Goal: Task Accomplishment & Management: Use online tool/utility

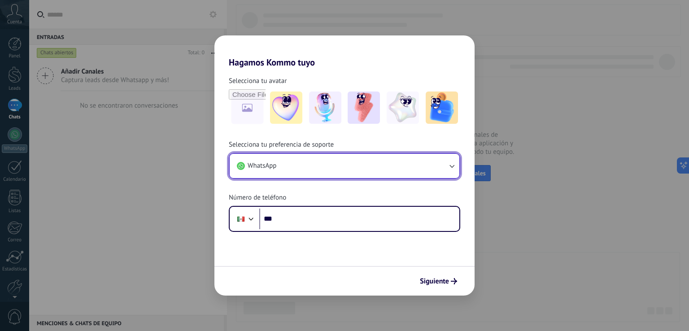
click at [306, 166] on button "WhatsApp" at bounding box center [345, 166] width 230 height 24
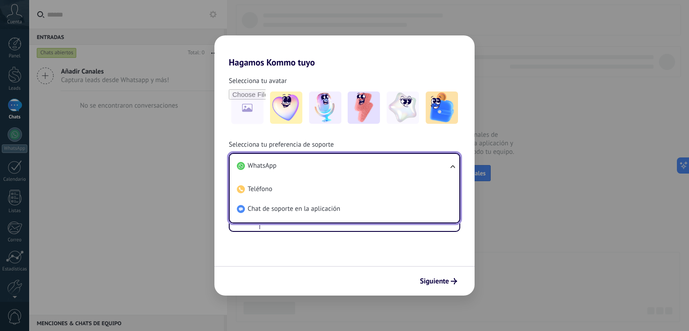
click at [310, 165] on li "WhatsApp" at bounding box center [342, 166] width 219 height 20
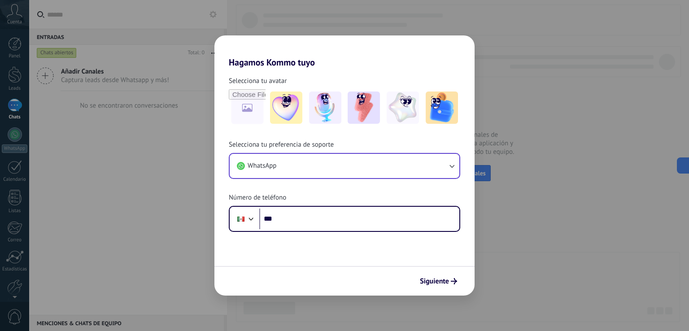
click at [320, 185] on div "Selecciona tu preferencia de soporte WhatsApp Número de teléfono Phone ***" at bounding box center [344, 186] width 260 height 92
click at [435, 278] on span "Siguiente" at bounding box center [434, 281] width 29 height 6
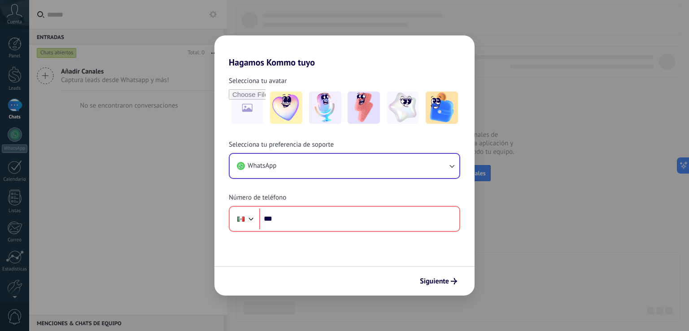
click at [530, 36] on div "Hagamos Kommo tuyo Selecciona tu avatar Selecciona tu preferencia de soporte Wh…" at bounding box center [344, 165] width 689 height 331
click at [460, 50] on h2 "Hagamos Kommo tuyo" at bounding box center [344, 51] width 260 height 32
click at [451, 48] on h2 "Hagamos Kommo tuyo" at bounding box center [344, 51] width 260 height 32
click at [650, 93] on div "Hagamos Kommo tuyo Selecciona tu avatar Selecciona tu preferencia de soporte Wh…" at bounding box center [344, 165] width 689 height 331
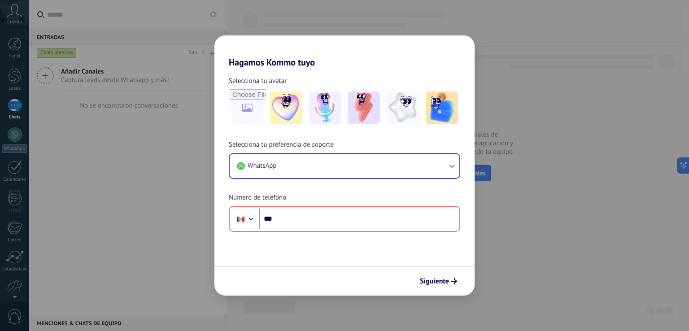
click at [237, 259] on form "Selecciona tu avatar Selecciona tu preferencia de soporte WhatsApp Número de te…" at bounding box center [344, 182] width 260 height 228
click at [229, 264] on form "Selecciona tu avatar Selecciona tu preferencia de soporte WhatsApp Número de te…" at bounding box center [344, 182] width 260 height 228
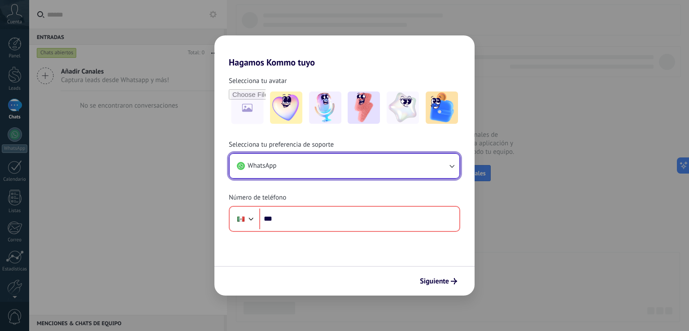
click at [288, 176] on button "WhatsApp" at bounding box center [345, 166] width 230 height 24
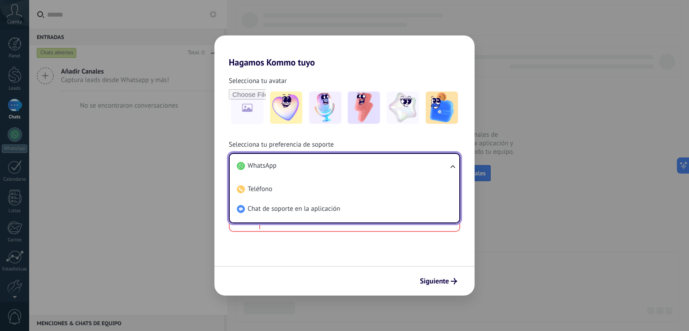
click at [293, 171] on li "WhatsApp" at bounding box center [342, 166] width 219 height 20
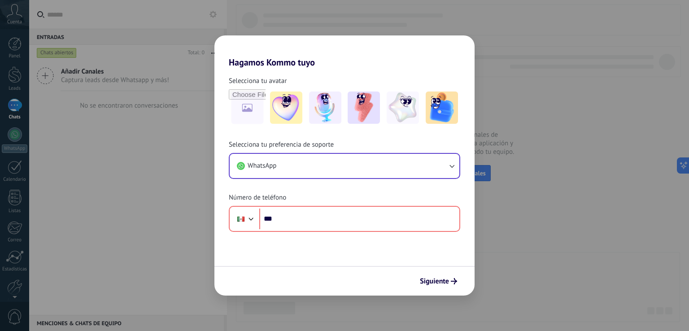
click at [233, 194] on span "Número de teléfono" at bounding box center [257, 197] width 57 height 9
click at [192, 206] on div "Hagamos Kommo tuyo Selecciona tu avatar Selecciona tu preferencia de soporte Wh…" at bounding box center [344, 165] width 689 height 331
click at [189, 207] on div "Hagamos Kommo tuyo Selecciona tu avatar Selecciona tu preferencia de soporte Wh…" at bounding box center [344, 165] width 689 height 331
click at [417, 280] on button "Siguiente" at bounding box center [438, 281] width 45 height 15
click at [416, 280] on button "Siguiente" at bounding box center [438, 281] width 45 height 15
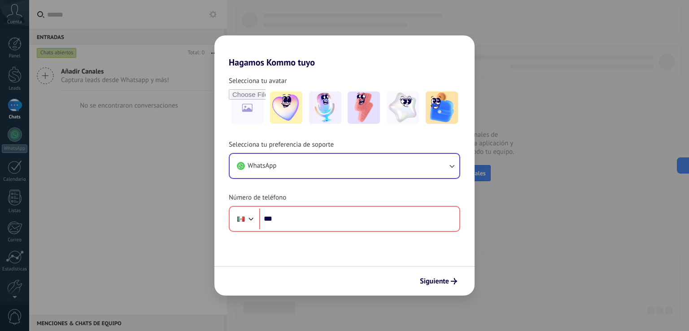
drag, startPoint x: 416, startPoint y: 280, endPoint x: 407, endPoint y: 273, distance: 11.1
click at [415, 280] on div "Siguiente" at bounding box center [344, 281] width 260 height 30
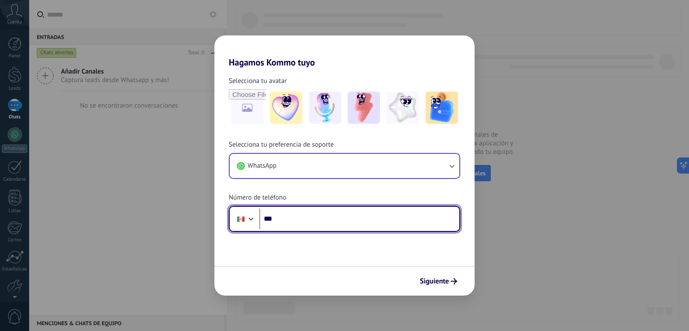
click at [317, 221] on input "***" at bounding box center [359, 219] width 200 height 21
paste input "*"
type input "**********"
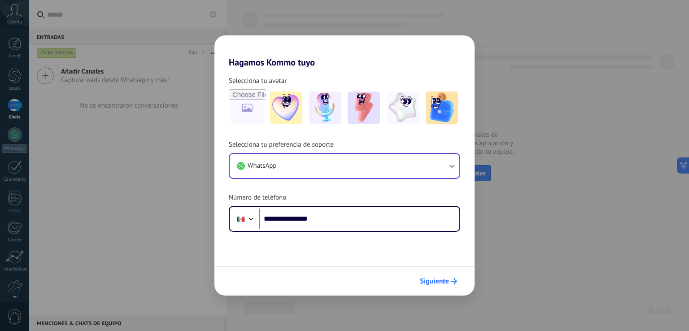
click at [446, 284] on span "Siguiente" at bounding box center [434, 281] width 29 height 6
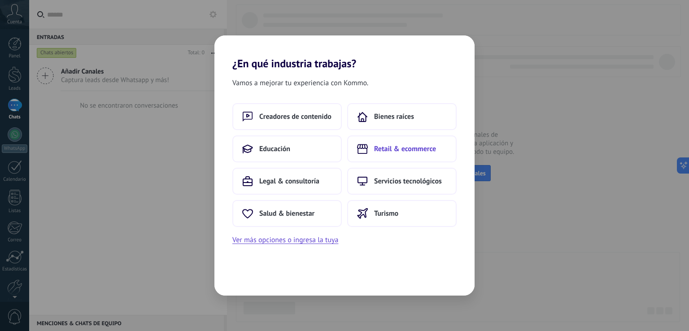
click at [361, 151] on icon at bounding box center [362, 149] width 11 height 10
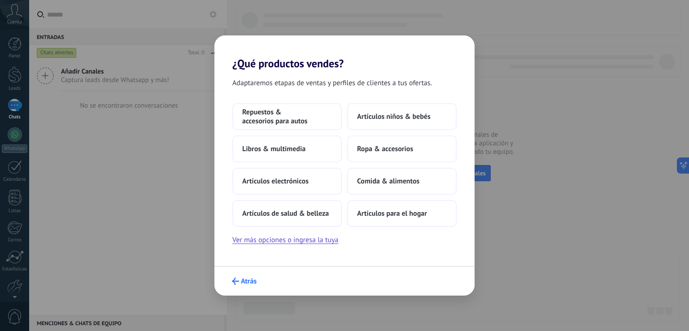
click at [244, 280] on span "Atrás" at bounding box center [249, 281] width 16 height 6
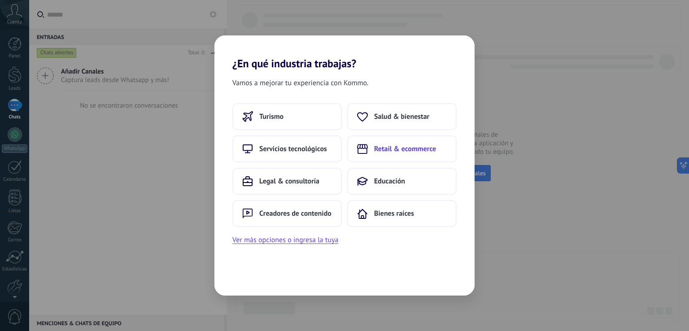
click at [396, 156] on button "Retail & ecommerce" at bounding box center [401, 149] width 109 height 27
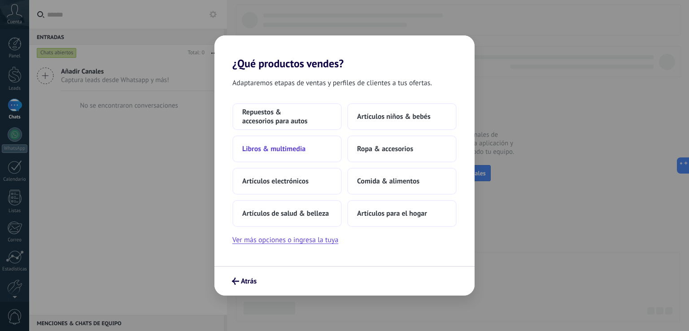
click at [258, 152] on span "Libros & multimedia" at bounding box center [273, 148] width 63 height 9
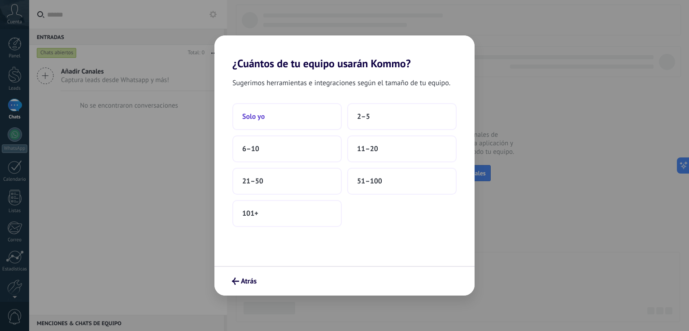
click at [263, 119] on span "Solo yo" at bounding box center [253, 116] width 22 height 9
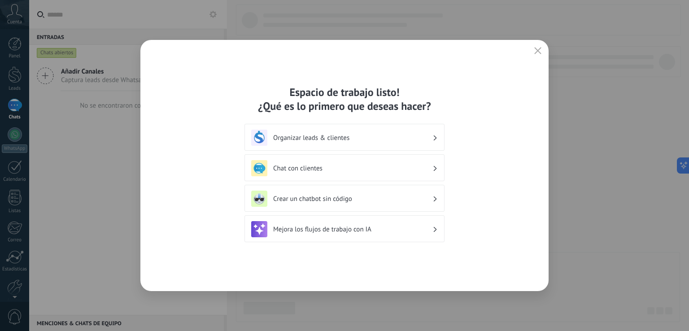
click at [341, 193] on div "Crear un chatbot sin código" at bounding box center [344, 199] width 187 height 16
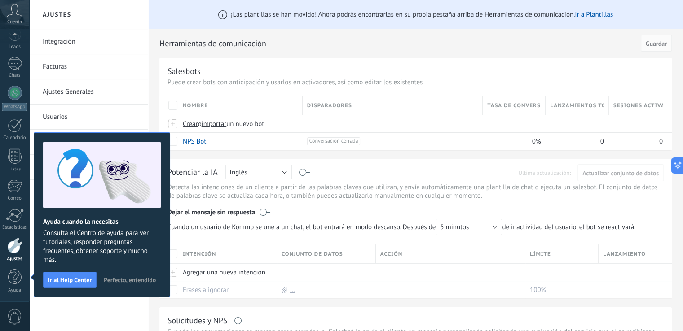
click at [325, 36] on h2 "Herramientas de comunicación" at bounding box center [398, 44] width 478 height 18
click at [159, 38] on h2 "Herramientas de comunicación" at bounding box center [398, 44] width 478 height 18
click at [123, 277] on span "Perfecto, entendido" at bounding box center [130, 280] width 52 height 6
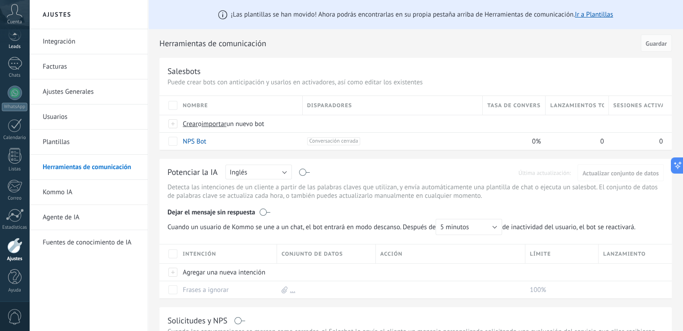
click at [22, 44] on div "Leads" at bounding box center [15, 47] width 26 height 6
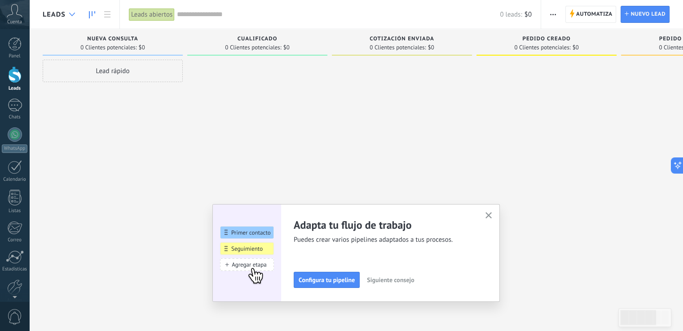
click at [75, 10] on div at bounding box center [72, 15] width 15 height 18
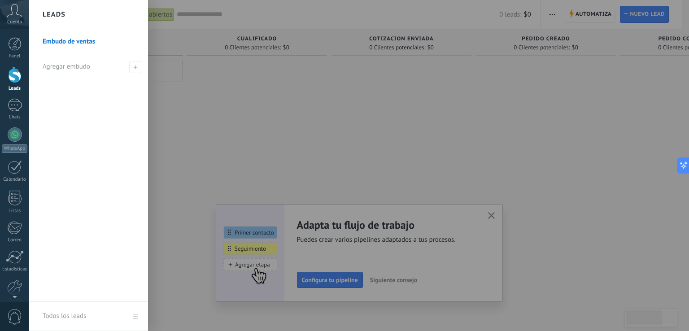
click at [74, 10] on div "Leads" at bounding box center [88, 14] width 119 height 29
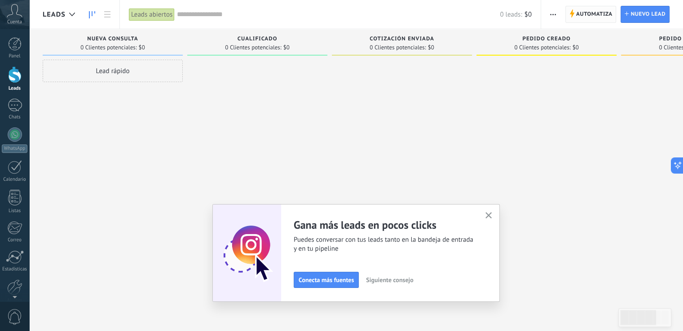
click at [594, 13] on span "Automatiza" at bounding box center [594, 14] width 36 height 16
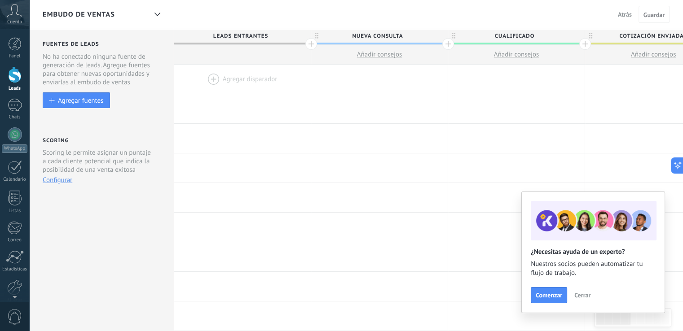
click at [235, 76] on div at bounding box center [242, 79] width 136 height 29
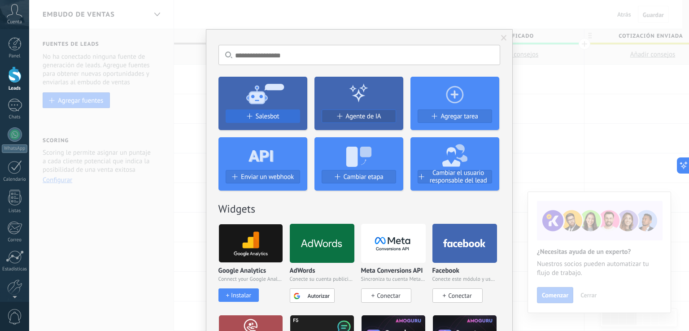
click at [273, 114] on span "Salesbot" at bounding box center [268, 117] width 24 height 8
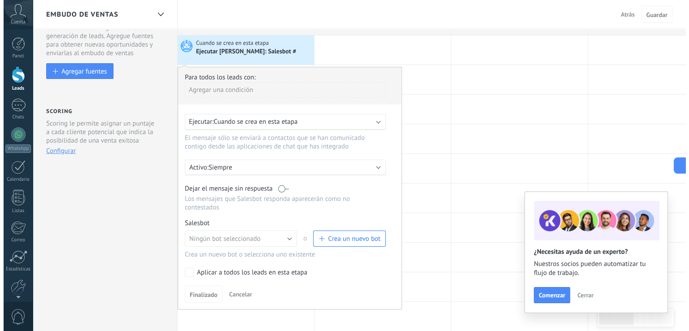
scroll to position [45, 0]
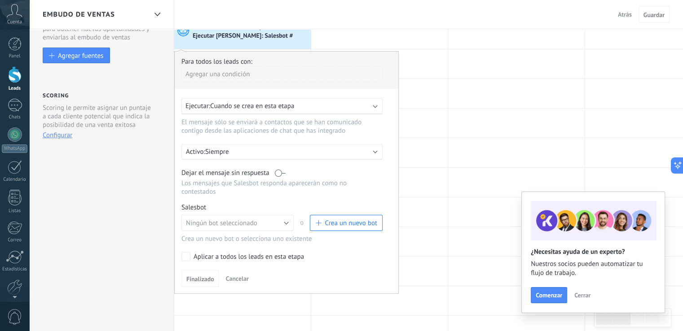
click at [321, 219] on span "Crea un nuevo bot" at bounding box center [346, 223] width 62 height 9
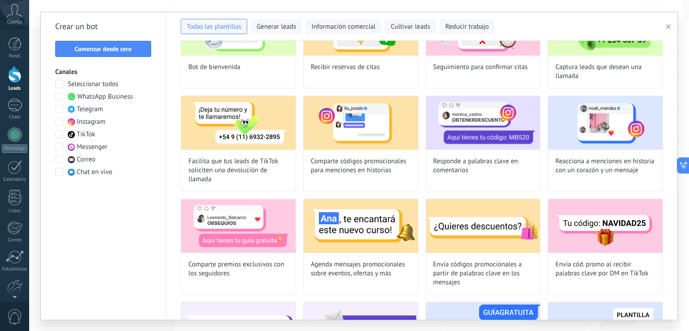
scroll to position [0, 0]
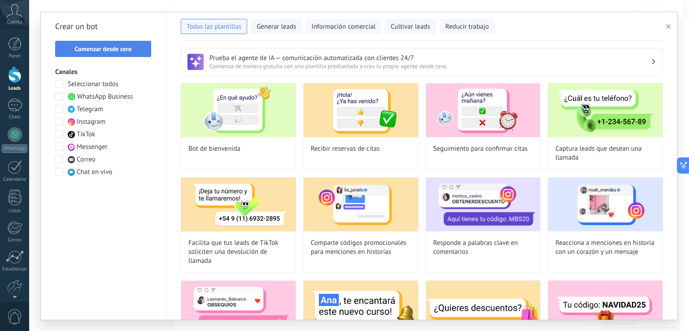
click at [131, 51] on span "Comenzar desde cero" at bounding box center [103, 49] width 57 height 6
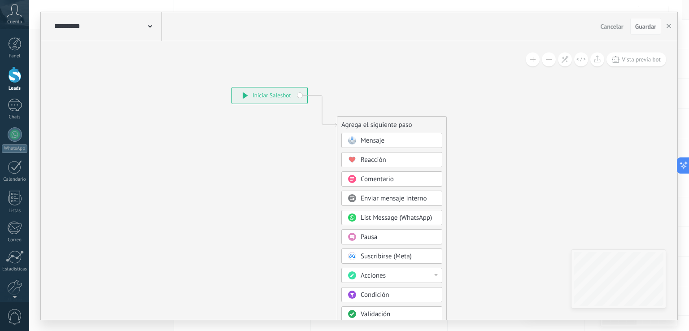
click at [281, 96] on div "**********" at bounding box center [269, 96] width 75 height 16
click at [244, 94] on icon at bounding box center [245, 95] width 5 height 6
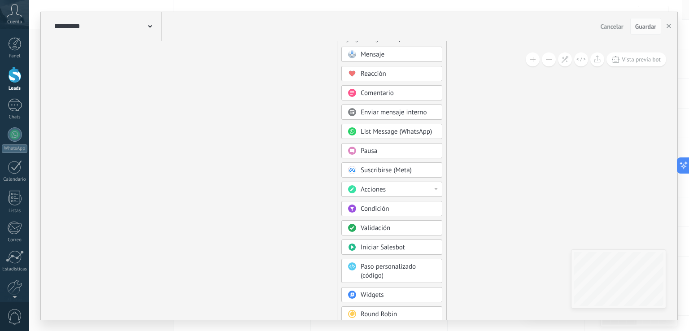
click at [438, 187] on div "Acciones" at bounding box center [391, 189] width 101 height 15
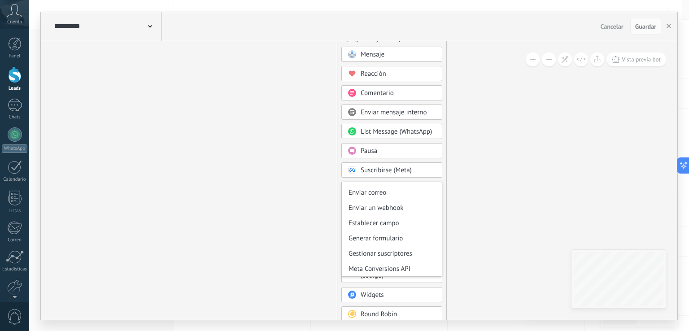
click at [486, 186] on icon at bounding box center [308, 162] width 603 height 771
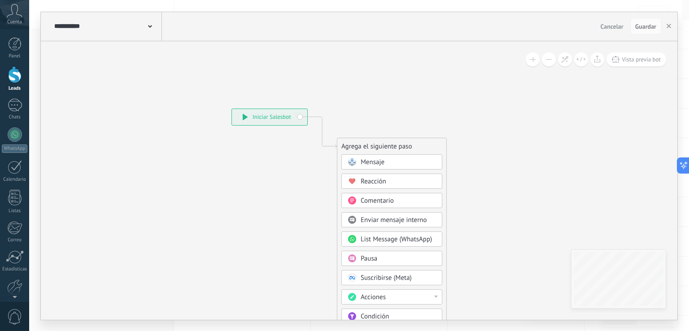
click at [386, 159] on div "Mensaje" at bounding box center [398, 162] width 75 height 9
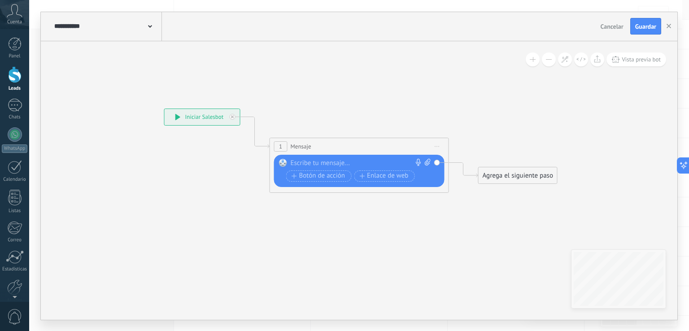
click at [206, 117] on div "**********" at bounding box center [202, 117] width 75 height 16
click at [158, 118] on icon at bounding box center [346, 150] width 812 height 533
click at [175, 112] on div "**********" at bounding box center [201, 117] width 75 height 16
click at [175, 115] on icon at bounding box center [177, 117] width 5 height 6
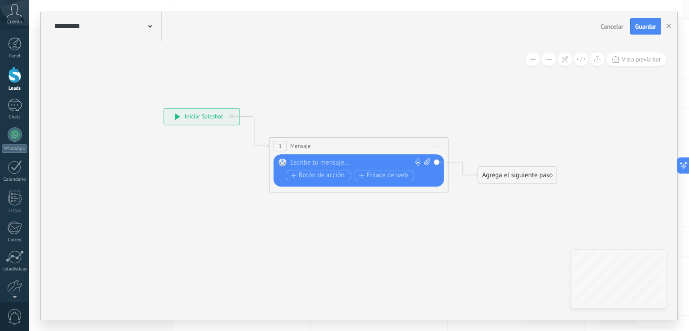
click at [203, 151] on icon at bounding box center [345, 150] width 812 height 533
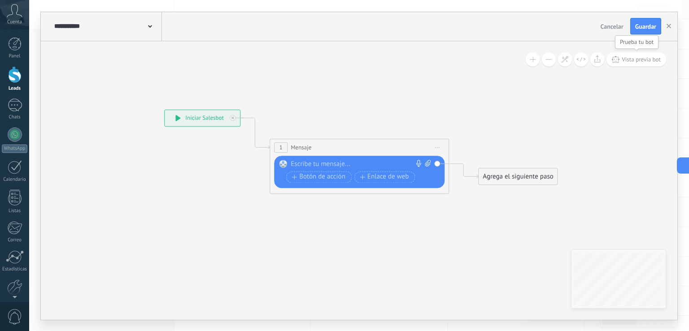
click at [626, 60] on span "Vista previa bot" at bounding box center [641, 60] width 39 height 8
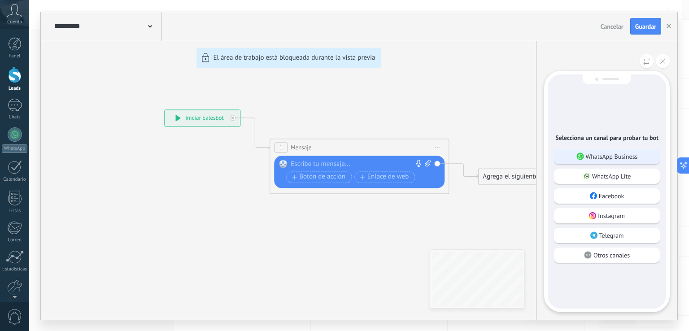
click at [574, 157] on div "WhatsApp Business" at bounding box center [607, 156] width 106 height 15
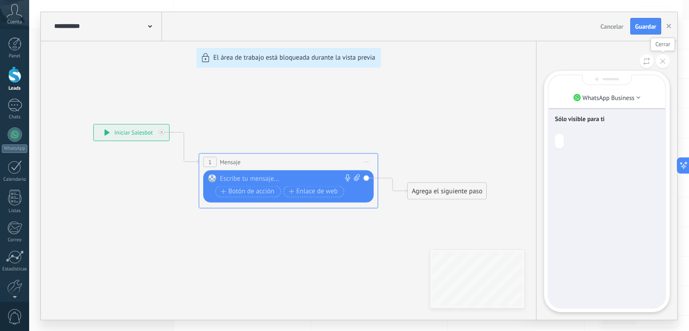
click at [666, 60] on button at bounding box center [663, 61] width 14 height 14
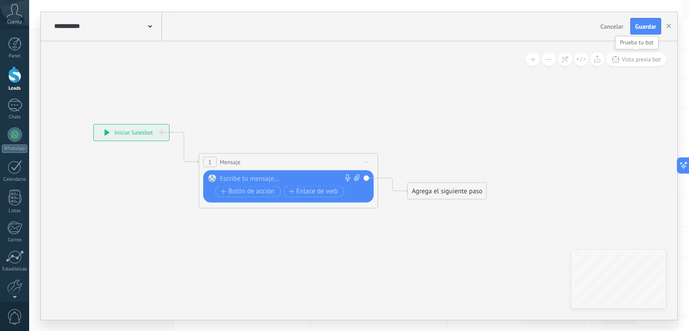
drag, startPoint x: 638, startPoint y: 58, endPoint x: 636, endPoint y: 79, distance: 21.6
click at [638, 60] on span "Vista previa bot" at bounding box center [641, 60] width 39 height 8
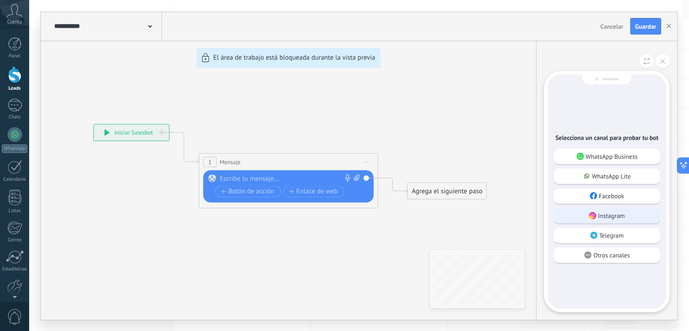
click at [643, 212] on div "Instagram" at bounding box center [607, 215] width 106 height 15
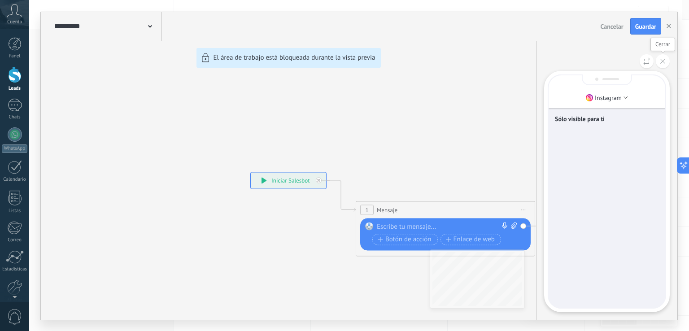
click at [665, 63] on button at bounding box center [663, 61] width 14 height 14
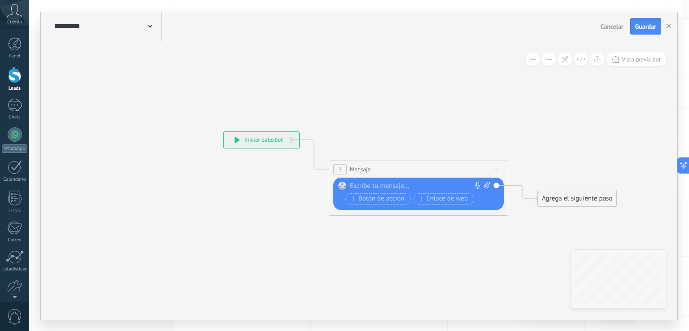
drag, startPoint x: 525, startPoint y: 236, endPoint x: 466, endPoint y: 220, distance: 60.8
click at [489, 232] on icon at bounding box center [405, 173] width 812 height 533
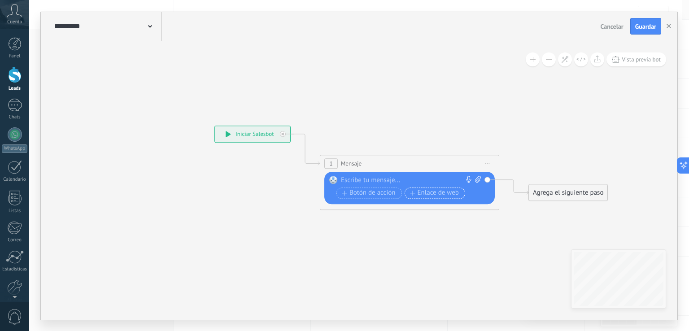
click at [420, 189] on span "Enlace de web" at bounding box center [434, 192] width 49 height 7
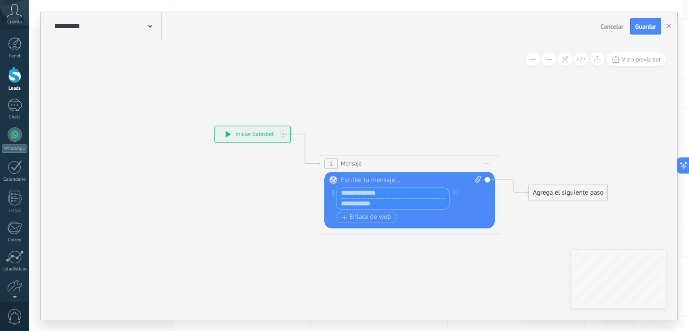
click at [415, 162] on div "1 Mensaje ******* (a): Todos los contactos - canales seleccionados Todos los co…" at bounding box center [409, 163] width 179 height 17
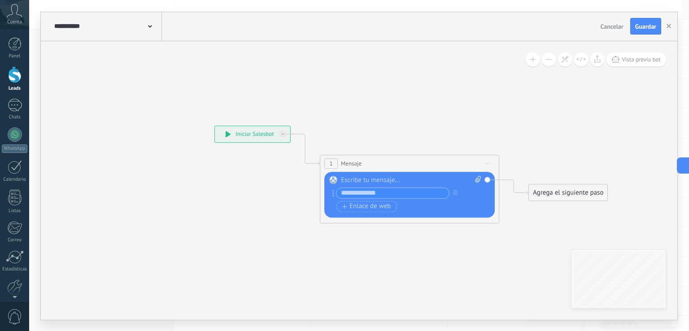
click at [440, 134] on icon at bounding box center [396, 167] width 812 height 533
drag, startPoint x: 429, startPoint y: 128, endPoint x: 376, endPoint y: 136, distance: 53.1
click at [377, 136] on icon at bounding box center [396, 167] width 812 height 533
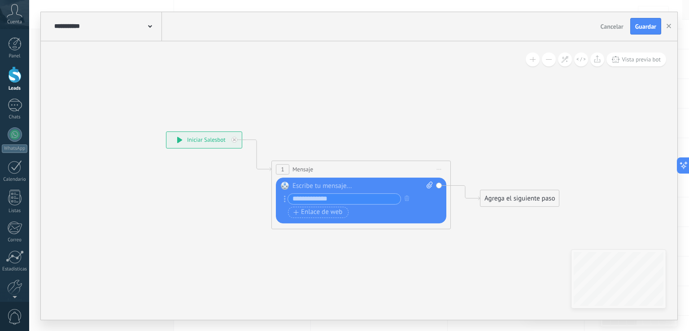
drag, startPoint x: 535, startPoint y: 225, endPoint x: 482, endPoint y: 227, distance: 53.0
click at [482, 227] on icon at bounding box center [348, 173] width 812 height 533
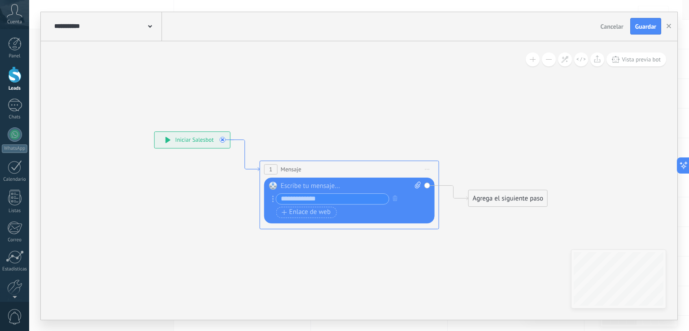
click at [239, 140] on icon at bounding box center [245, 155] width 29 height 31
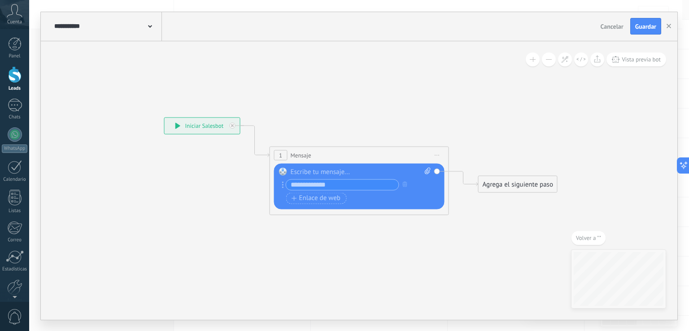
click at [279, 154] on span "1" at bounding box center [280, 156] width 3 height 8
click at [291, 154] on span "Mensaje" at bounding box center [301, 155] width 21 height 9
click at [315, 153] on div "1 Mensaje ******* (a): Todos los contactos - canales seleccionados Todos los co…" at bounding box center [359, 155] width 179 height 17
click at [428, 171] on icon at bounding box center [428, 170] width 6 height 7
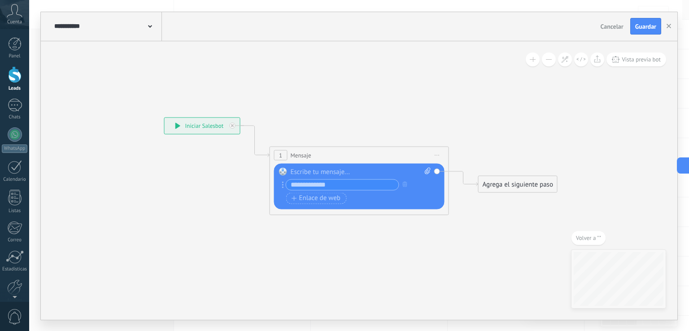
click input "Subir" at bounding box center [0, 0] width 0 height 0
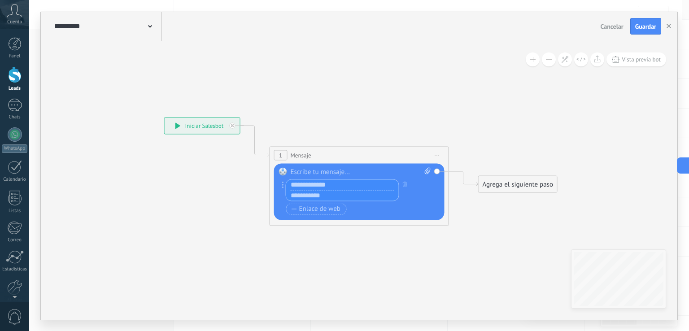
click at [305, 182] on input "text" at bounding box center [342, 184] width 113 height 11
paste input "**********"
type input "**********"
click at [249, 202] on icon at bounding box center [346, 159] width 812 height 533
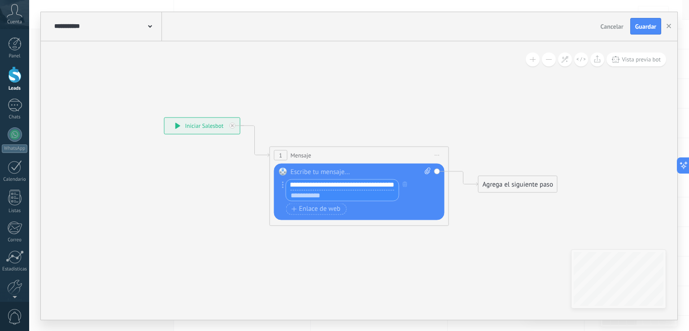
scroll to position [0, 0]
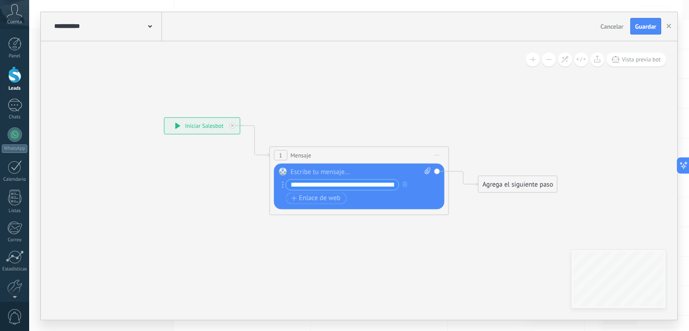
click at [511, 185] on div "Agrega el siguiente paso" at bounding box center [518, 184] width 79 height 15
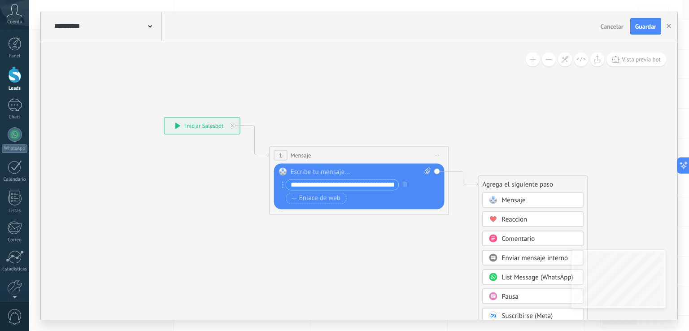
click at [506, 201] on span "Mensaje" at bounding box center [514, 200] width 24 height 9
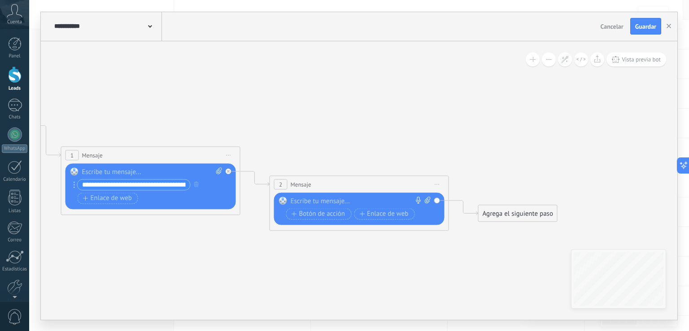
click at [330, 202] on div at bounding box center [357, 201] width 133 height 9
paste div
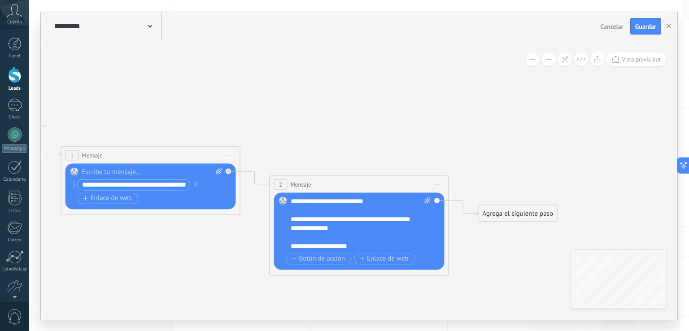
click at [359, 140] on icon at bounding box center [241, 174] width 1020 height 562
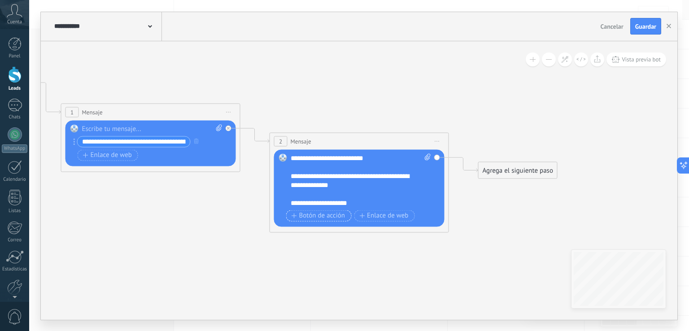
click at [321, 214] on span "Botón de acción" at bounding box center [319, 215] width 54 height 7
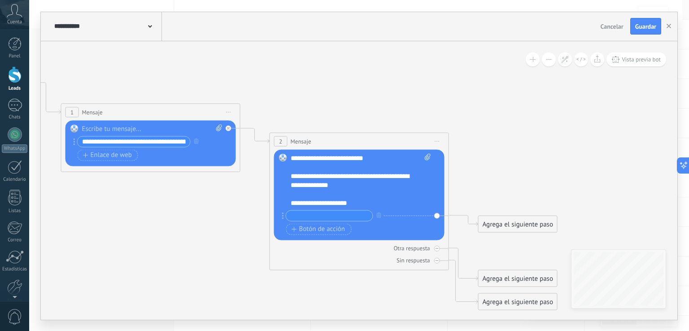
click at [282, 215] on icon at bounding box center [283, 215] width 2 height 7
click at [438, 213] on div "Reemplazar Quitar Convertir a mensaje de voz Arrastre la imagen aquí para adjun…" at bounding box center [359, 194] width 171 height 91
click at [436, 215] on div "Reemplazar Quitar Convertir a mensaje de voz Arrastre la imagen aquí para adjun…" at bounding box center [359, 194] width 171 height 91
click at [377, 213] on icon "button" at bounding box center [379, 215] width 4 height 5
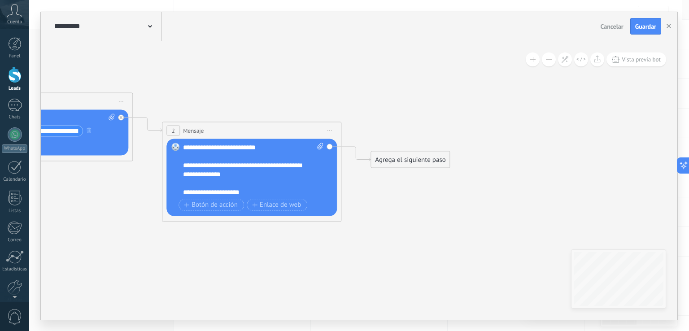
drag, startPoint x: 315, startPoint y: 94, endPoint x: 203, endPoint y: 83, distance: 112.3
click at [203, 83] on icon at bounding box center [134, 181] width 1020 height 685
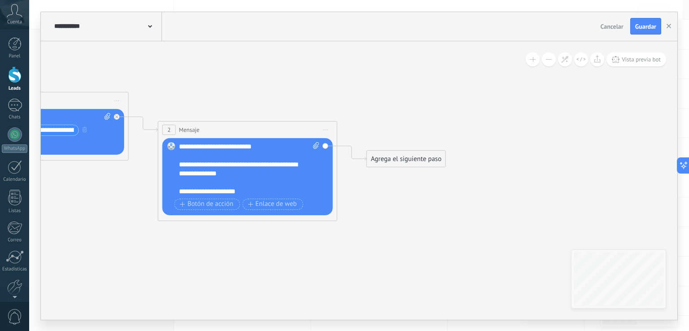
click at [374, 158] on div "Agrega el siguiente paso" at bounding box center [406, 159] width 79 height 15
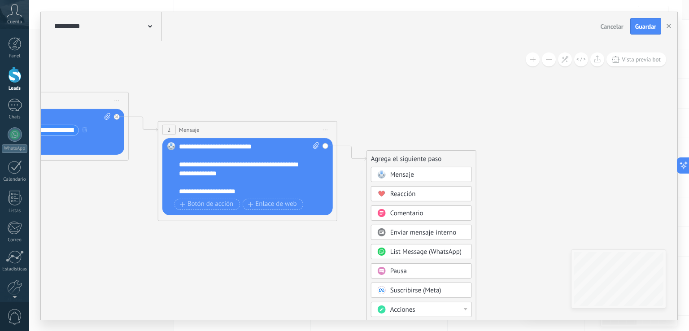
click at [408, 173] on span "Mensaje" at bounding box center [402, 175] width 24 height 9
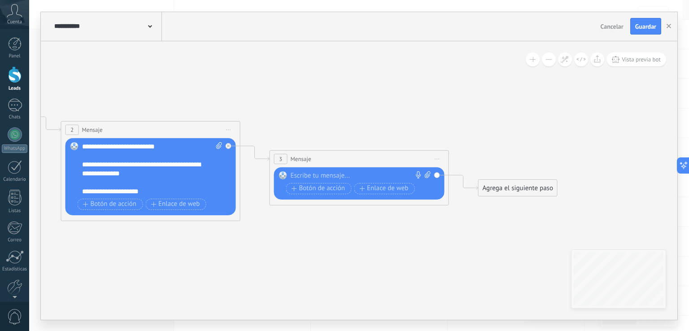
click at [425, 174] on icon at bounding box center [428, 174] width 6 height 7
click input "Subir" at bounding box center [0, 0] width 0 height 0
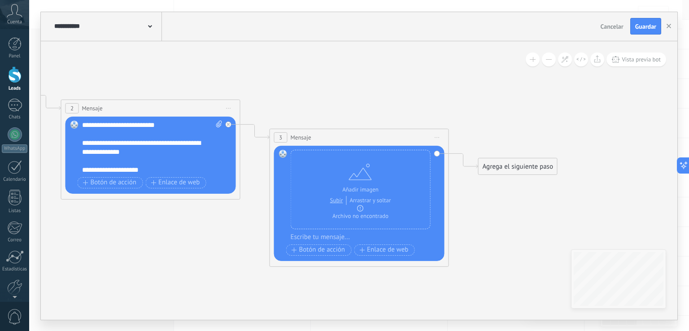
click at [500, 169] on div "Agrega el siguiente paso" at bounding box center [518, 166] width 79 height 15
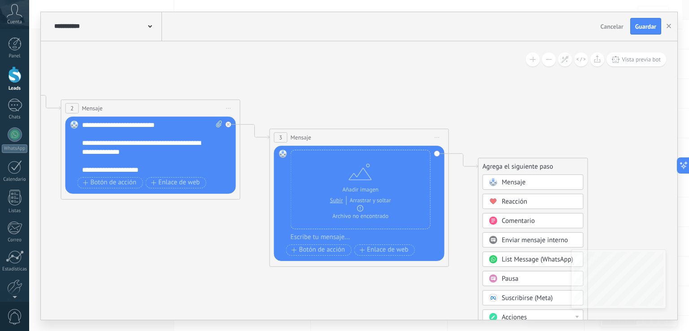
click at [504, 184] on span "Mensaje" at bounding box center [514, 182] width 24 height 9
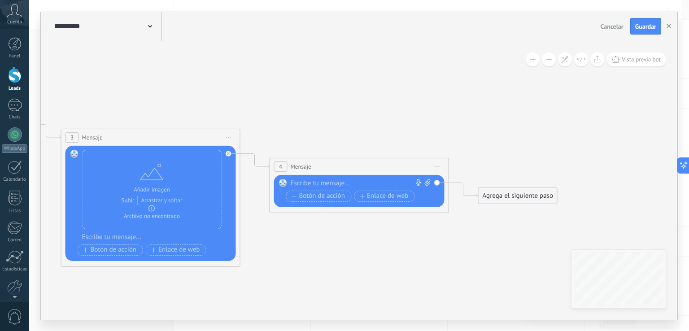
click at [329, 182] on div at bounding box center [357, 183] width 133 height 9
paste div
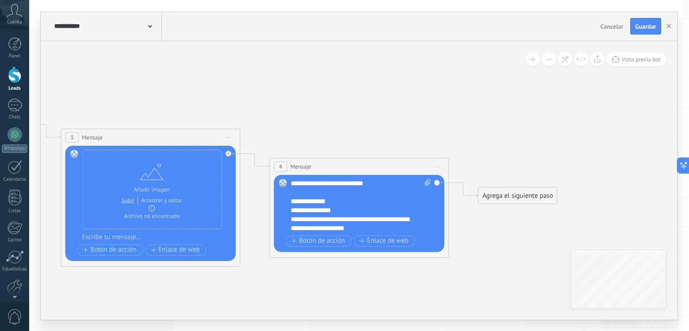
click at [490, 247] on icon at bounding box center [33, 154] width 1438 height 674
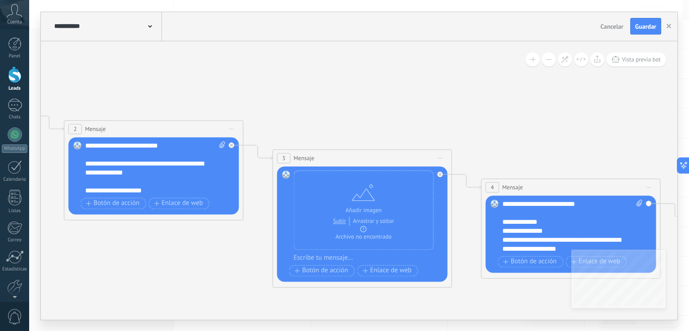
drag, startPoint x: 364, startPoint y: 124, endPoint x: 525, endPoint y: 116, distance: 160.9
click at [525, 116] on icon at bounding box center [245, 175] width 1438 height 674
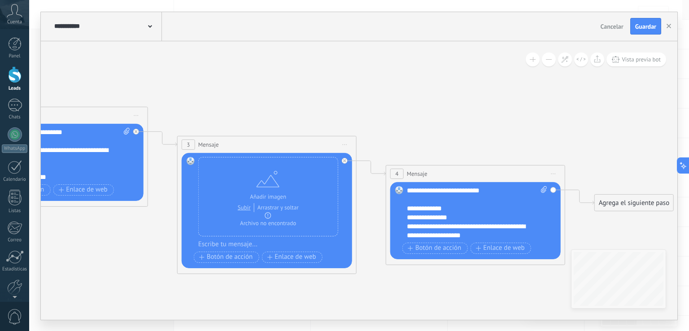
drag, startPoint x: 303, startPoint y: 101, endPoint x: 252, endPoint y: 93, distance: 51.8
click at [148, 91] on icon at bounding box center [149, 161] width 1438 height 674
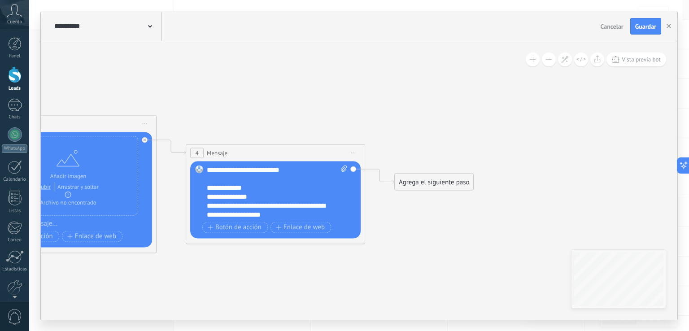
drag, startPoint x: 405, startPoint y: 107, endPoint x: 243, endPoint y: 131, distance: 163.4
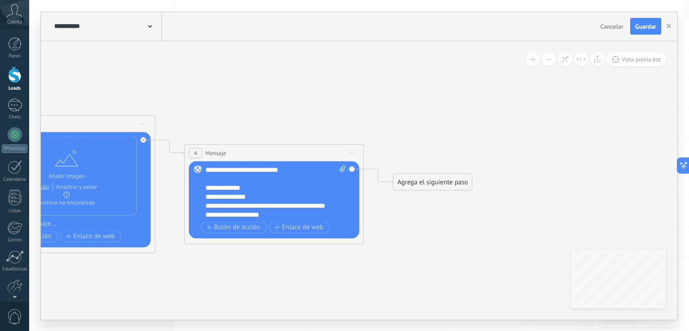
click at [289, 210] on div "**********" at bounding box center [268, 210] width 125 height 18
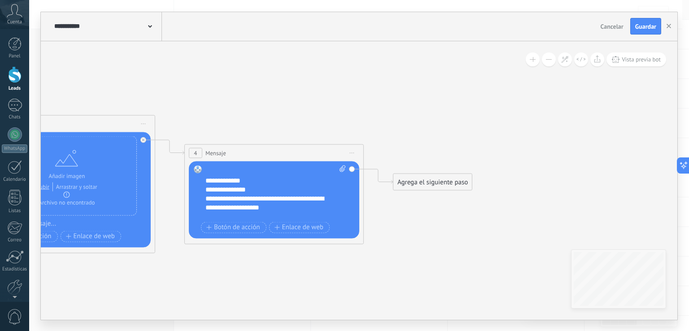
scroll to position [9, 0]
click at [433, 181] on div "Agrega el siguiente paso" at bounding box center [433, 182] width 79 height 15
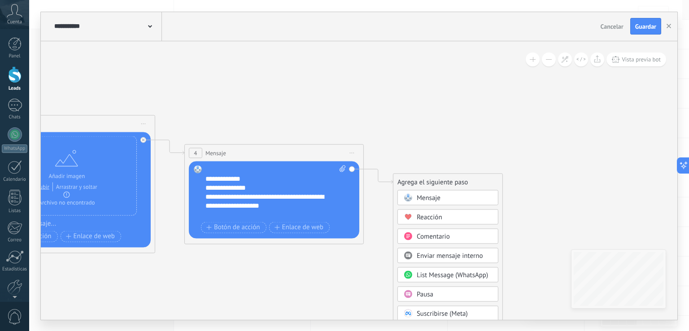
click at [438, 195] on span "Mensaje" at bounding box center [429, 197] width 24 height 9
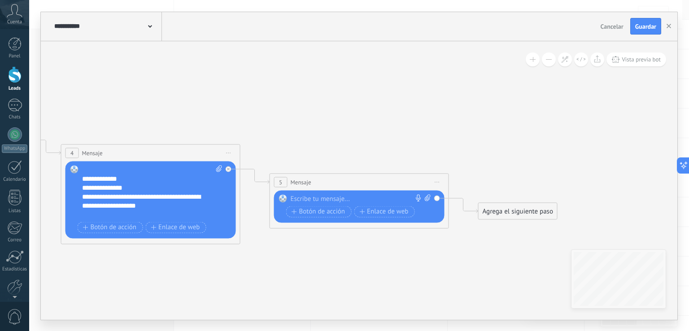
click at [321, 198] on div at bounding box center [357, 198] width 133 height 9
drag, startPoint x: 416, startPoint y: 200, endPoint x: 192, endPoint y: 193, distance: 224.9
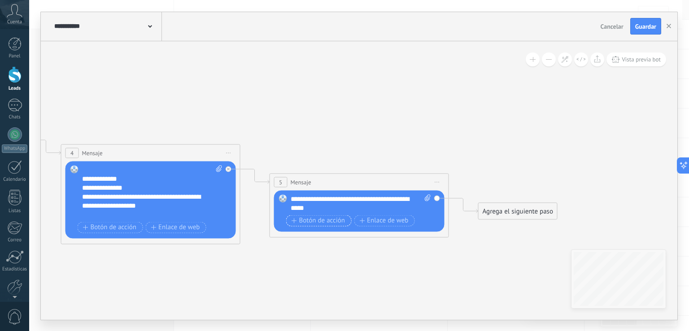
click at [319, 217] on span "Botón de acción" at bounding box center [319, 220] width 54 height 7
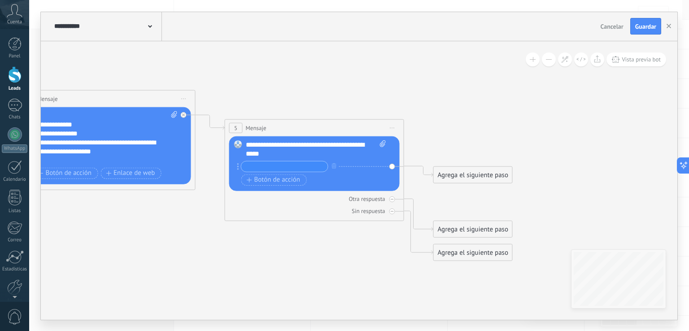
drag, startPoint x: 516, startPoint y: 183, endPoint x: 471, endPoint y: 129, distance: 70.4
click at [294, 167] on input "text" at bounding box center [284, 166] width 87 height 10
type input "**********"
click at [345, 166] on div "+ sinónimo" at bounding box center [355, 166] width 27 height 9
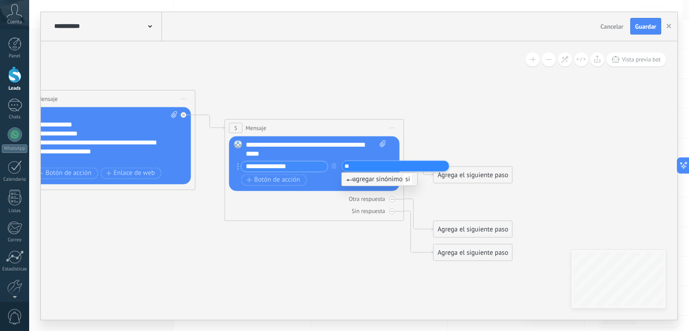
type input "**"
click at [386, 177] on span "agregar sinónimo si" at bounding box center [379, 179] width 66 height 9
click at [280, 180] on span "Botón de acción" at bounding box center [274, 179] width 54 height 7
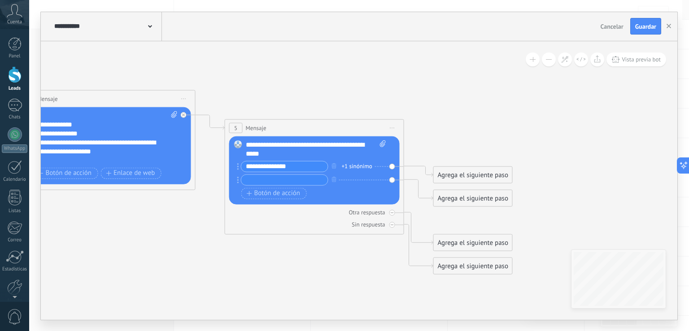
click at [445, 238] on div "Agrega el siguiente paso" at bounding box center [473, 242] width 79 height 15
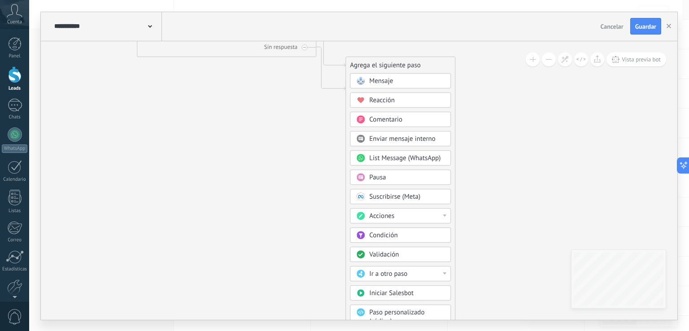
drag, startPoint x: 605, startPoint y: 193, endPoint x: 514, endPoint y: 98, distance: 131.7
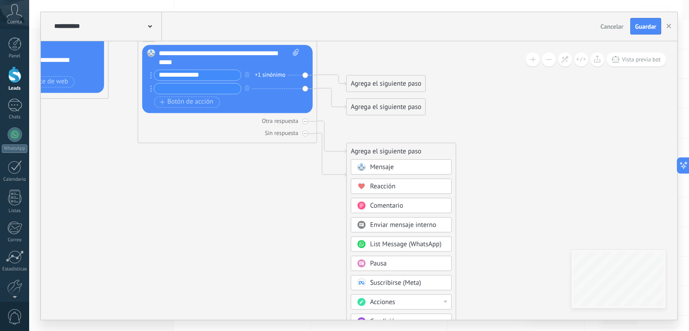
drag, startPoint x: 280, startPoint y: 102, endPoint x: 278, endPoint y: 40, distance: 62.4
click at [278, 40] on div "**********" at bounding box center [359, 166] width 637 height 308
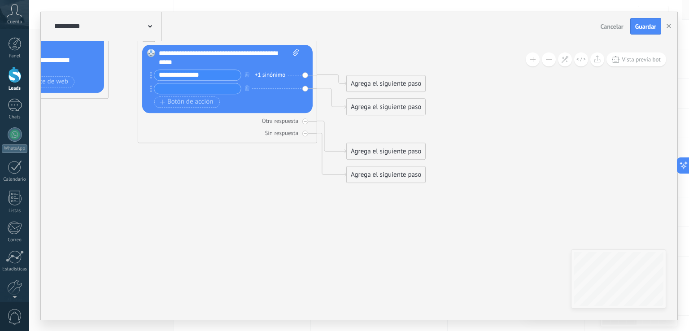
drag, startPoint x: 255, startPoint y: 90, endPoint x: 249, endPoint y: 53, distance: 38.2
click at [249, 53] on div "**********" at bounding box center [229, 79] width 140 height 61
drag, startPoint x: 276, startPoint y: 46, endPoint x: 277, endPoint y: 31, distance: 15.3
click at [277, 31] on div "**********" at bounding box center [359, 166] width 637 height 308
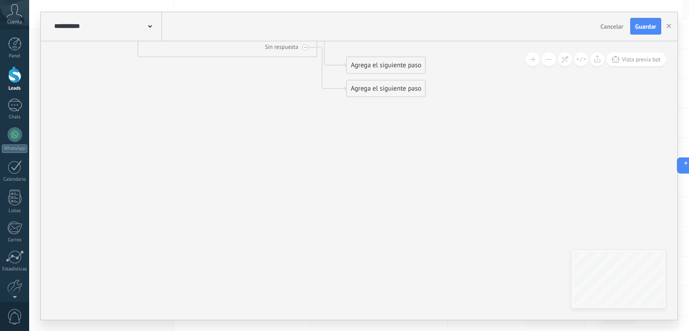
click at [410, 67] on div "Agrega el siguiente paso" at bounding box center [386, 65] width 79 height 15
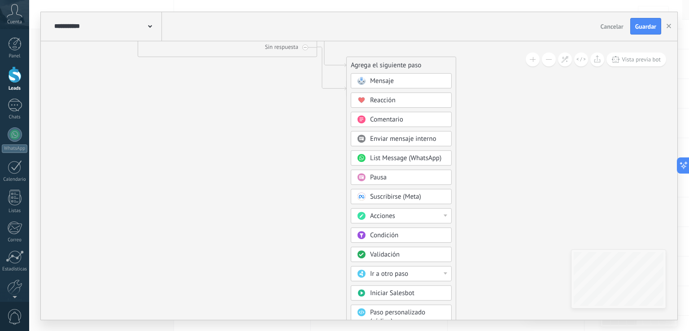
click at [427, 313] on div "Paso personalizado (código)" at bounding box center [407, 317] width 75 height 18
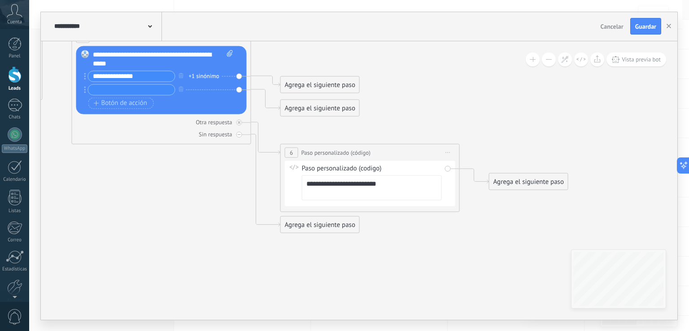
drag, startPoint x: 422, startPoint y: 201, endPoint x: 433, endPoint y: 289, distance: 87.7
click at [449, 151] on span "Iniciar vista previa aquí Cambiar nombre Duplicar Borrar" at bounding box center [448, 152] width 14 height 13
click at [491, 212] on div "Borrar" at bounding box center [489, 210] width 89 height 15
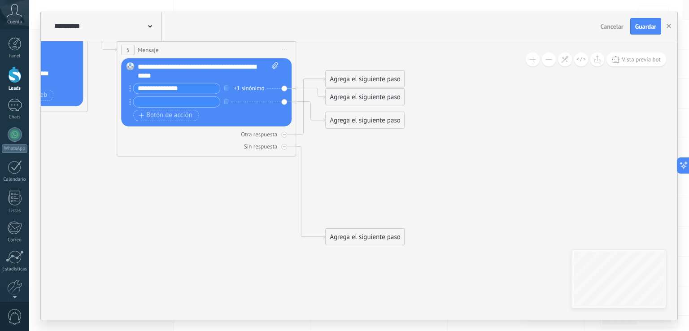
drag, startPoint x: 311, startPoint y: 158, endPoint x: 368, endPoint y: 178, distance: 60.7
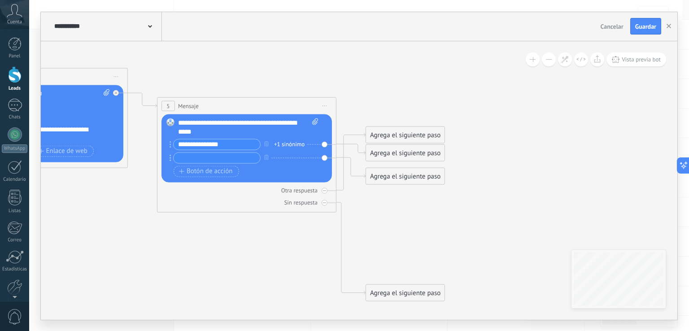
drag, startPoint x: 352, startPoint y: 182, endPoint x: 380, endPoint y: 234, distance: 58.6
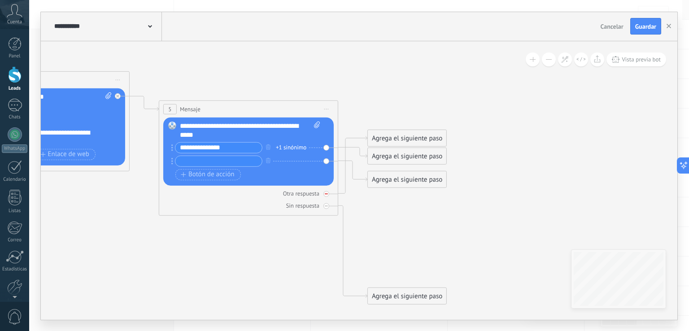
click at [308, 194] on div "Otra respuesta" at bounding box center [301, 193] width 36 height 8
click at [327, 191] on div at bounding box center [327, 194] width 6 height 6
drag, startPoint x: 389, startPoint y: 131, endPoint x: 396, endPoint y: 203, distance: 71.8
click at [396, 203] on div "Agrega el siguiente paso" at bounding box center [414, 205] width 79 height 15
click at [406, 203] on div "Agrega el siguiente paso" at bounding box center [414, 205] width 79 height 15
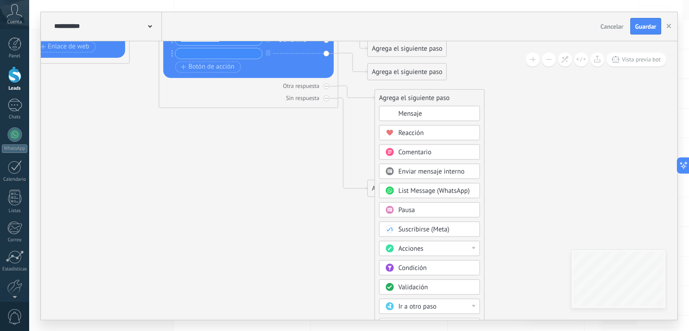
click at [474, 247] on div at bounding box center [474, 248] width 4 height 2
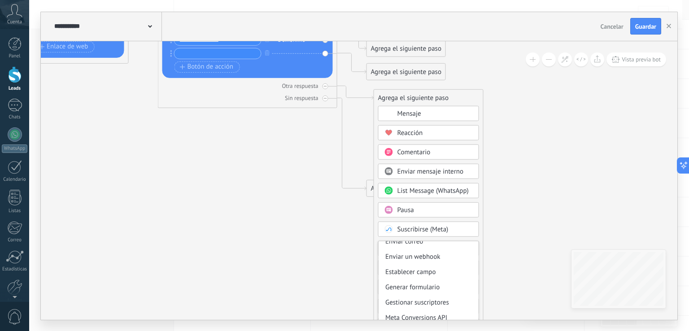
click at [469, 232] on div "Suscribirse (Meta)" at bounding box center [428, 228] width 101 height 15
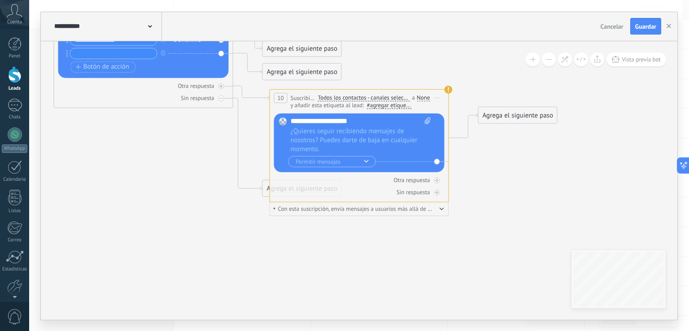
click at [435, 115] on div "Reemplazar Quitar Convertir a mensaje de voz Recortar Arrastre la imagen aquí p…" at bounding box center [359, 142] width 171 height 59
click at [435, 117] on div "Reemplazar Quitar Convertir a mensaje de voz Recortar Arrastre la imagen aquí p…" at bounding box center [359, 142] width 171 height 59
drag, startPoint x: 435, startPoint y: 117, endPoint x: 425, endPoint y: 155, distance: 38.9
click at [425, 155] on div "Reemplazar Quitar Convertir a mensaje de voz Recortar Arrastre la imagen aquí p…" at bounding box center [359, 142] width 171 height 59
click at [282, 119] on rect at bounding box center [283, 121] width 8 height 8
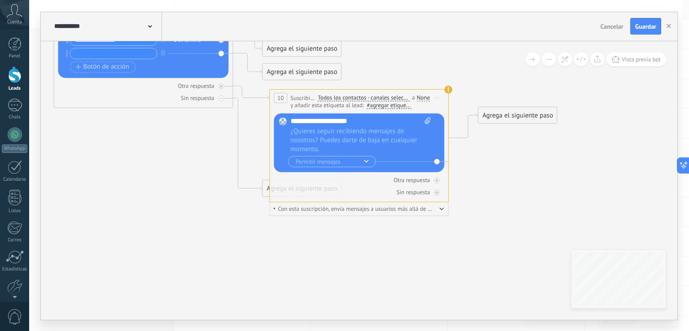
drag, startPoint x: 437, startPoint y: 116, endPoint x: 431, endPoint y: 131, distance: 16.8
click at [431, 131] on div "Reemplazar Quitar Convertir a mensaje de voz Recortar Arrastre la imagen aquí p…" at bounding box center [359, 142] width 171 height 59
click at [447, 91] on use at bounding box center [449, 89] width 8 height 8
click at [451, 90] on use at bounding box center [449, 89] width 8 height 8
click at [448, 88] on use at bounding box center [449, 90] width 8 height 8
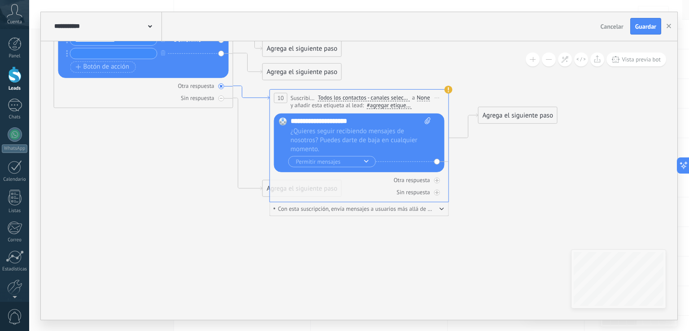
click at [245, 96] on icon at bounding box center [251, 93] width 36 height 14
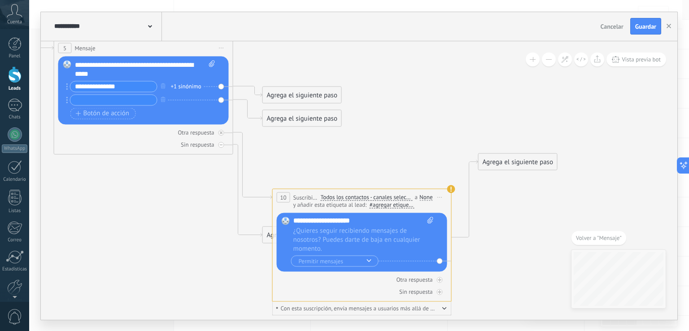
drag, startPoint x: 436, startPoint y: 162, endPoint x: 438, endPoint y: 201, distance: 38.6
click at [438, 201] on div "**********" at bounding box center [362, 197] width 179 height 17
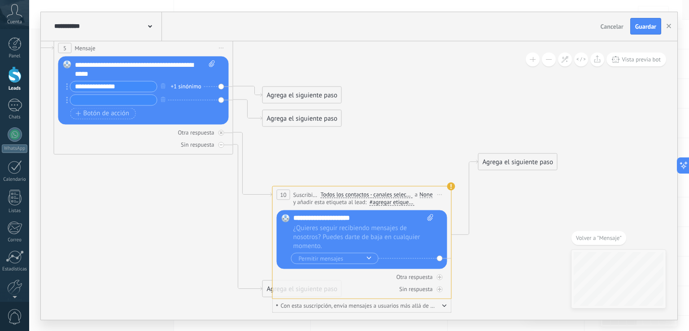
click at [441, 193] on span "Iniciar vista previa aquí Cambiar nombre Duplicar Borrar" at bounding box center [440, 194] width 14 height 13
click at [466, 253] on div "Borrar" at bounding box center [481, 252] width 89 height 15
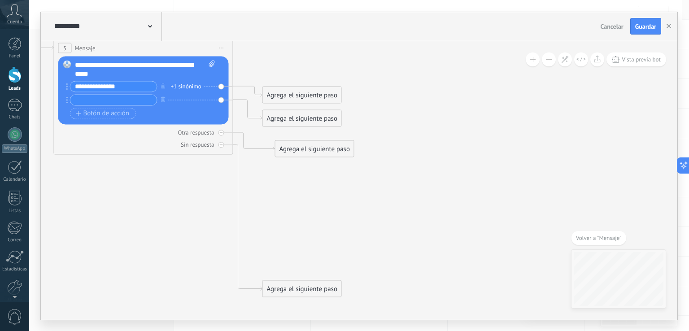
drag, startPoint x: 307, startPoint y: 78, endPoint x: 320, endPoint y: 149, distance: 72.9
click at [320, 149] on div "Agrega el siguiente paso" at bounding box center [315, 148] width 79 height 15
click at [298, 148] on div "Agrega el siguiente paso" at bounding box center [315, 148] width 79 height 15
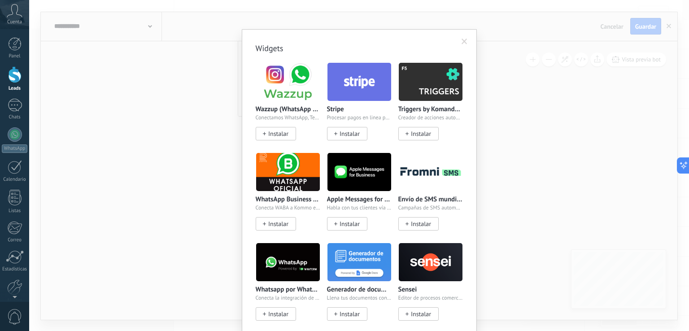
click at [339, 251] on body ".abccls-1,.abccls-2{fill-rule:evenodd}.abccls-2{fill:#fff} .abfcls-1{fill:none}…" at bounding box center [344, 120] width 689 height 331
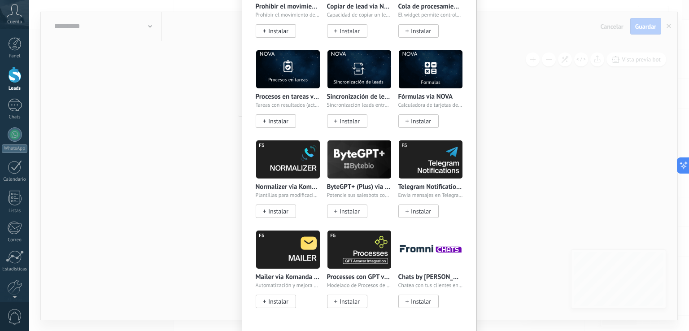
scroll to position [852, 0]
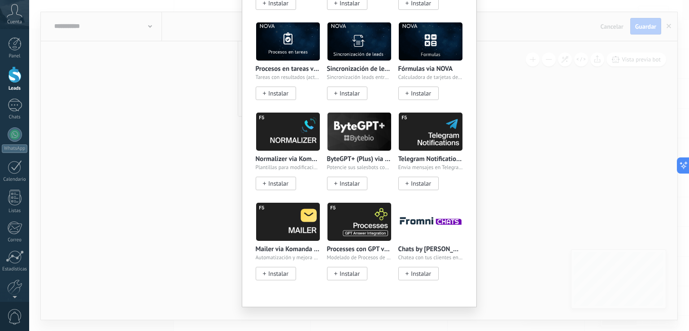
click at [556, 198] on div "Widgets Wazzup (WhatsApp & Instagram) Conectamos WhatsApp, Telegram e Instagram…" at bounding box center [359, 165] width 660 height 331
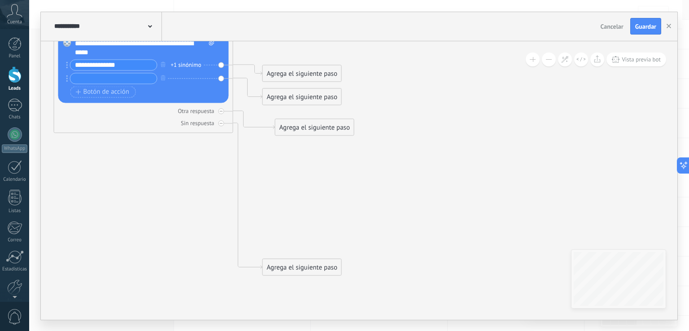
click at [311, 130] on div "Agrega el siguiente paso" at bounding box center [315, 127] width 79 height 15
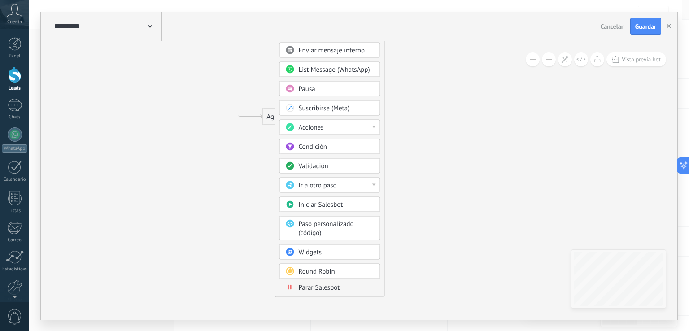
click at [353, 203] on div "Iniciar Salesbot" at bounding box center [336, 204] width 75 height 9
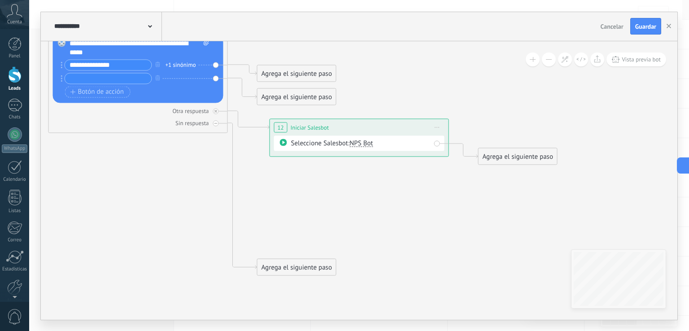
click at [438, 144] on div "Seleccione Salesbot: NPS Bot" at bounding box center [359, 143] width 171 height 15
click at [300, 142] on div "Seleccione Salesbot: NPS Bot" at bounding box center [361, 143] width 140 height 9
click at [346, 142] on div "Seleccione Salesbot: NPS Bot" at bounding box center [361, 143] width 140 height 9
click at [363, 142] on span "NPS Bot" at bounding box center [361, 143] width 23 height 9
click at [402, 142] on span "NPS Bot" at bounding box center [394, 143] width 109 height 9
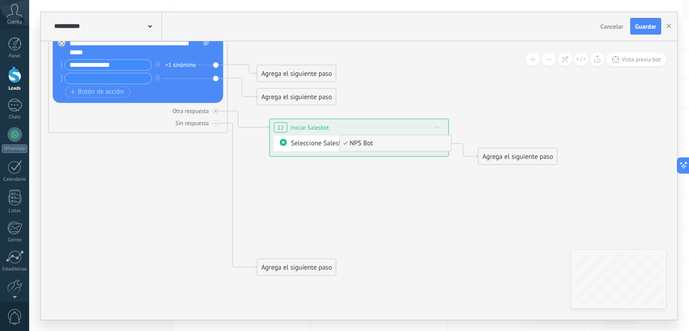
click at [357, 136] on div "Seleccione Salesbot: NPS Bot" at bounding box center [359, 143] width 171 height 15
click at [355, 141] on span "NPS Bot" at bounding box center [360, 143] width 23 height 9
click at [298, 144] on div "Seleccione Salesbot: NPS Bot NPS Bot" at bounding box center [361, 143] width 140 height 9
click at [283, 144] on icon at bounding box center [283, 142] width 7 height 7
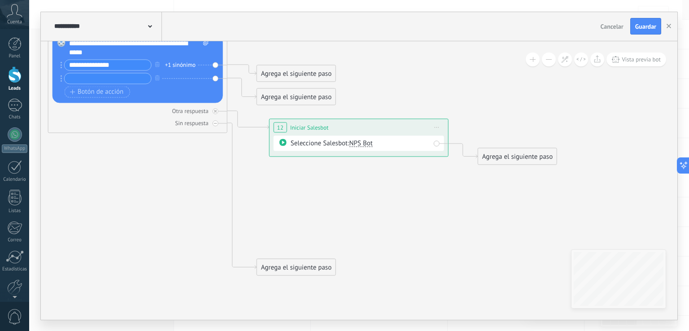
click at [282, 124] on span "12" at bounding box center [280, 128] width 6 height 8
click at [432, 124] on span "Iniciar vista previa aquí Cambiar nombre Duplicar Borrar" at bounding box center [437, 127] width 14 height 13
click at [460, 188] on div "Borrar" at bounding box center [476, 186] width 89 height 15
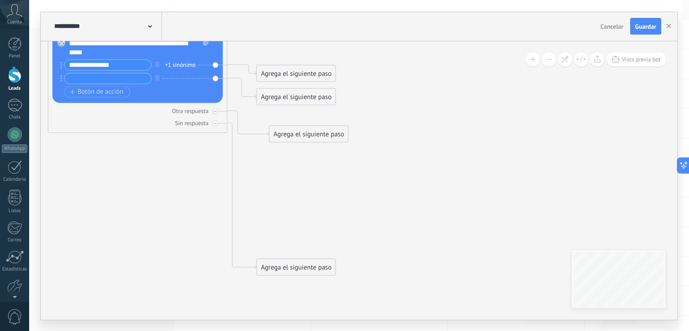
drag, startPoint x: 309, startPoint y: 51, endPoint x: 322, endPoint y: 129, distance: 79.6
click at [322, 129] on div "Agrega el siguiente paso" at bounding box center [309, 134] width 79 height 15
click at [318, 130] on div "Agrega el siguiente paso" at bounding box center [309, 134] width 79 height 15
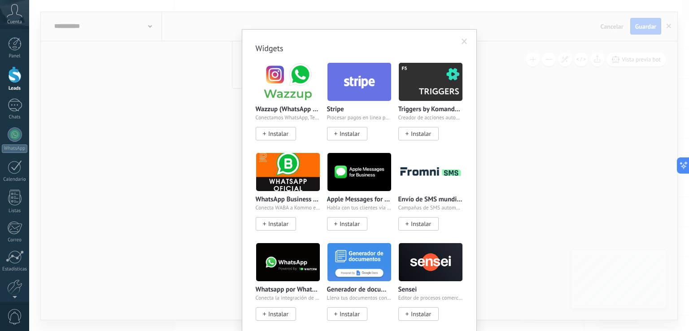
click at [353, 229] on body ".abccls-1,.abccls-2{fill-rule:evenodd}.abccls-2{fill:#fff} .abfcls-1{fill:none}…" at bounding box center [344, 120] width 689 height 331
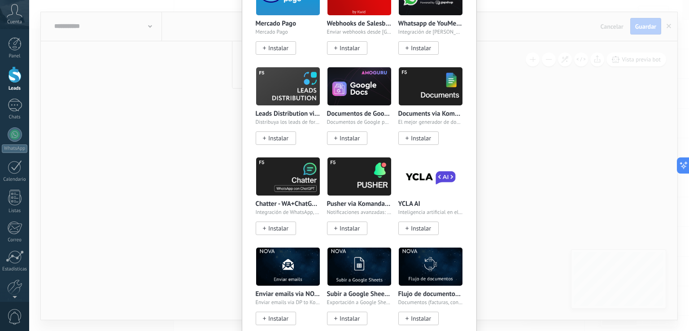
scroll to position [449, 0]
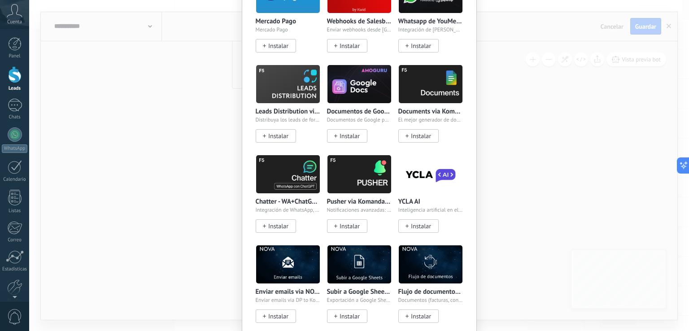
click at [303, 198] on p "Chatter - WA+ChatGPT via Komanda F5" at bounding box center [288, 202] width 65 height 8
click at [297, 171] on img at bounding box center [288, 175] width 64 height 44
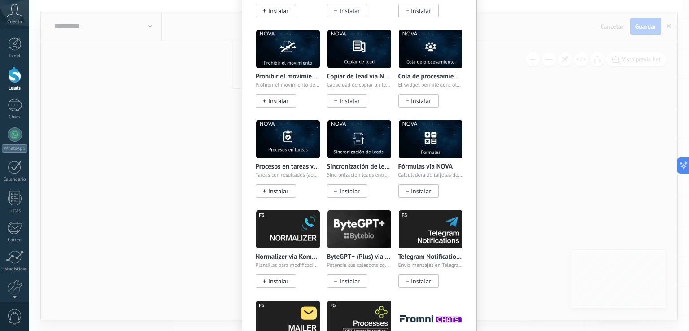
scroll to position [763, 0]
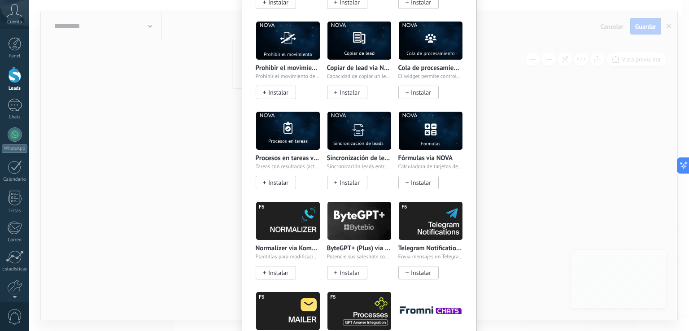
click at [348, 209] on img at bounding box center [360, 221] width 64 height 44
click at [354, 210] on img at bounding box center [360, 221] width 64 height 44
click at [364, 254] on span "Potencie sus salesbots con IA (GPT y ChatGPT)" at bounding box center [359, 257] width 65 height 6
click at [204, 223] on div "Widgets Wazzup (WhatsApp & Instagram) Conectamos WhatsApp, Telegram e Instagram…" at bounding box center [359, 165] width 660 height 331
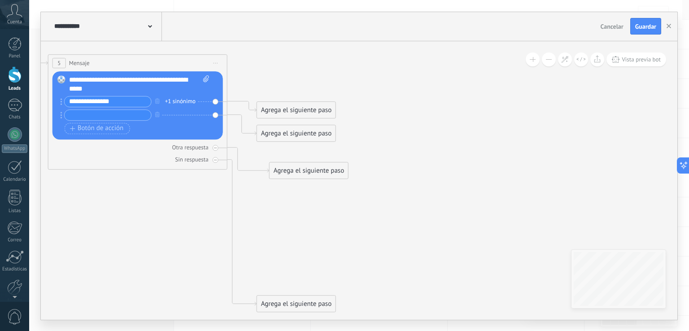
click at [148, 26] on use at bounding box center [150, 26] width 4 height 3
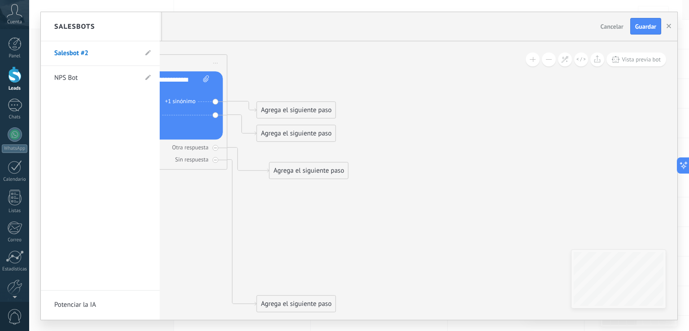
click at [197, 25] on div at bounding box center [359, 166] width 637 height 308
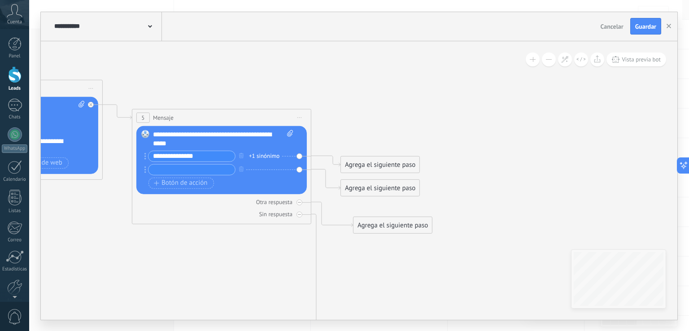
drag, startPoint x: 366, startPoint y: 117, endPoint x: 451, endPoint y: 155, distance: 93.6
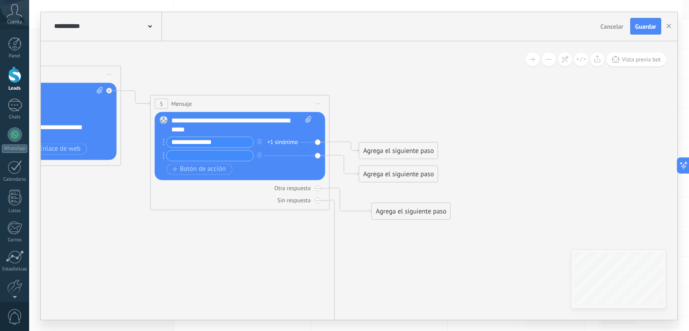
drag, startPoint x: 329, startPoint y: 79, endPoint x: 369, endPoint y: 82, distance: 39.7
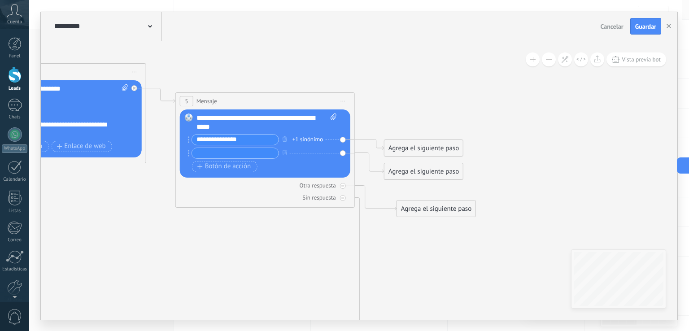
click at [224, 151] on input "text" at bounding box center [235, 153] width 87 height 10
type input "**********"
click at [298, 153] on div "+ sinónimo" at bounding box center [306, 153] width 27 height 9
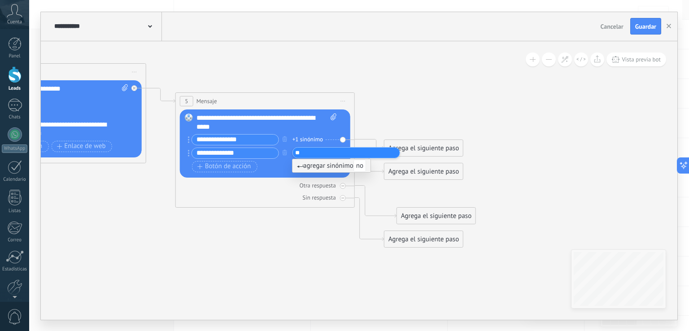
type input "**"
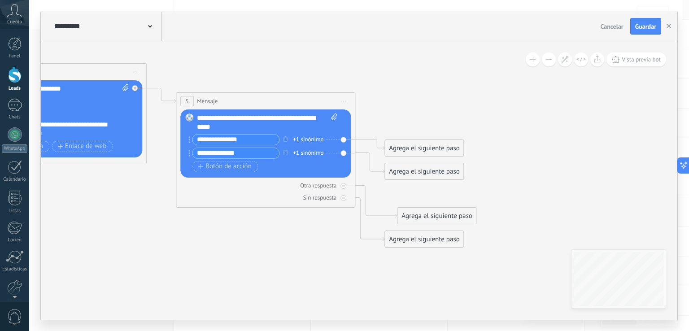
drag, startPoint x: 233, startPoint y: 196, endPoint x: 164, endPoint y: 194, distance: 69.1
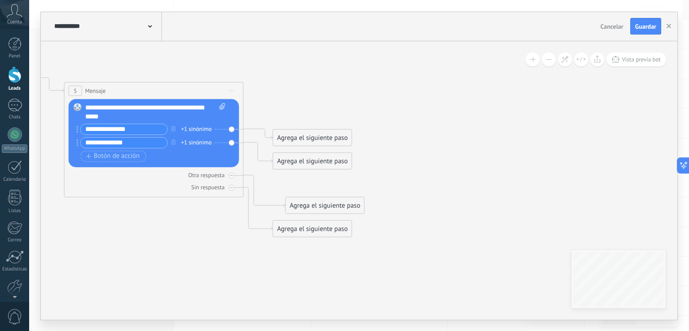
drag, startPoint x: 228, startPoint y: 269, endPoint x: 153, endPoint y: 259, distance: 76.0
click at [291, 136] on div "Agrega el siguiente paso" at bounding box center [312, 137] width 79 height 15
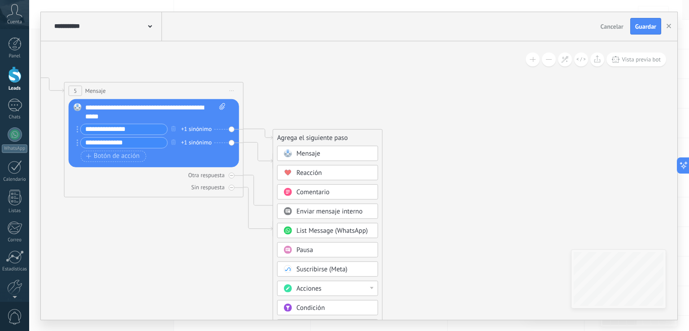
click at [313, 153] on span "Mensaje" at bounding box center [309, 153] width 24 height 9
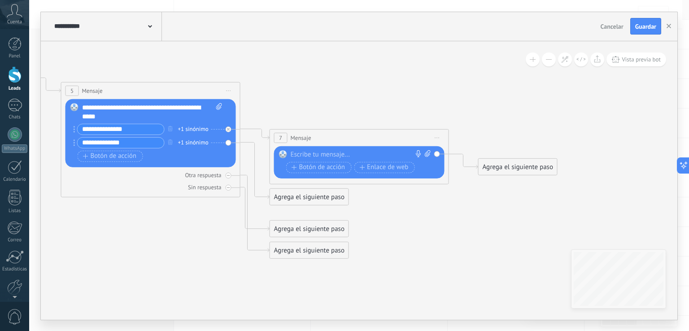
click at [324, 156] on div at bounding box center [357, 154] width 133 height 9
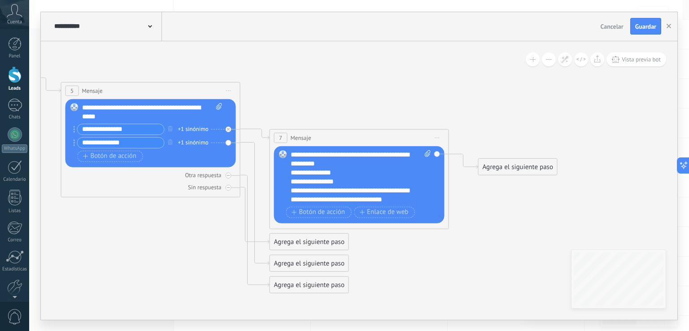
click at [291, 172] on div "**********" at bounding box center [353, 172] width 125 height 9
click at [344, 160] on div "**********" at bounding box center [361, 177] width 141 height 54
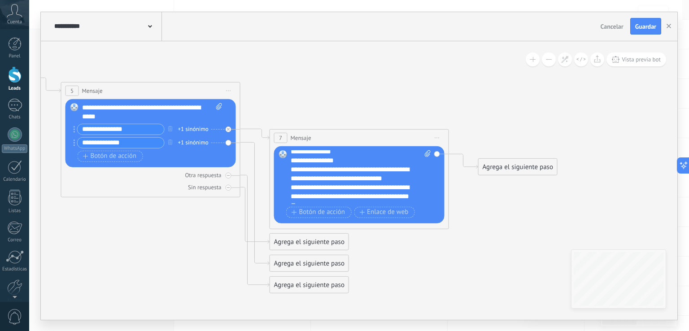
scroll to position [45, 0]
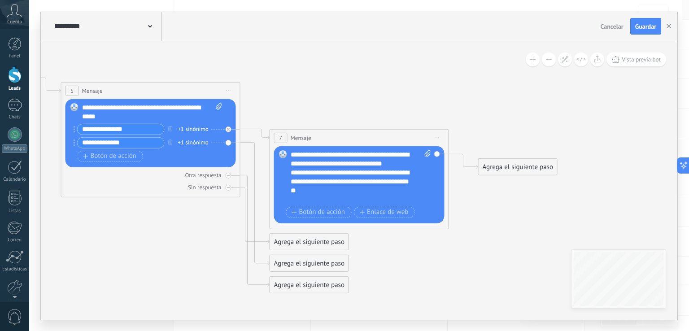
click at [336, 199] on div at bounding box center [357, 199] width 132 height 9
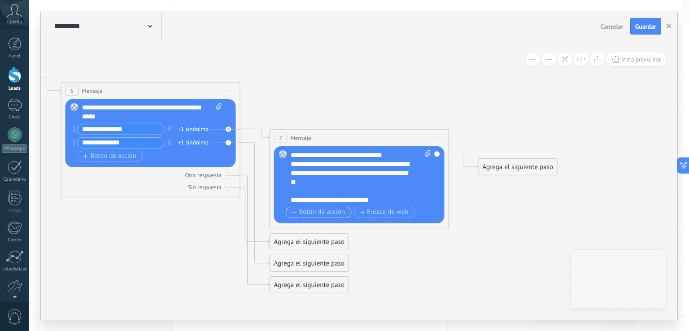
click at [313, 209] on span "Botón de acción" at bounding box center [319, 212] width 54 height 7
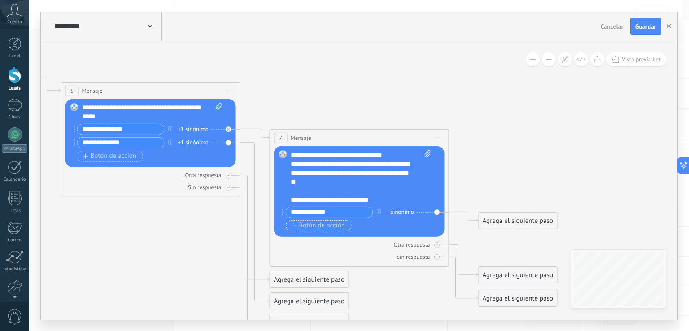
type input "**********"
click at [313, 228] on span "Botón de acción" at bounding box center [319, 225] width 54 height 7
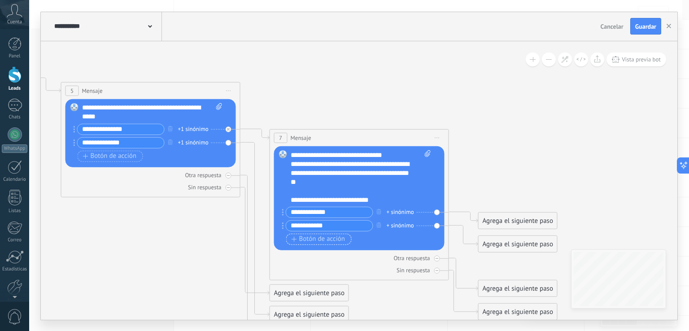
type input "**********"
click at [315, 240] on span "Botón de acción" at bounding box center [319, 239] width 54 height 7
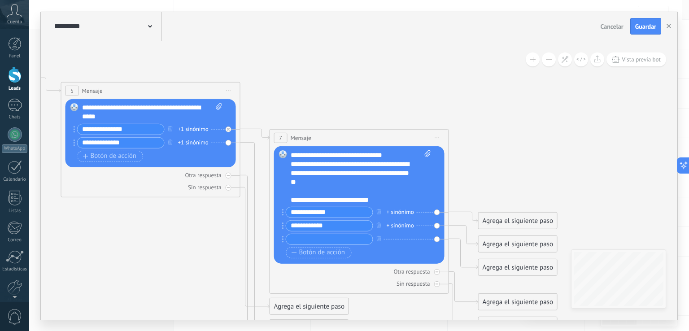
click at [300, 239] on input "text" at bounding box center [329, 239] width 87 height 10
type input "****"
click at [329, 221] on input "**********" at bounding box center [329, 225] width 87 height 10
type input "**********"
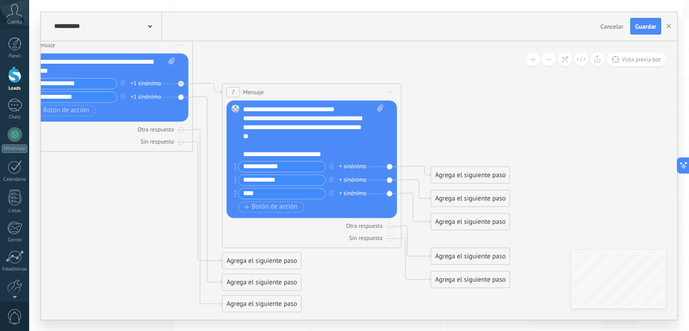
drag, startPoint x: 525, startPoint y: 178, endPoint x: 480, endPoint y: 141, distance: 58.7
click at [277, 133] on div "**********" at bounding box center [304, 127] width 125 height 27
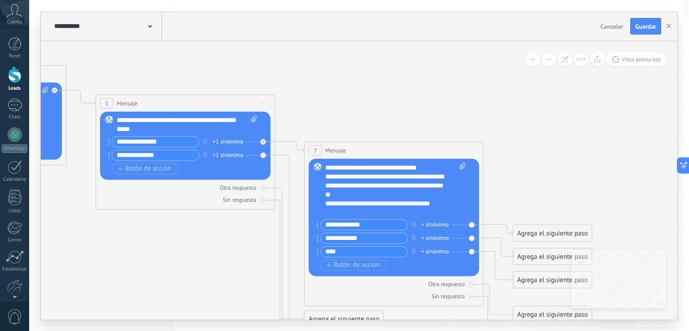
drag, startPoint x: 271, startPoint y: 68, endPoint x: 349, endPoint y: 123, distance: 95.1
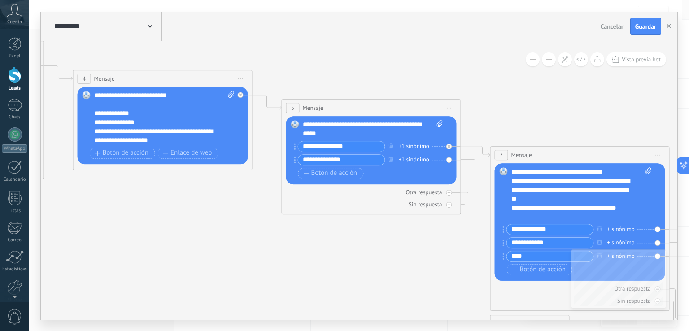
drag, startPoint x: 347, startPoint y: 115, endPoint x: 533, endPoint y: 119, distance: 186.3
click at [533, 119] on icon at bounding box center [44, 164] width 1855 height 871
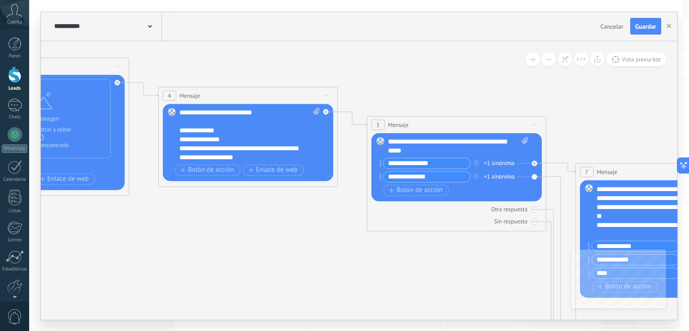
drag, startPoint x: 331, startPoint y: 79, endPoint x: 397, endPoint y: 88, distance: 66.5
click at [397, 88] on icon at bounding box center [130, 181] width 1855 height 871
click at [341, 112] on icon at bounding box center [352, 119] width 29 height 14
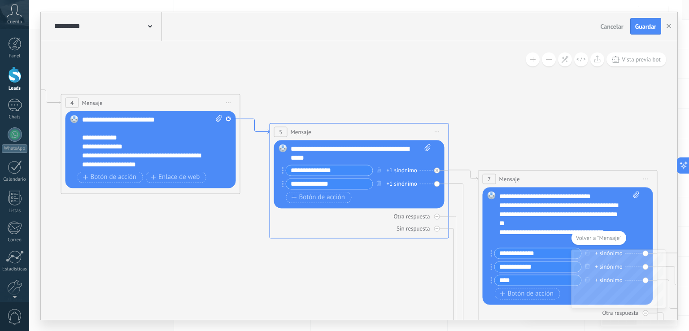
click at [267, 131] on icon at bounding box center [255, 126] width 29 height 15
click at [228, 181] on div "Reemplazar Quitar Convertir a mensaje de voz Arrastre la imagen aquí para adjun…" at bounding box center [151, 149] width 171 height 77
click at [435, 132] on span "Iniciar vista previa aquí Cambiar nombre Duplicar Borrar" at bounding box center [437, 131] width 14 height 13
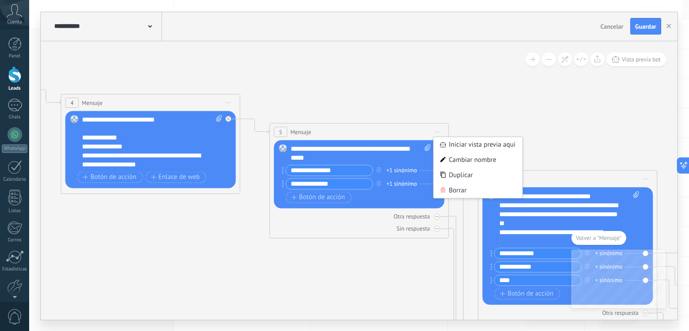
click at [445, 88] on icon at bounding box center [32, 188] width 1855 height 871
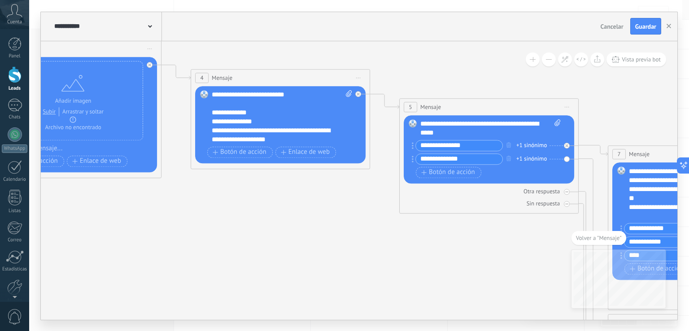
drag, startPoint x: 438, startPoint y: 91, endPoint x: 569, endPoint y: 66, distance: 132.9
click at [569, 66] on icon at bounding box center [162, 163] width 1855 height 871
drag, startPoint x: 358, startPoint y: 93, endPoint x: 395, endPoint y: 102, distance: 38.3
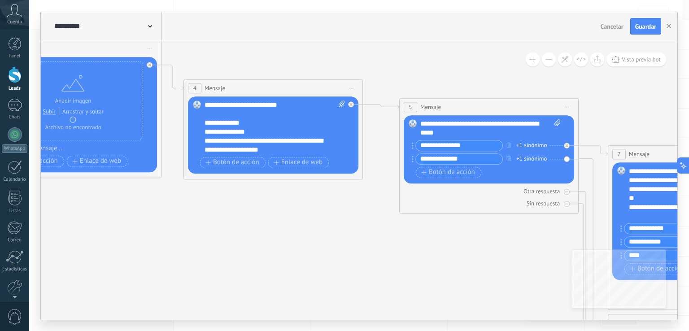
drag, startPoint x: 363, startPoint y: 70, endPoint x: 355, endPoint y: 81, distance: 12.6
click at [355, 81] on div "4 Mensaje ******* (a): Todos los contactos - canales seleccionados Todos los co…" at bounding box center [273, 88] width 179 height 17
click at [334, 121] on div "**********" at bounding box center [275, 128] width 141 height 54
click at [361, 103] on div "4 Mensaje ******* (a): Todos los contactos - canales seleccionados Todos los co…" at bounding box center [273, 129] width 179 height 100
drag, startPoint x: 361, startPoint y: 103, endPoint x: 384, endPoint y: 107, distance: 23.2
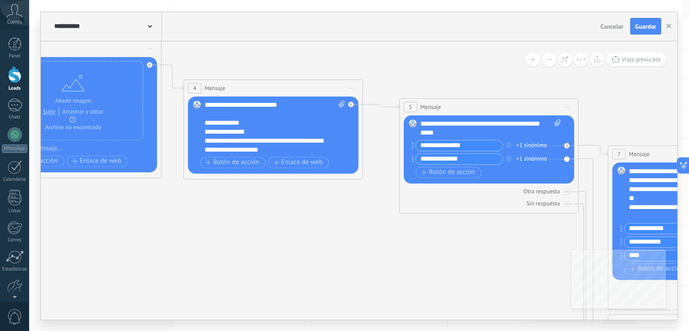
click at [385, 108] on icon at bounding box center [381, 106] width 36 height 4
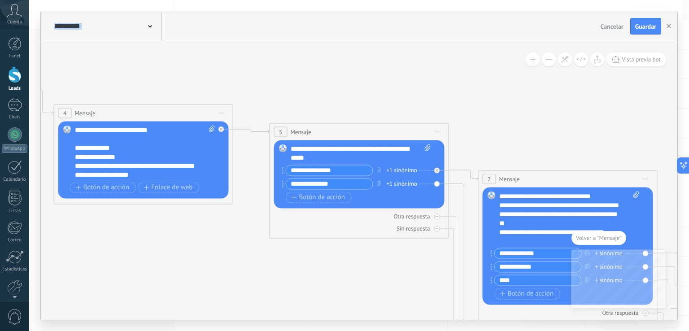
click at [385, 108] on icon at bounding box center [32, 188] width 1855 height 871
click at [267, 131] on icon at bounding box center [251, 131] width 36 height 4
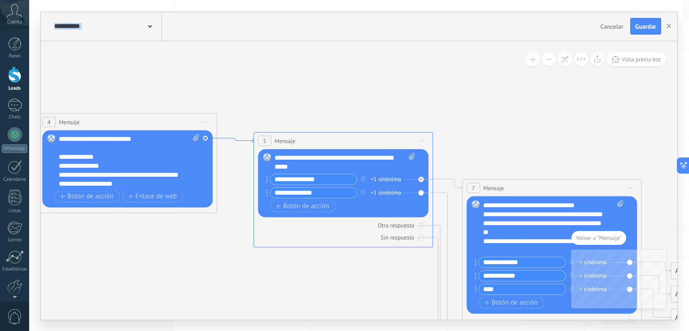
drag, startPoint x: 267, startPoint y: 131, endPoint x: 252, endPoint y: 140, distance: 18.1
click at [252, 140] on icon at bounding box center [235, 140] width 36 height 4
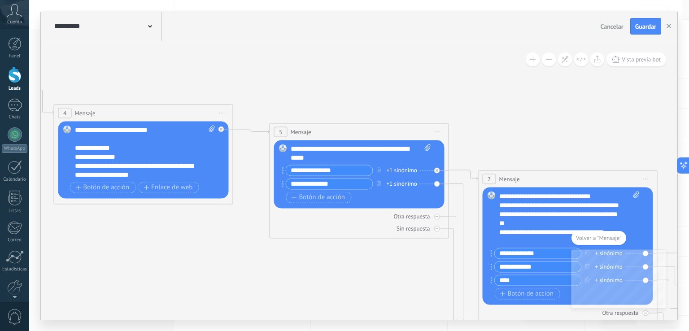
click at [252, 140] on icon at bounding box center [32, 188] width 1855 height 871
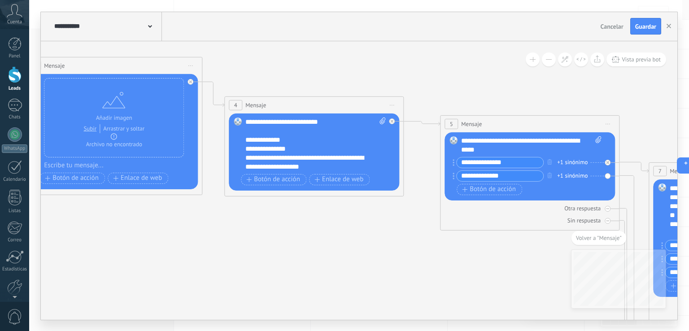
drag, startPoint x: 289, startPoint y: 95, endPoint x: 460, endPoint y: 87, distance: 171.2
click at [460, 87] on icon at bounding box center [203, 180] width 1855 height 871
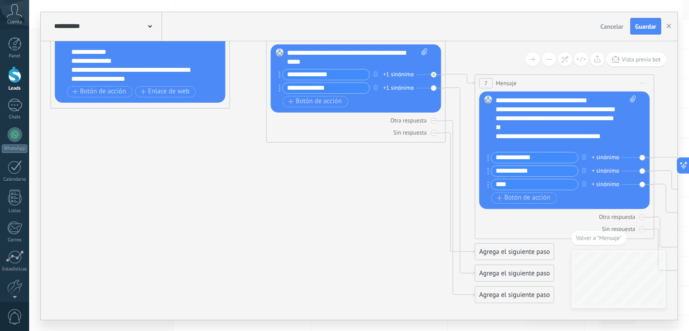
drag, startPoint x: 344, startPoint y: 238, endPoint x: 174, endPoint y: 153, distance: 190.2
click at [163, 148] on icon at bounding box center [29, 92] width 1855 height 871
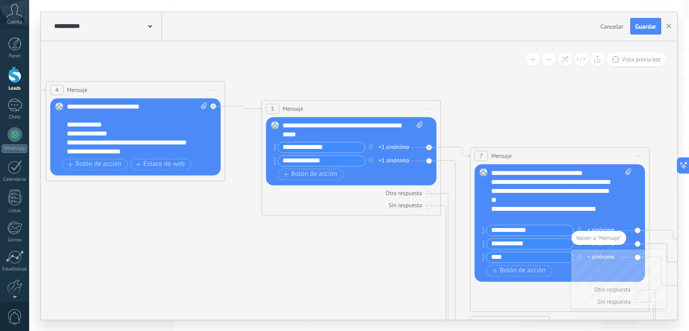
drag, startPoint x: 220, startPoint y: 183, endPoint x: 294, endPoint y: 253, distance: 102.2
click at [296, 255] on icon at bounding box center [24, 165] width 1855 height 871
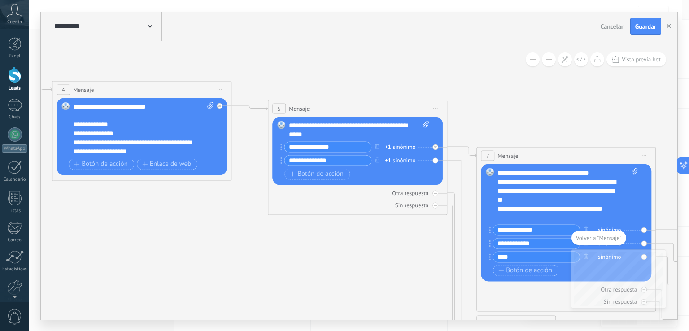
click at [207, 158] on div "Botón de acción Enlace de web" at bounding box center [141, 163] width 144 height 11
click at [195, 159] on button "Enlace de web" at bounding box center [167, 163] width 61 height 11
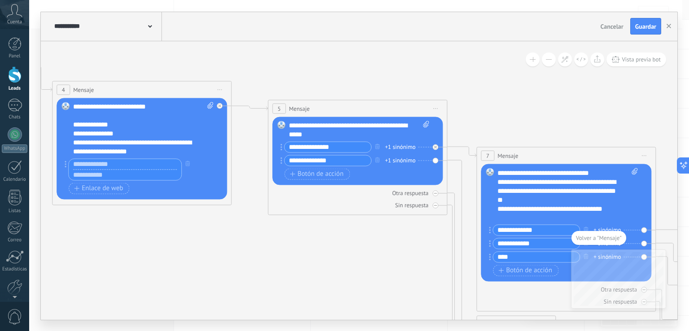
click at [63, 105] on rect at bounding box center [65, 106] width 8 height 8
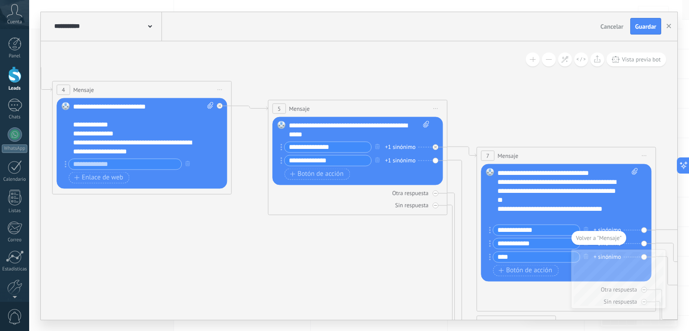
click at [63, 105] on rect at bounding box center [65, 106] width 8 height 8
drag, startPoint x: 63, startPoint y: 105, endPoint x: 279, endPoint y: 120, distance: 216.3
drag, startPoint x: 279, startPoint y: 121, endPoint x: 207, endPoint y: 101, distance: 73.9
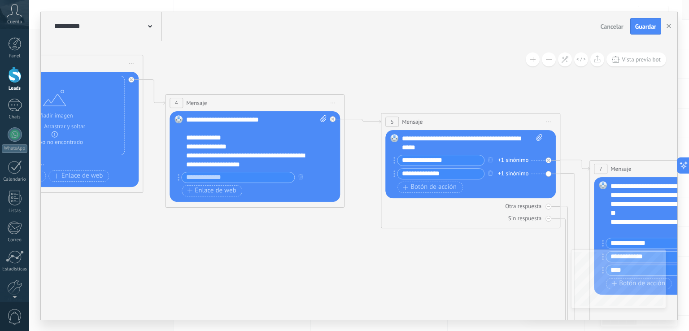
drag, startPoint x: 255, startPoint y: 144, endPoint x: 369, endPoint y: 158, distance: 114.4
click at [369, 158] on icon at bounding box center [144, 178] width 1855 height 871
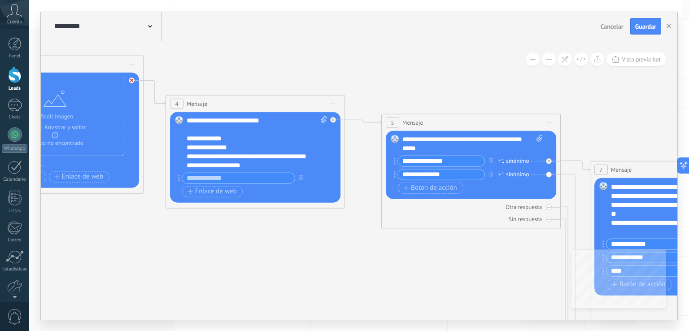
drag, startPoint x: 392, startPoint y: 137, endPoint x: 131, endPoint y: 79, distance: 266.5
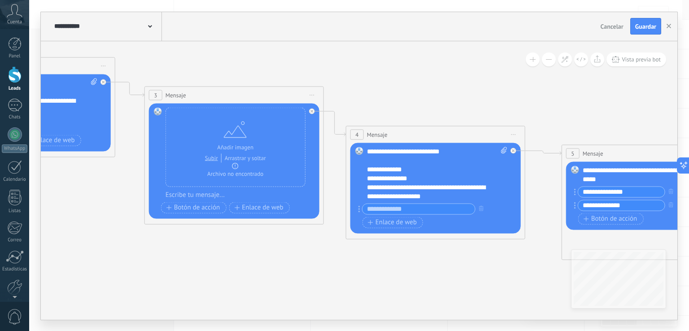
drag, startPoint x: 148, startPoint y: 126, endPoint x: 328, endPoint y: 157, distance: 183.0
click at [328, 157] on icon at bounding box center [324, 209] width 1855 height 871
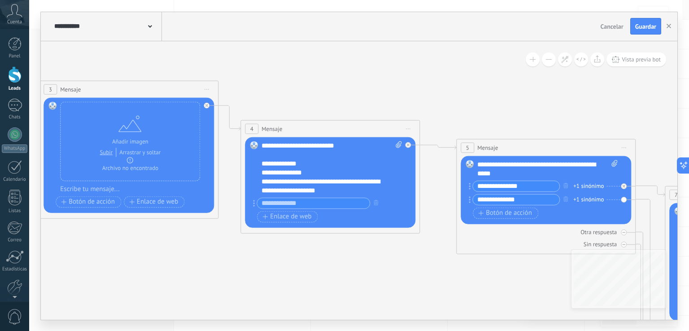
drag, startPoint x: 308, startPoint y: 76, endPoint x: 223, endPoint y: 78, distance: 85.3
click at [221, 77] on icon at bounding box center [219, 203] width 1855 height 871
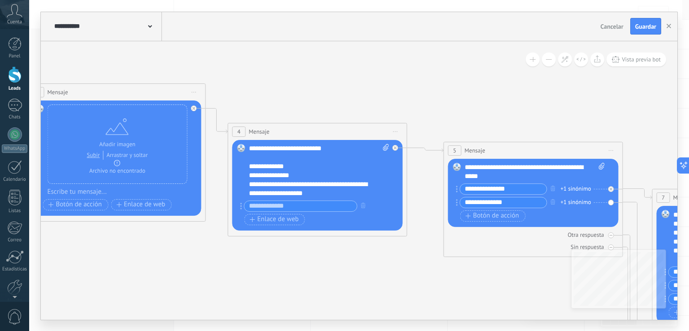
click at [530, 61] on button at bounding box center [533, 60] width 14 height 14
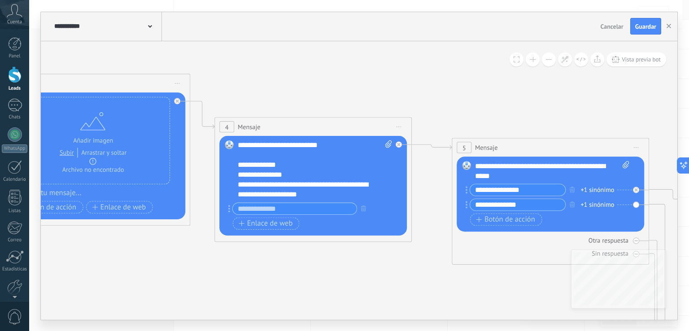
click at [550, 61] on button at bounding box center [549, 60] width 14 height 14
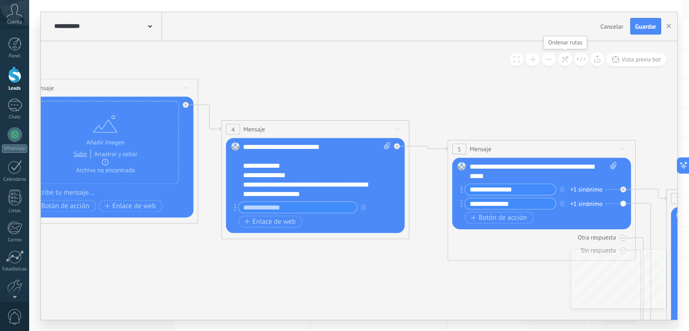
click at [568, 64] on button at bounding box center [565, 60] width 14 height 14
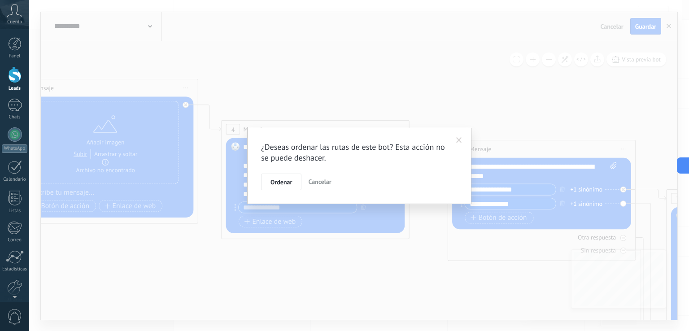
click at [461, 138] on span at bounding box center [459, 140] width 6 height 6
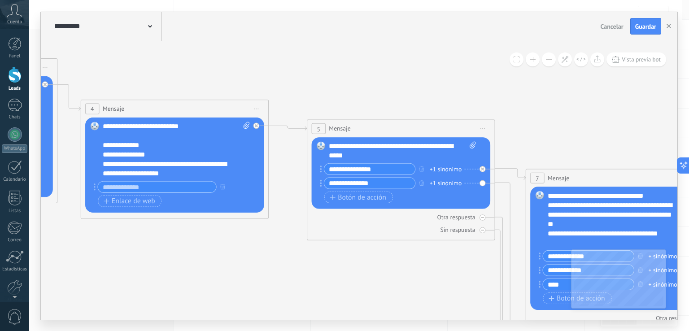
drag, startPoint x: 473, startPoint y: 96, endPoint x: 266, endPoint y: 68, distance: 208.7
click at [267, 68] on icon at bounding box center [58, 187] width 1946 height 913
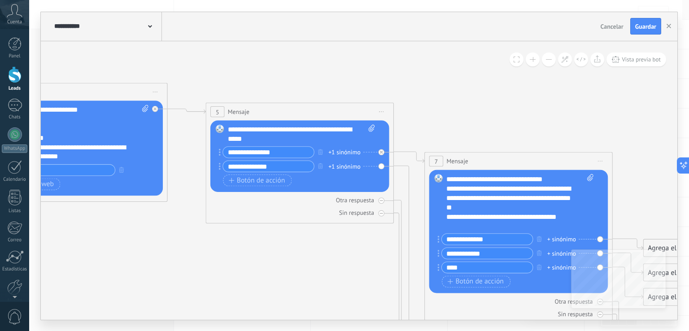
drag, startPoint x: 456, startPoint y: 92, endPoint x: 425, endPoint y: 86, distance: 31.1
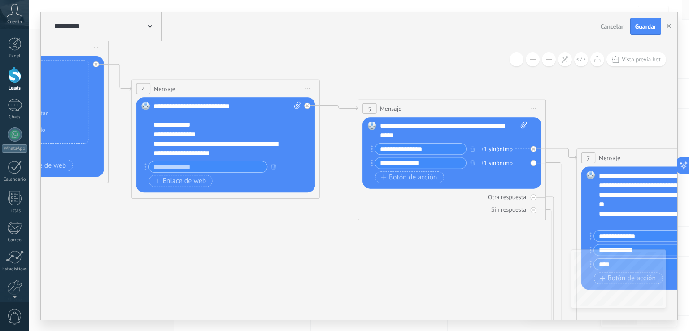
drag, startPoint x: 390, startPoint y: 81, endPoint x: 552, endPoint y: 79, distance: 162.9
click at [552, 79] on icon at bounding box center [110, 167] width 1946 height 913
click at [246, 151] on div "**********" at bounding box center [227, 129] width 148 height 57
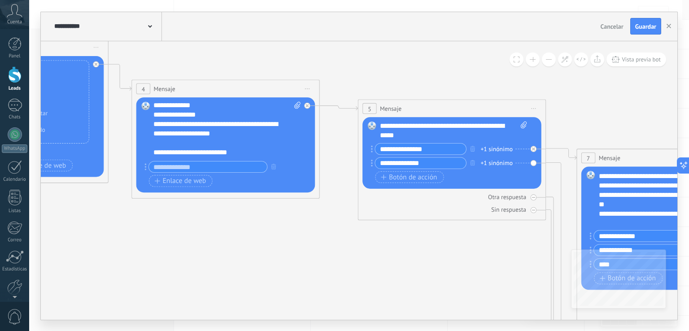
scroll to position [27, 0]
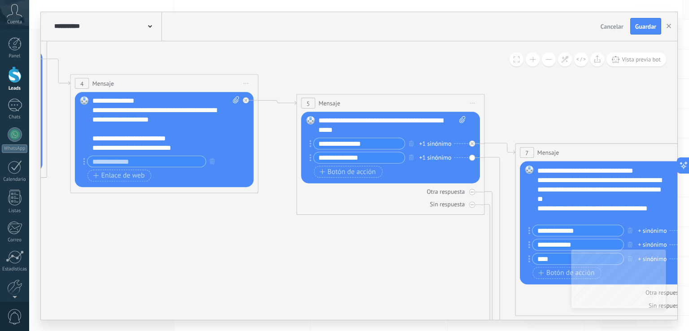
click at [127, 22] on div "**********" at bounding box center [359, 166] width 637 height 308
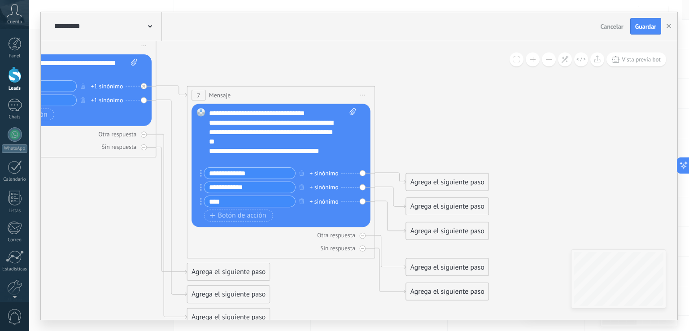
drag, startPoint x: 369, startPoint y: 64, endPoint x: 242, endPoint y: 48, distance: 127.6
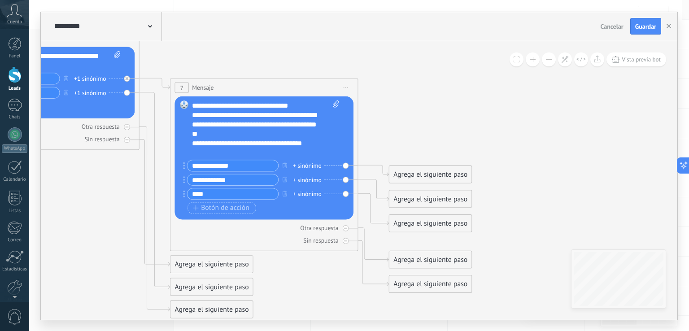
drag, startPoint x: 440, startPoint y: 88, endPoint x: 429, endPoint y: 83, distance: 11.8
click at [255, 128] on div "**********" at bounding box center [257, 124] width 131 height 28
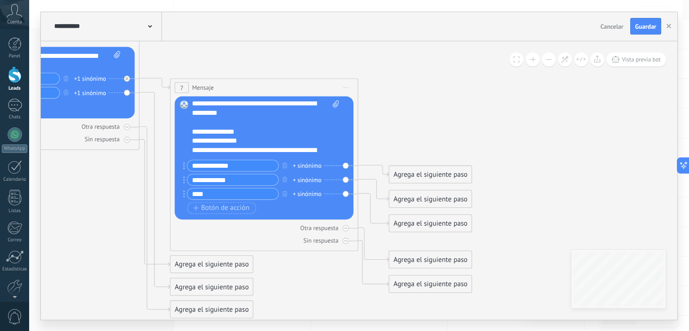
scroll to position [0, 0]
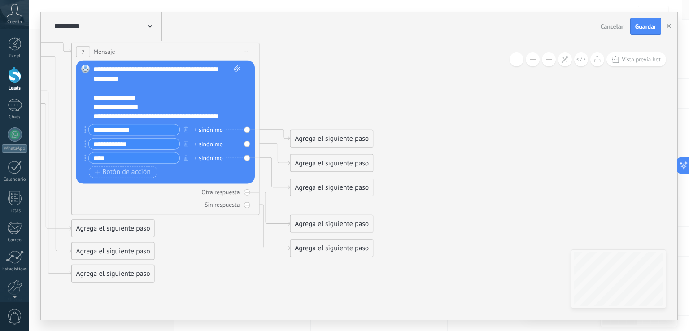
drag, startPoint x: 392, startPoint y: 116, endPoint x: 293, endPoint y: 81, distance: 105.3
click at [306, 139] on div "Agrega el siguiente paso" at bounding box center [331, 139] width 83 height 16
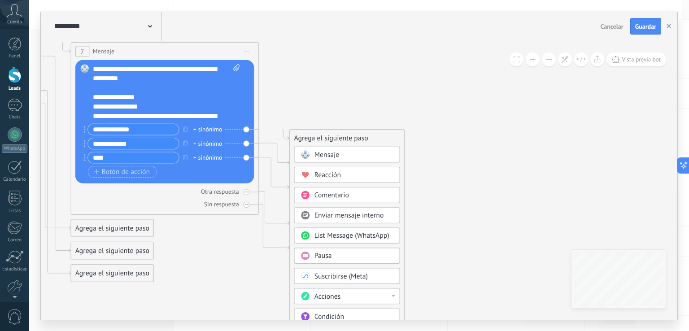
click at [336, 153] on span "Mensaje" at bounding box center [327, 154] width 25 height 9
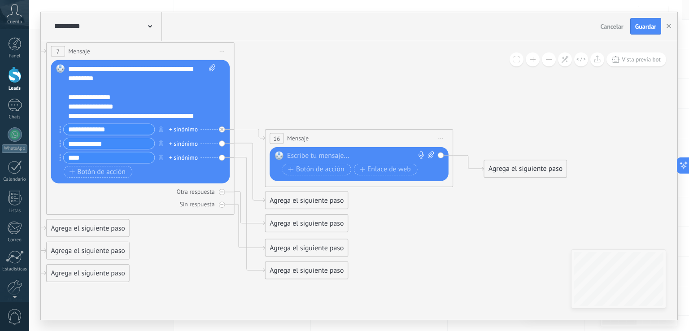
click at [320, 157] on div at bounding box center [357, 155] width 140 height 9
paste div
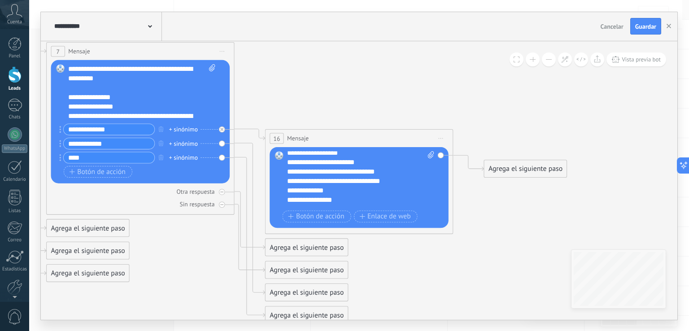
scroll to position [18, 0]
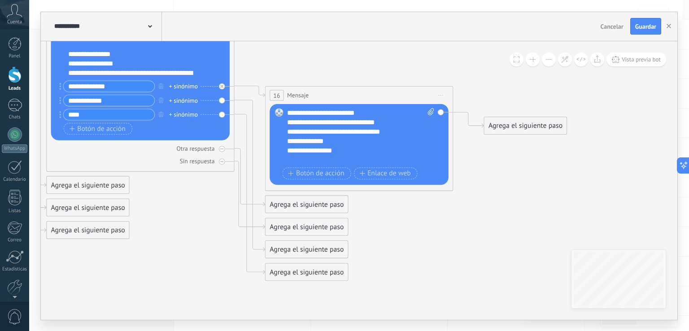
click at [303, 203] on div "Agrega el siguiente paso" at bounding box center [307, 205] width 83 height 16
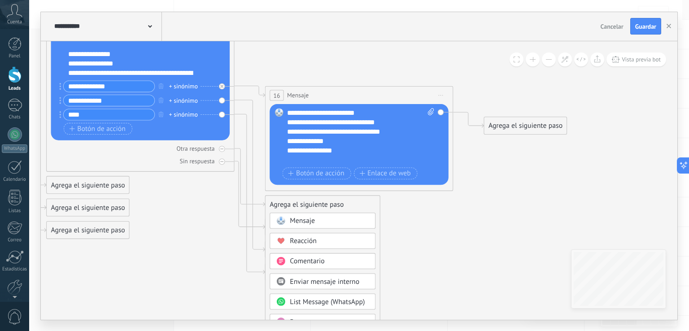
click at [311, 222] on span "Mensaje" at bounding box center [302, 220] width 25 height 9
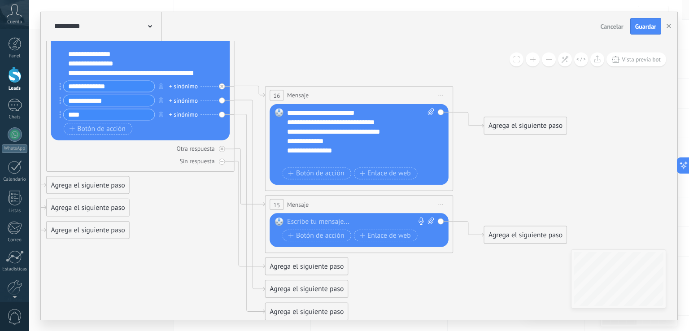
click at [309, 219] on div at bounding box center [357, 221] width 140 height 9
paste div
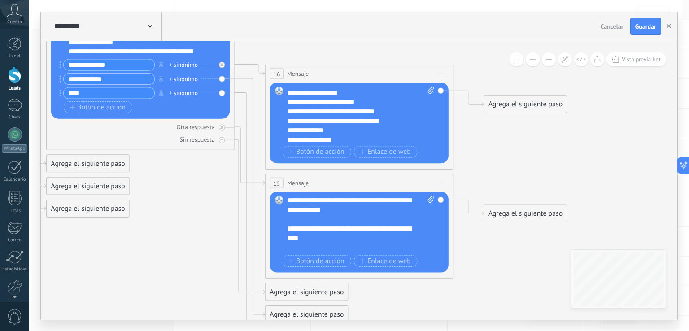
scroll to position [0, 0]
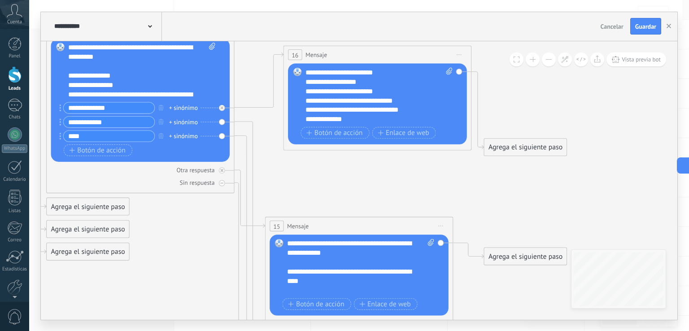
drag, startPoint x: 398, startPoint y: 112, endPoint x: 416, endPoint y: 51, distance: 63.7
click at [416, 51] on div "16 Mensaje ******* (a): Todos los contactos - canales seleccionados Todos los c…" at bounding box center [377, 55] width 187 height 18
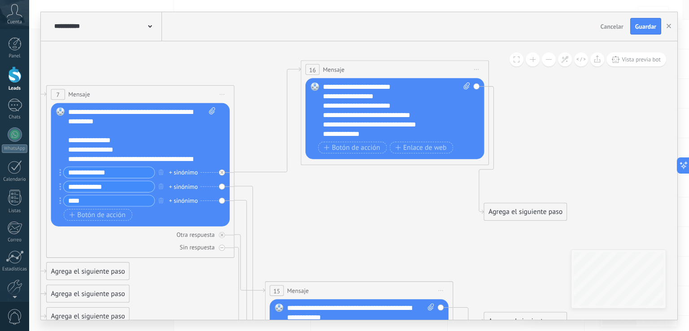
drag, startPoint x: 416, startPoint y: 119, endPoint x: 435, endPoint y: 68, distance: 54.1
click at [435, 68] on div "16 Mensaje ******* (a): Todos los contactos - canales seleccionados Todos los c…" at bounding box center [394, 70] width 187 height 18
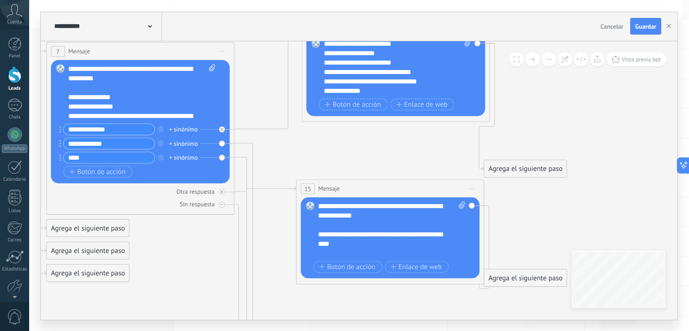
drag, startPoint x: 407, startPoint y: 245, endPoint x: 377, endPoint y: 215, distance: 41.6
click at [438, 186] on div "15 Mensaje ******* (a): Todos los contactos - canales seleccionados Todos los c…" at bounding box center [390, 189] width 187 height 18
click at [348, 254] on div "**********" at bounding box center [383, 244] width 131 height 28
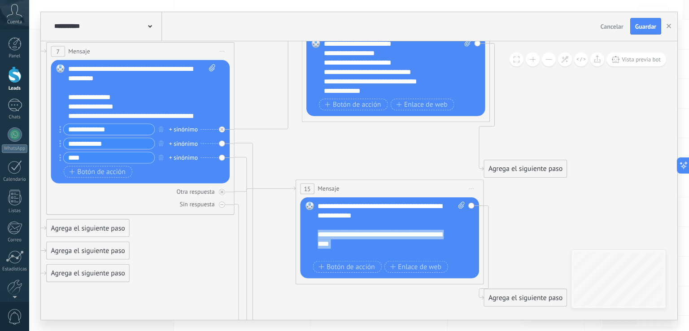
click at [348, 254] on div "**********" at bounding box center [383, 244] width 131 height 28
click at [347, 254] on div "**********" at bounding box center [383, 244] width 131 height 28
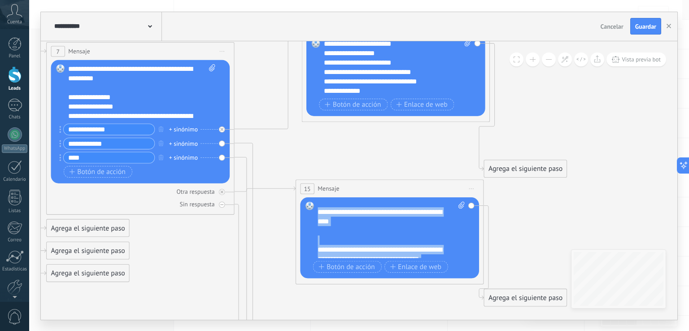
scroll to position [45, 0]
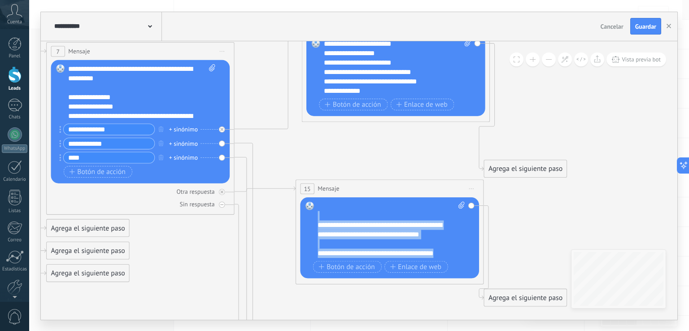
drag, startPoint x: 347, startPoint y: 254, endPoint x: 430, endPoint y: 255, distance: 83.5
click at [431, 261] on div "**********" at bounding box center [391, 238] width 147 height 74
click at [418, 243] on div at bounding box center [387, 243] width 138 height 9
click at [442, 247] on div at bounding box center [387, 243] width 138 height 9
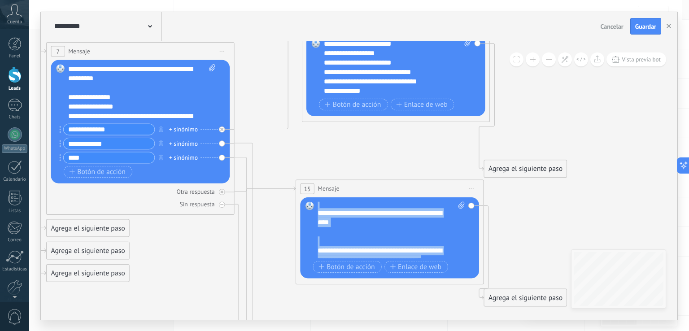
scroll to position [0, 0]
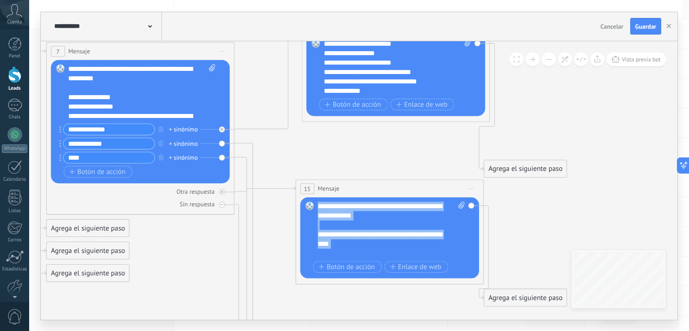
drag, startPoint x: 443, startPoint y: 257, endPoint x: 305, endPoint y: 199, distance: 149.8
click at [304, 196] on div "15 Mensaje ******* (a): Todos los contactos - canales seleccionados Todos los c…" at bounding box center [390, 231] width 188 height 105
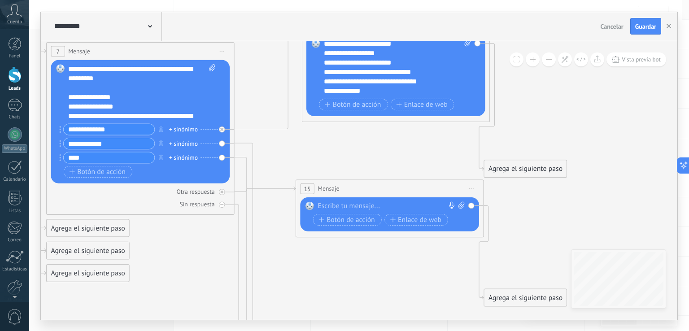
click at [470, 204] on div "Reemplazar Quitar Convertir a mensaje de voz Arrastre la imagen aquí para adjun…" at bounding box center [389, 214] width 179 height 34
click at [472, 206] on div "Reemplazar Quitar Convertir a mensaje de voz Arrastre la imagen aquí para adjun…" at bounding box center [389, 214] width 179 height 34
click at [470, 199] on div "Reemplazar Quitar Convertir a mensaje de voz Arrastre la imagen aquí para adjun…" at bounding box center [389, 214] width 179 height 34
click at [470, 187] on span "Iniciar vista previa aquí Cambiar nombre Duplicar Borrar" at bounding box center [471, 188] width 15 height 13
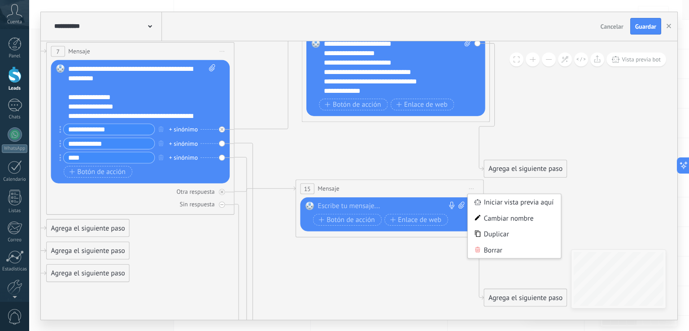
drag, startPoint x: 494, startPoint y: 249, endPoint x: 486, endPoint y: 249, distance: 7.7
click at [492, 249] on div "Borrar" at bounding box center [514, 250] width 93 height 16
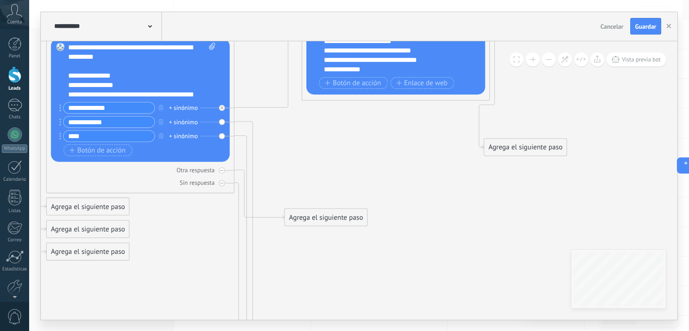
drag, startPoint x: 294, startPoint y: 114, endPoint x: 298, endPoint y: 206, distance: 91.2
click at [313, 219] on div "Agrega el siguiente paso" at bounding box center [326, 218] width 83 height 16
click at [221, 122] on div "Reemplazar Quitar Convertir a mensaje de voz Arrastre la imagen aquí para adjun…" at bounding box center [140, 99] width 179 height 123
click at [251, 123] on icon at bounding box center [250, 241] width 31 height 238
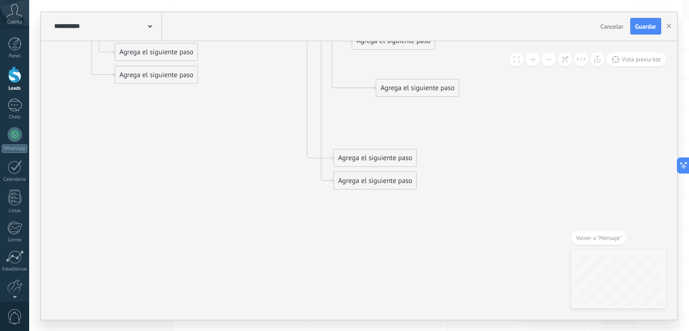
drag, startPoint x: 364, startPoint y: 205, endPoint x: 413, endPoint y: 94, distance: 121.4
click at [411, 92] on div "Agrega el siguiente paso" at bounding box center [417, 88] width 83 height 16
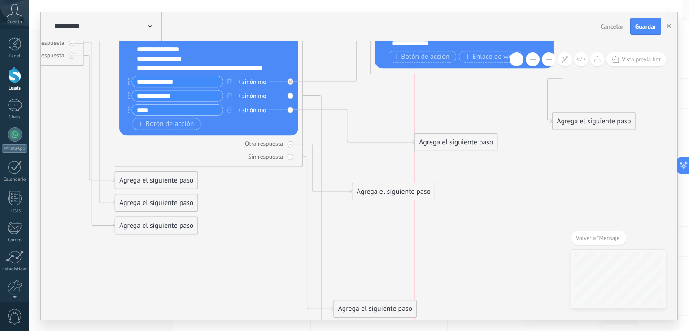
drag, startPoint x: 423, startPoint y: 238, endPoint x: 451, endPoint y: 146, distance: 95.8
click at [455, 141] on div "Agrega el siguiente paso" at bounding box center [456, 143] width 83 height 16
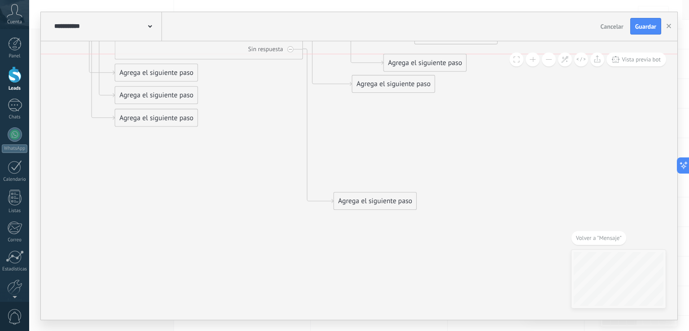
drag, startPoint x: 384, startPoint y: 226, endPoint x: 433, endPoint y: 66, distance: 167.2
click at [433, 66] on div "Agrega el siguiente paso" at bounding box center [425, 63] width 83 height 16
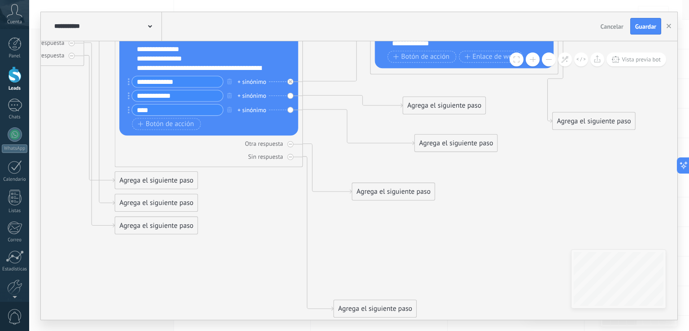
drag, startPoint x: 409, startPoint y: 171, endPoint x: 429, endPoint y: 106, distance: 67.7
click at [429, 106] on div "Agrega el siguiente paso" at bounding box center [444, 106] width 83 height 16
drag, startPoint x: 375, startPoint y: 192, endPoint x: 383, endPoint y: 280, distance: 89.2
click at [383, 280] on div "Agrega el siguiente paso" at bounding box center [401, 281] width 83 height 16
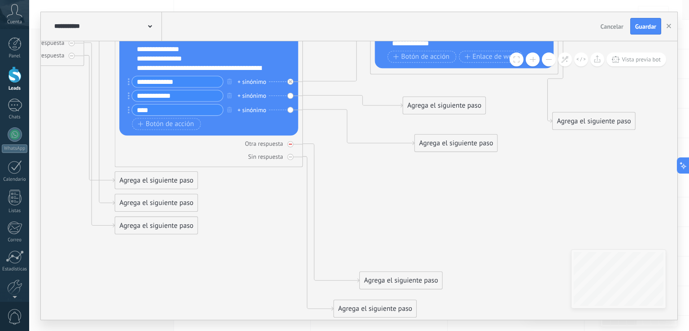
click at [0, 0] on icon at bounding box center [0, 0] width 0 height 0
click at [293, 157] on div "Sin respuesta" at bounding box center [208, 156] width 179 height 9
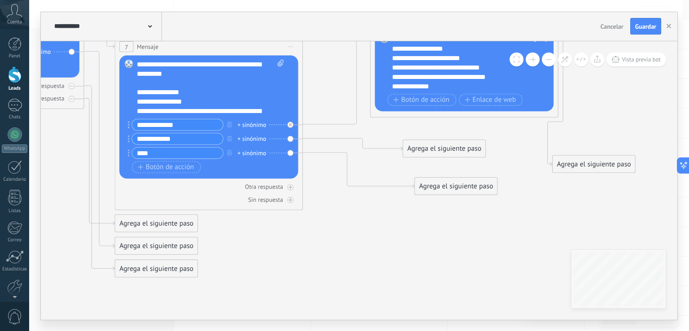
click at [425, 155] on div "Agrega el siguiente paso" at bounding box center [444, 149] width 83 height 16
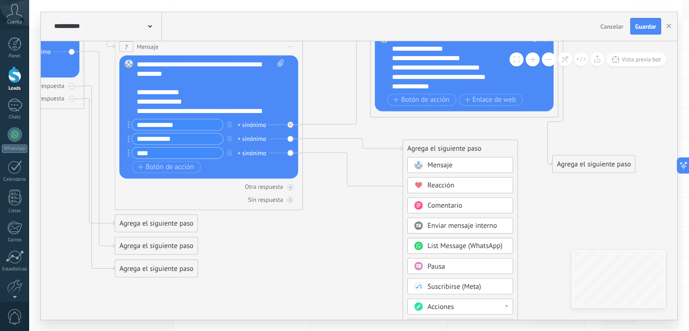
click at [442, 168] on span "Mensaje" at bounding box center [440, 165] width 25 height 9
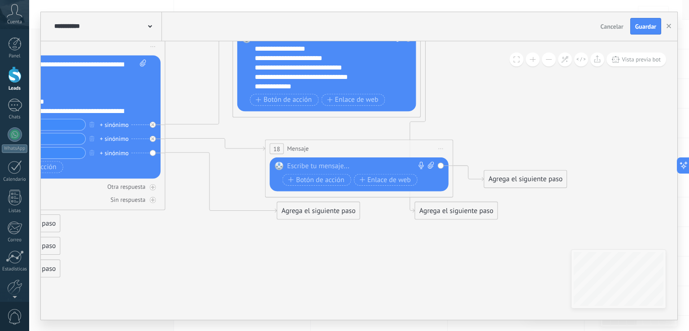
click at [313, 167] on div at bounding box center [357, 166] width 140 height 9
paste div
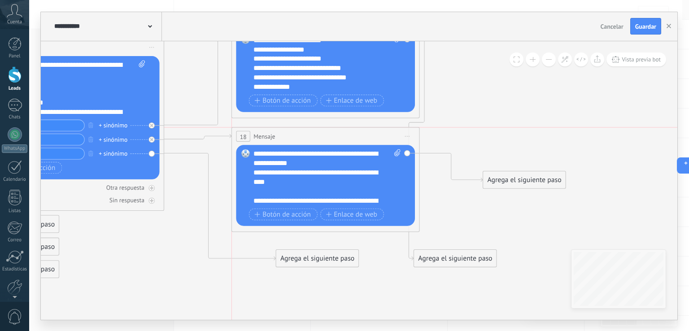
drag, startPoint x: 336, startPoint y: 148, endPoint x: 303, endPoint y: 133, distance: 35.5
click at [303, 133] on div "18 Mensaje ******* (a): Todos los contactos - canales seleccionados Todos los c…" at bounding box center [325, 136] width 187 height 18
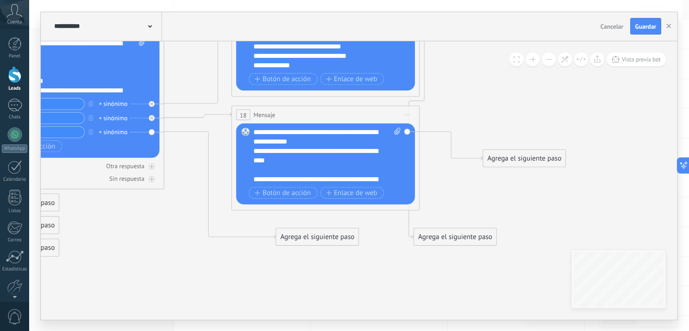
click at [296, 232] on div "Agrega el siguiente paso" at bounding box center [317, 237] width 83 height 16
click at [298, 251] on span at bounding box center [291, 253] width 18 height 8
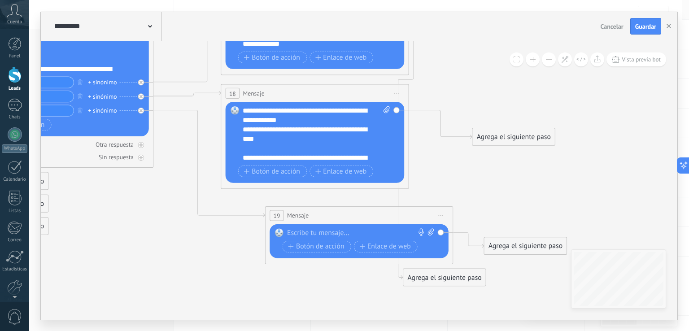
click at [301, 228] on div at bounding box center [357, 232] width 140 height 9
paste div
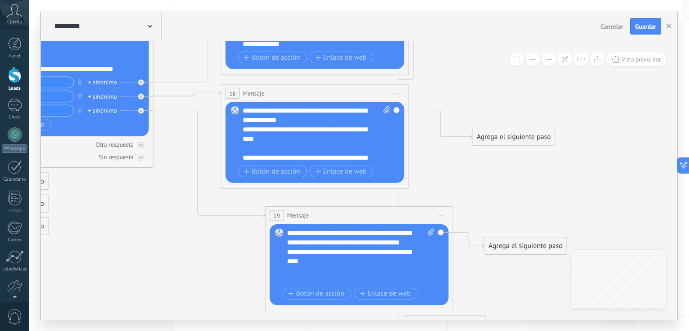
click at [341, 242] on div "**********" at bounding box center [361, 256] width 148 height 57
click at [301, 261] on div "**********" at bounding box center [352, 271] width 131 height 28
drag, startPoint x: 296, startPoint y: 263, endPoint x: 280, endPoint y: 263, distance: 16.6
click at [280, 263] on div "Reemplazar Quitar Convertir a mensaje de voz Arrastre la imagen aquí para adjun…" at bounding box center [359, 264] width 179 height 81
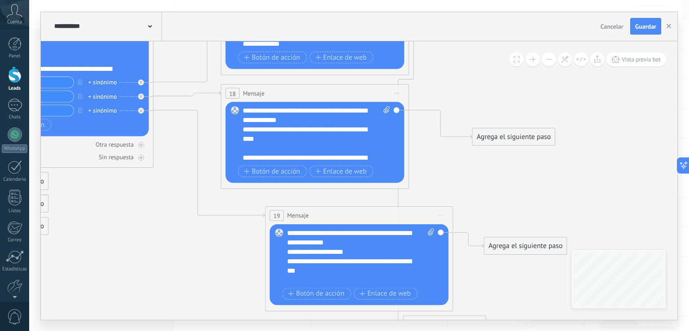
click at [298, 263] on div "**********" at bounding box center [352, 271] width 131 height 28
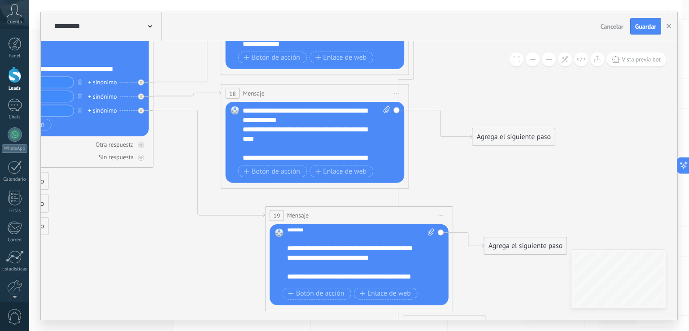
scroll to position [153, 0]
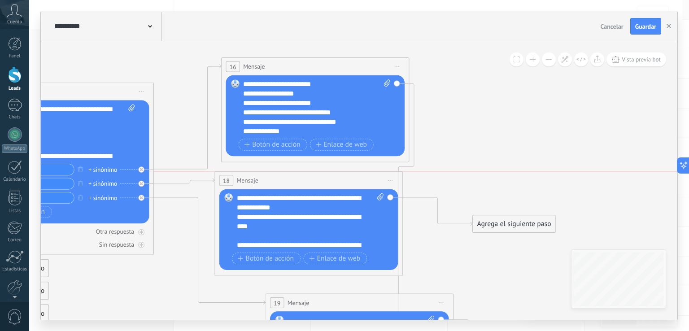
drag, startPoint x: 397, startPoint y: 174, endPoint x: 390, endPoint y: 178, distance: 7.6
click at [390, 178] on span "Iniciar vista previa aquí Cambiar nombre Duplicar Borrar" at bounding box center [390, 180] width 15 height 13
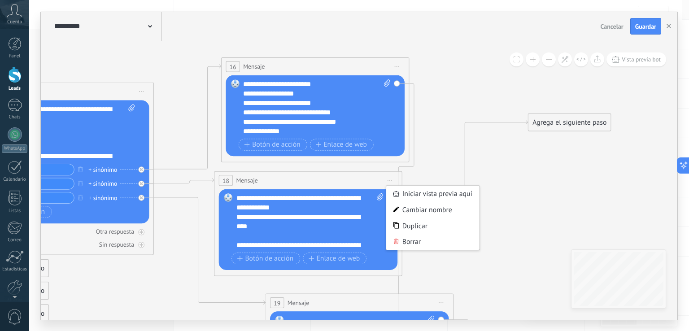
drag, startPoint x: 528, startPoint y: 224, endPoint x: 583, endPoint y: 128, distance: 111.0
click at [583, 127] on div "Agrega el siguiente paso" at bounding box center [570, 123] width 83 height 16
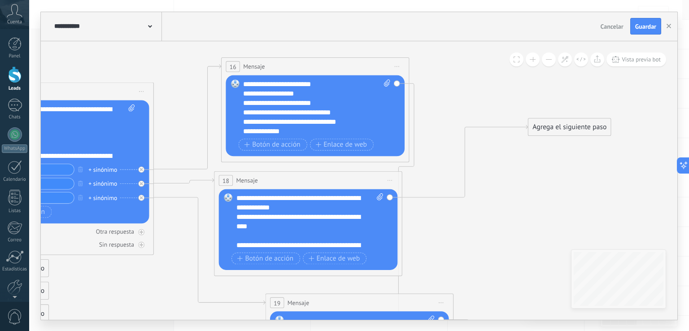
click at [396, 82] on div "Reemplazar Quitar Convertir a mensaje de voz Arrastre la imagen aquí para adjun…" at bounding box center [315, 115] width 179 height 81
click at [395, 82] on div "Reemplazar Quitar Convertir a mensaje de voz Arrastre la imagen aquí para adjun…" at bounding box center [315, 115] width 179 height 81
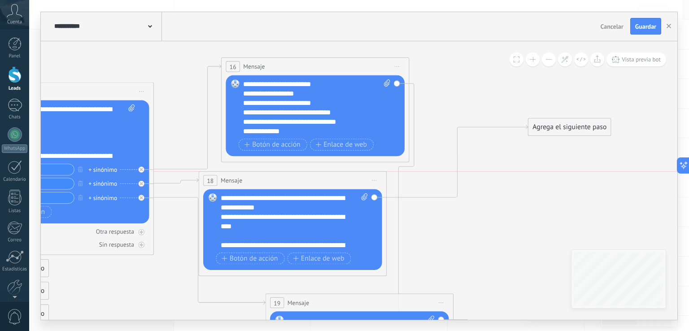
drag, startPoint x: 394, startPoint y: 177, endPoint x: 397, endPoint y: 206, distance: 29.3
click at [379, 178] on span "Iniciar vista previa aquí Cambiar nombre Duplicar Borrar" at bounding box center [374, 180] width 15 height 13
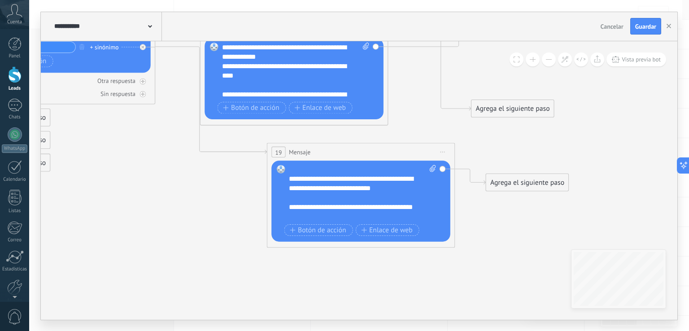
drag, startPoint x: 467, startPoint y: 258, endPoint x: 534, endPoint y: 105, distance: 167.0
click at [534, 105] on div "Agrega el siguiente paso" at bounding box center [513, 109] width 83 height 16
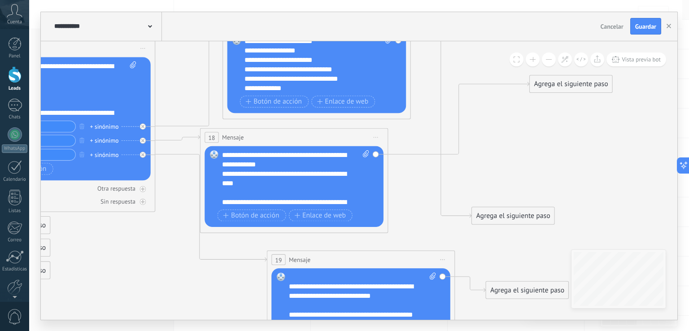
drag, startPoint x: 348, startPoint y: 148, endPoint x: 361, endPoint y: 158, distance: 16.5
click at [373, 158] on div "Reemplazar Quitar Convertir a mensaje de voz Arrastre la imagen aquí para adjun…" at bounding box center [294, 186] width 179 height 81
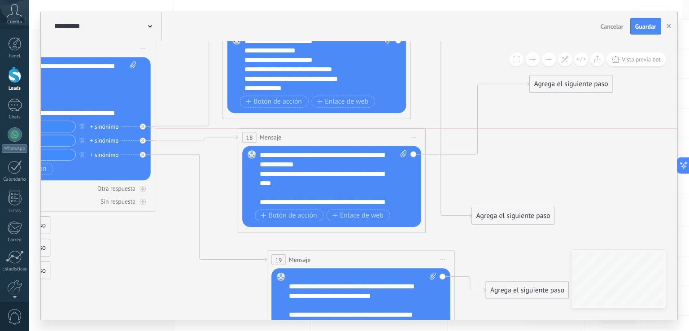
drag, startPoint x: 354, startPoint y: 133, endPoint x: 391, endPoint y: 136, distance: 37.9
click at [391, 136] on div "18 Mensaje ******* (a): Todos los contactos - canales seleccionados Todos los c…" at bounding box center [331, 137] width 187 height 18
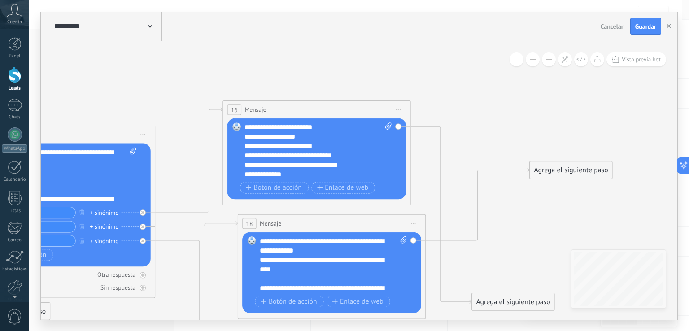
click at [397, 127] on div "Reemplazar Quitar Convertir a mensaje de voz Arrastre la imagen aquí para adjun…" at bounding box center [317, 158] width 179 height 81
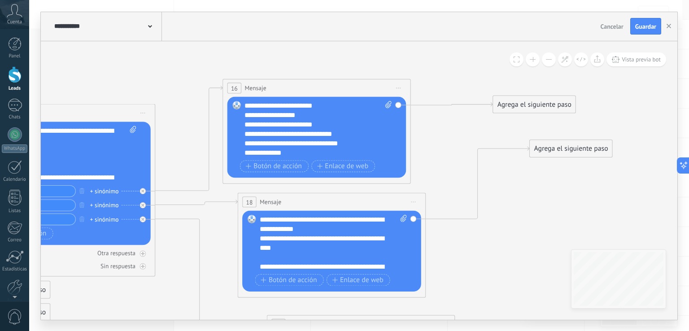
drag, startPoint x: 519, startPoint y: 280, endPoint x: 540, endPoint y: 104, distance: 177.2
click at [540, 104] on div "Agrega el siguiente paso" at bounding box center [534, 104] width 83 height 16
drag, startPoint x: 558, startPoint y: 153, endPoint x: 552, endPoint y: 223, distance: 70.2
click at [552, 223] on div "Agrega el siguiente paso" at bounding box center [565, 220] width 83 height 16
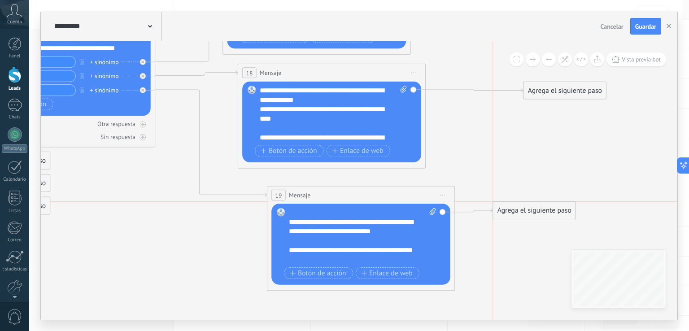
drag, startPoint x: 533, startPoint y: 225, endPoint x: 541, endPoint y: 212, distance: 15.5
click at [541, 212] on div "Agrega el siguiente paso" at bounding box center [534, 211] width 83 height 16
click at [645, 61] on span "Vista previa bot" at bounding box center [641, 60] width 39 height 8
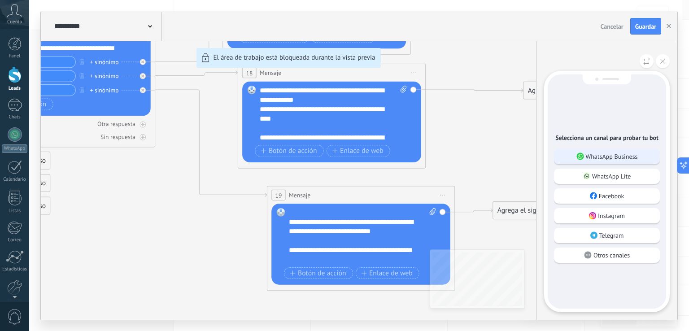
click at [622, 149] on div "WhatsApp Business" at bounding box center [607, 156] width 106 height 15
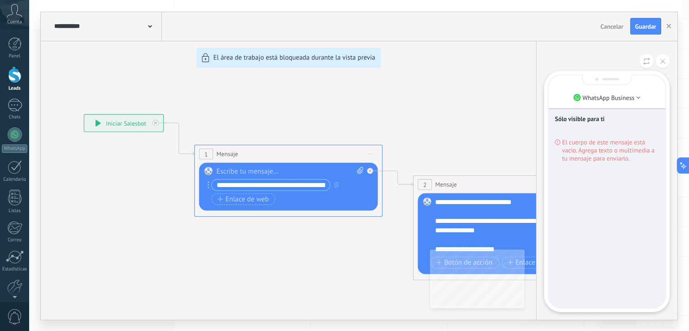
click at [235, 170] on div "**********" at bounding box center [359, 166] width 637 height 308
drag, startPoint x: 607, startPoint y: 148, endPoint x: 649, endPoint y: 90, distance: 71.3
click at [608, 147] on span "El cuerpo de este mensaje está vacio. Agrega texto o multimedia a tu mensaje pa…" at bounding box center [610, 150] width 97 height 24
click at [667, 59] on button at bounding box center [663, 61] width 14 height 14
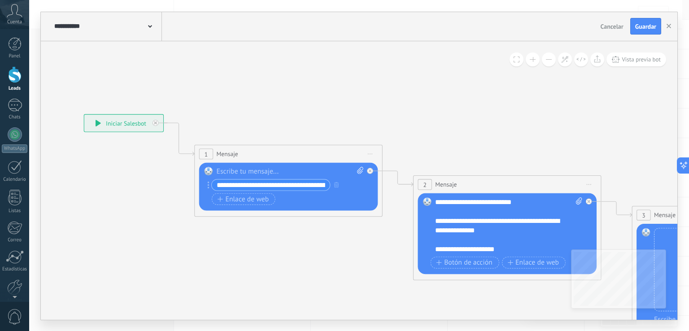
click at [294, 193] on div "Botón de acción Enlace de web" at bounding box center [288, 199] width 152 height 12
click at [284, 171] on div at bounding box center [290, 171] width 147 height 9
click at [278, 186] on input "**********" at bounding box center [271, 184] width 118 height 11
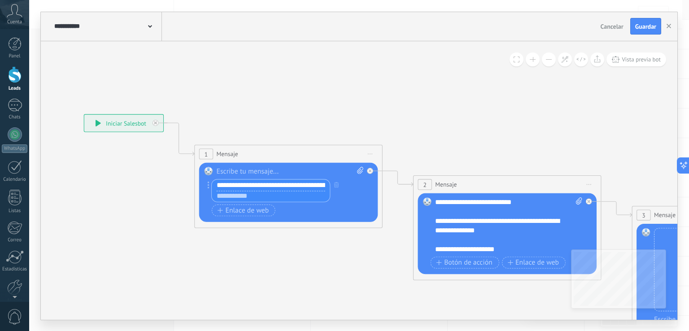
click at [282, 185] on input "**********" at bounding box center [271, 184] width 118 height 11
click at [283, 185] on input "**********" at bounding box center [271, 184] width 118 height 11
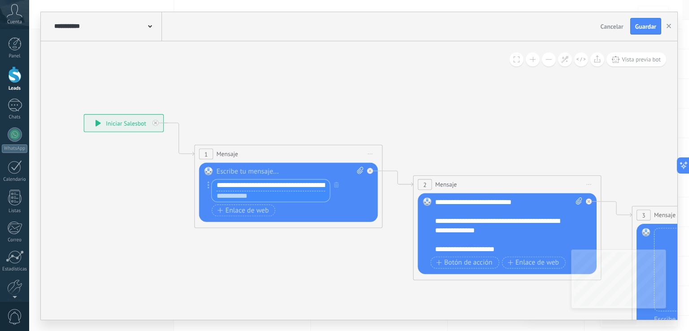
click at [291, 167] on div at bounding box center [290, 171] width 147 height 9
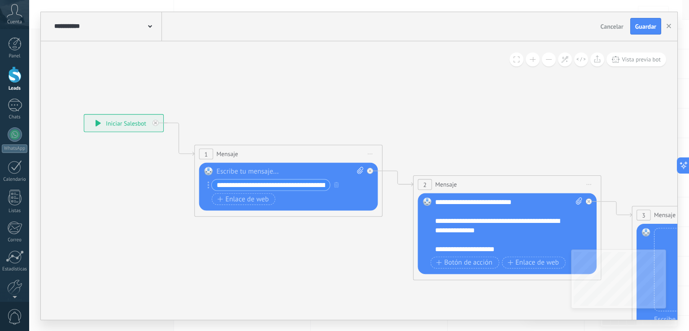
paste div
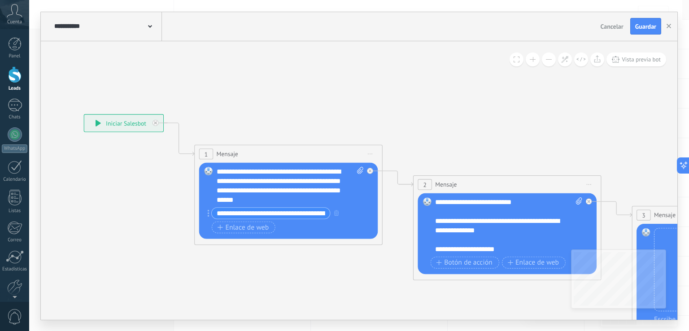
click at [303, 213] on input "**********" at bounding box center [271, 213] width 118 height 11
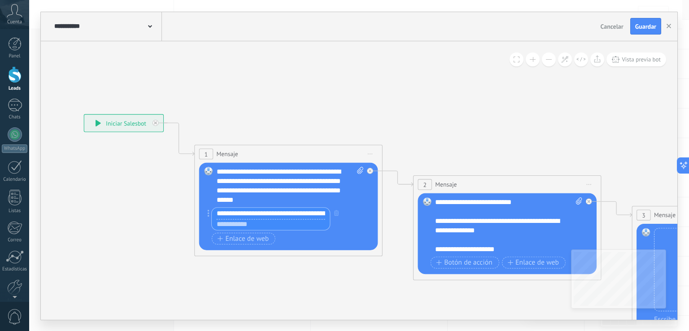
click at [303, 213] on input "**********" at bounding box center [271, 213] width 118 height 11
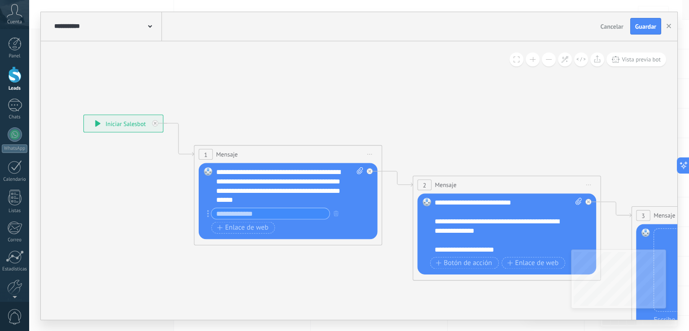
click at [337, 211] on icon "button" at bounding box center [336, 213] width 4 height 6
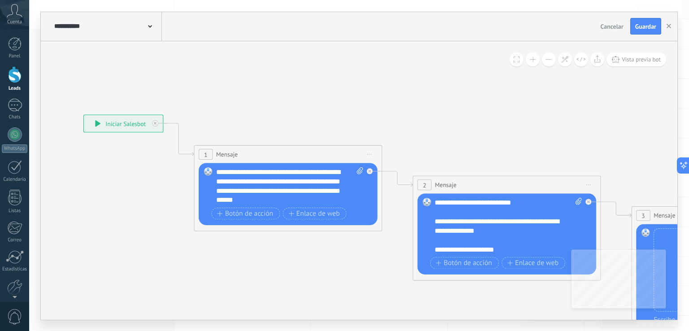
click at [635, 61] on span "Vista previa bot" at bounding box center [641, 60] width 39 height 8
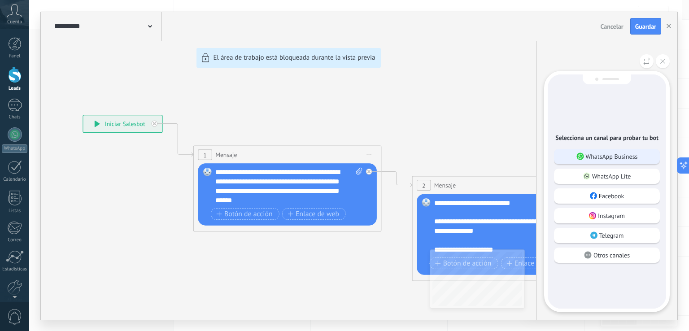
click at [590, 159] on p "WhatsApp Business" at bounding box center [612, 157] width 52 height 8
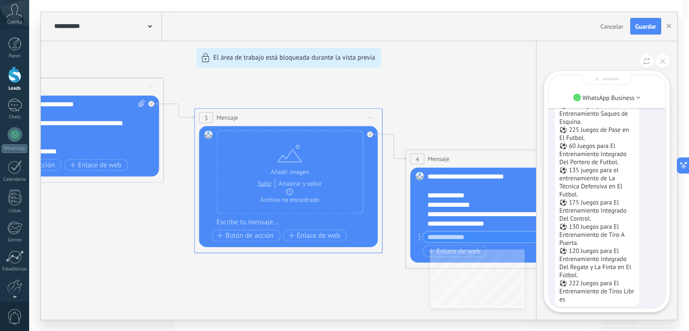
scroll to position [0, 0]
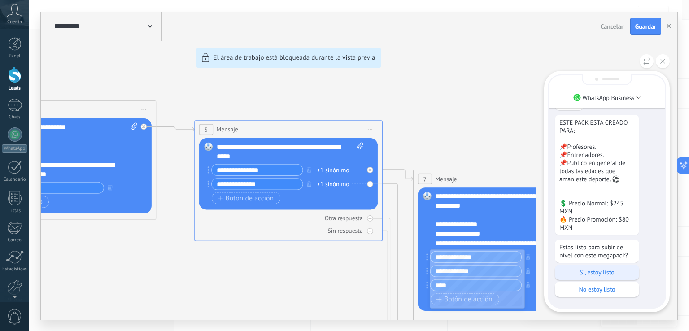
click at [604, 273] on p "Si, estoy listo" at bounding box center [597, 272] width 75 height 8
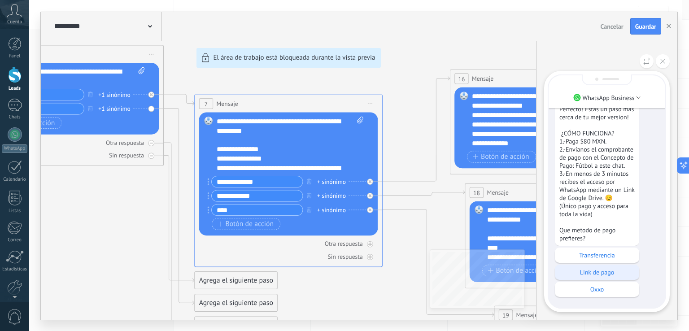
click at [605, 272] on p "Link de pago" at bounding box center [597, 272] width 75 height 8
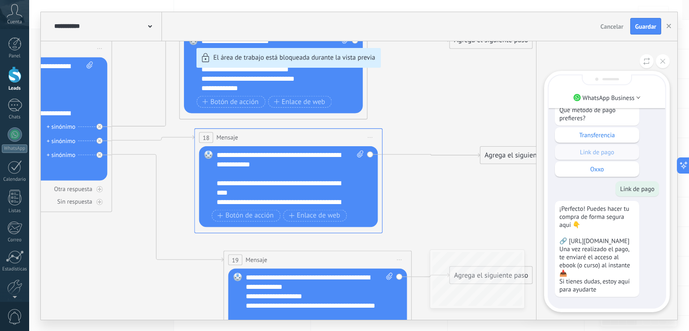
click at [249, 201] on div "**********" at bounding box center [359, 166] width 637 height 308
click at [662, 57] on button at bounding box center [663, 61] width 14 height 14
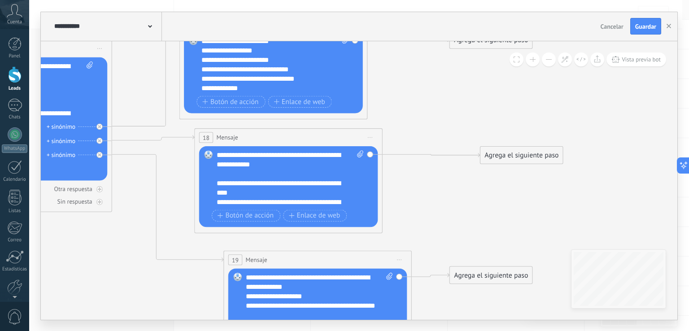
click at [260, 196] on div "**********" at bounding box center [291, 178] width 148 height 57
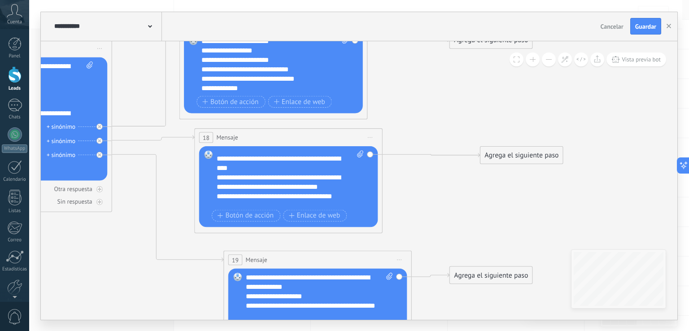
scroll to position [36, 0]
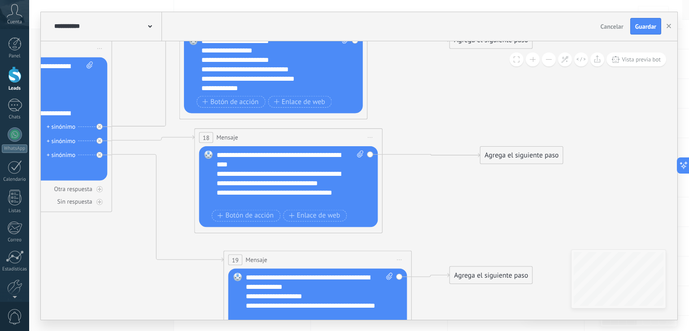
click at [246, 163] on div "**********" at bounding box center [291, 178] width 148 height 57
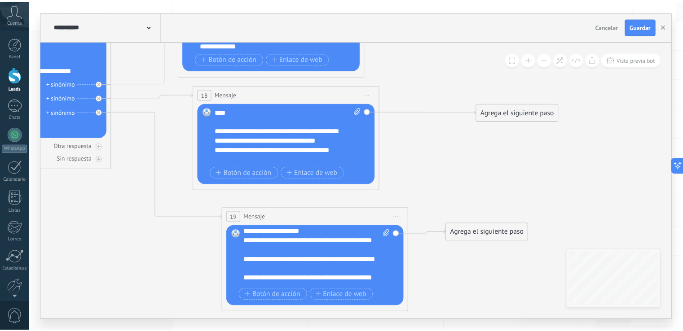
scroll to position [0, 0]
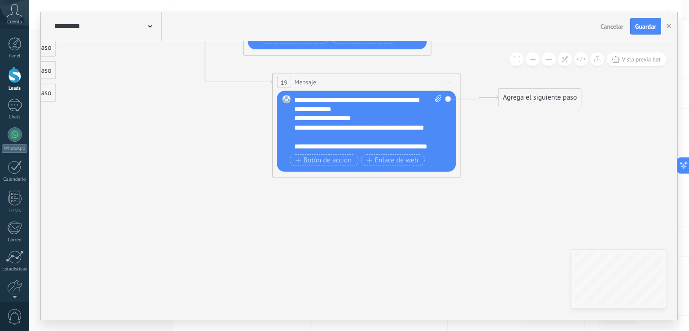
drag, startPoint x: 304, startPoint y: 150, endPoint x: 361, endPoint y: 240, distance: 106.6
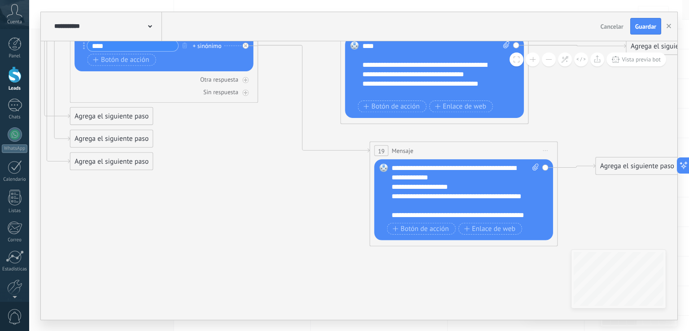
drag, startPoint x: 228, startPoint y: 162, endPoint x: 262, endPoint y: 127, distance: 49.2
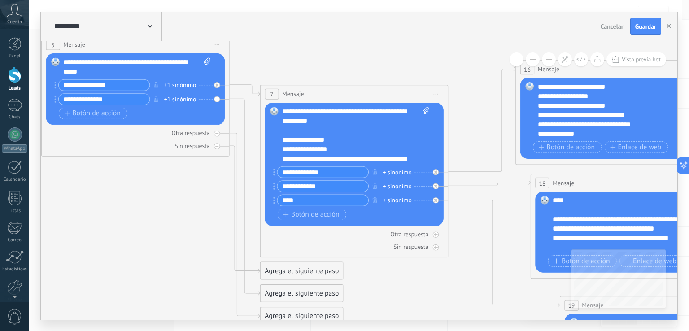
drag, startPoint x: 302, startPoint y: 271, endPoint x: 274, endPoint y: 214, distance: 63.8
click at [377, 326] on div "**********" at bounding box center [359, 165] width 660 height 331
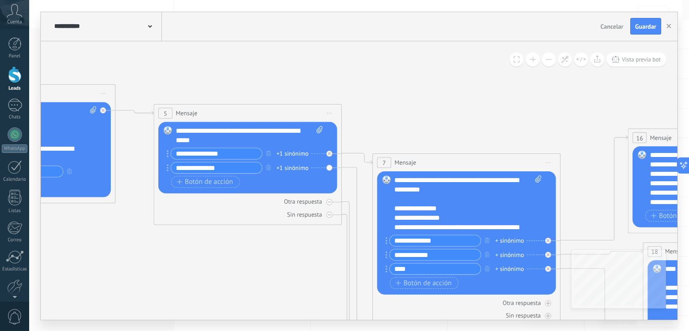
drag, startPoint x: 133, startPoint y: 215, endPoint x: 267, endPoint y: 270, distance: 145.2
click at [260, 292] on icon at bounding box center [73, 210] width 2283 height 989
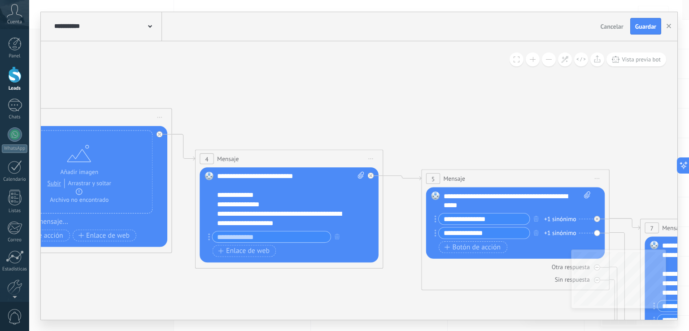
drag, startPoint x: 219, startPoint y: 78, endPoint x: 478, endPoint y: 123, distance: 263.7
click at [488, 131] on icon at bounding box center [341, 275] width 2283 height 989
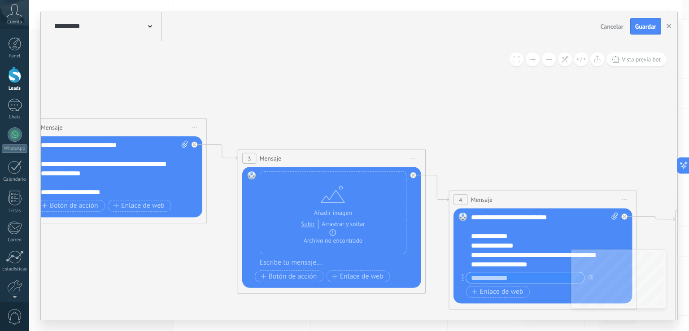
drag, startPoint x: 219, startPoint y: 81, endPoint x: 433, endPoint y: 109, distance: 215.3
click at [433, 112] on icon at bounding box center [595, 316] width 2283 height 989
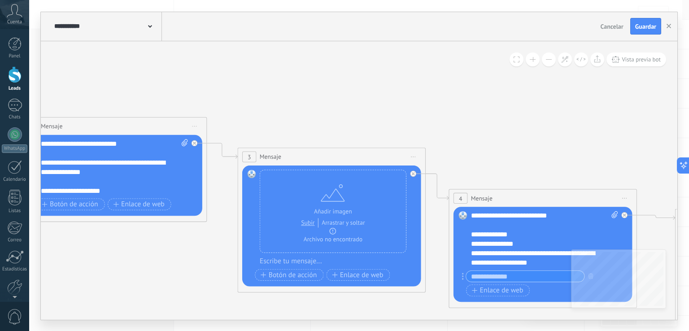
click at [250, 155] on span "3" at bounding box center [249, 157] width 3 height 8
click at [248, 158] on span "3" at bounding box center [249, 157] width 3 height 8
click at [249, 158] on span "3" at bounding box center [249, 157] width 3 height 8
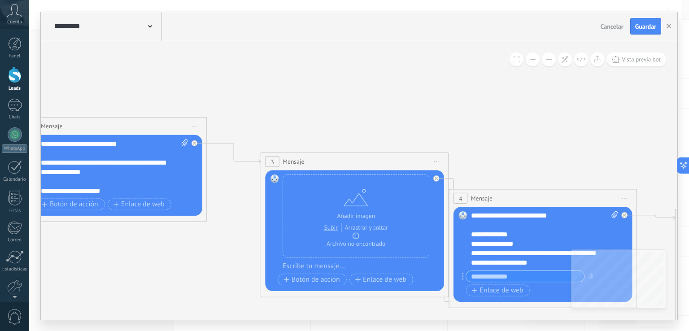
drag, startPoint x: 250, startPoint y: 153, endPoint x: 270, endPoint y: 158, distance: 20.4
click at [272, 159] on span "3" at bounding box center [272, 162] width 3 height 8
drag, startPoint x: 270, startPoint y: 158, endPoint x: 264, endPoint y: 157, distance: 6.0
click at [264, 157] on div "3 Mensaje ******* (a): Todos los contactos - canales seleccionados Todos los co…" at bounding box center [354, 162] width 187 height 18
click at [257, 158] on icon at bounding box center [595, 315] width 2283 height 989
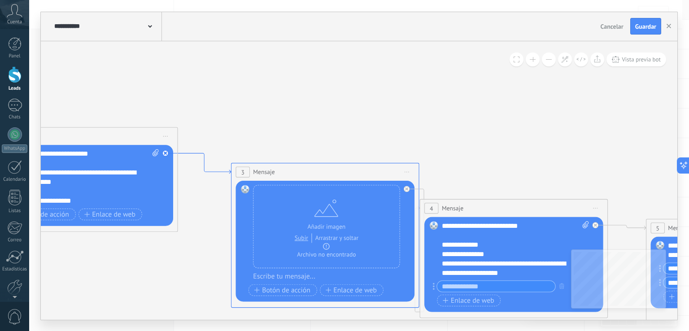
drag, startPoint x: 258, startPoint y: 160, endPoint x: 228, endPoint y: 170, distance: 31.2
click at [228, 170] on icon at bounding box center [204, 163] width 53 height 21
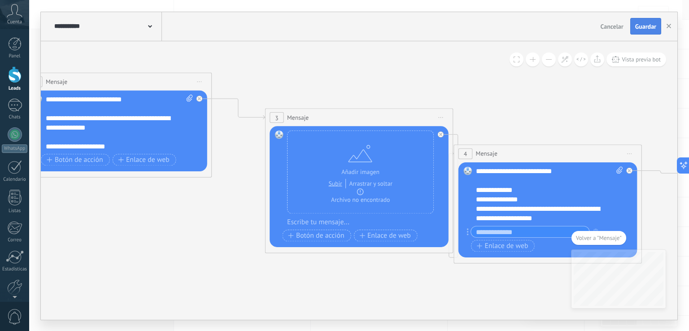
click at [642, 31] on button "Guardar" at bounding box center [645, 26] width 31 height 17
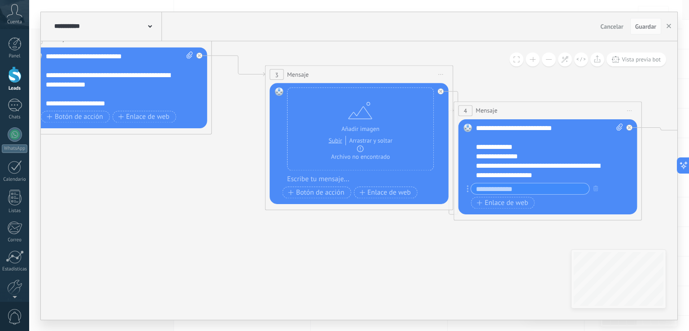
click at [152, 22] on span at bounding box center [150, 26] width 4 height 9
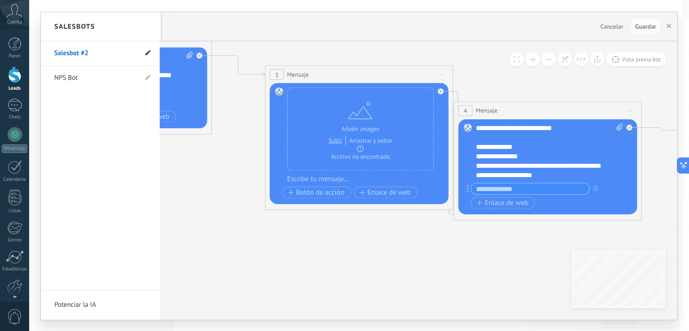
click at [148, 53] on use at bounding box center [147, 52] width 5 height 5
drag, startPoint x: 94, startPoint y: 53, endPoint x: 31, endPoint y: 62, distance: 64.3
click at [31, 62] on div "**********" at bounding box center [359, 165] width 660 height 331
type input "*"
type input "******"
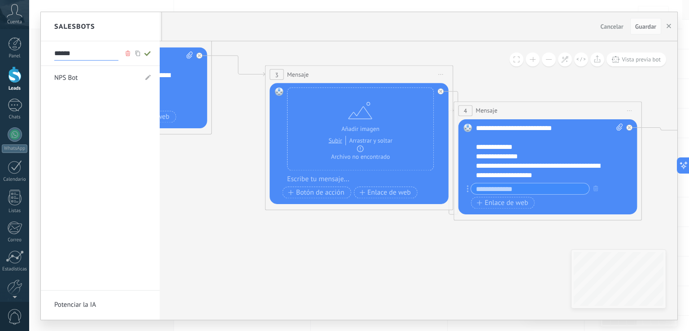
click at [147, 53] on icon at bounding box center [148, 53] width 10 height 5
type input "******"
click at [217, 178] on div at bounding box center [359, 166] width 637 height 308
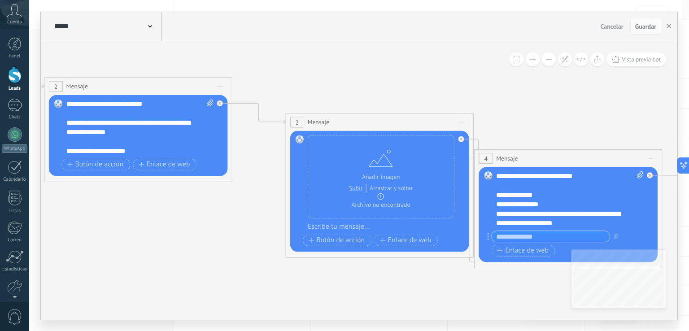
drag, startPoint x: 196, startPoint y: 185, endPoint x: 214, endPoint y: 225, distance: 43.4
click at [214, 225] on icon at bounding box center [620, 275] width 2283 height 989
click at [217, 101] on div at bounding box center [220, 103] width 6 height 6
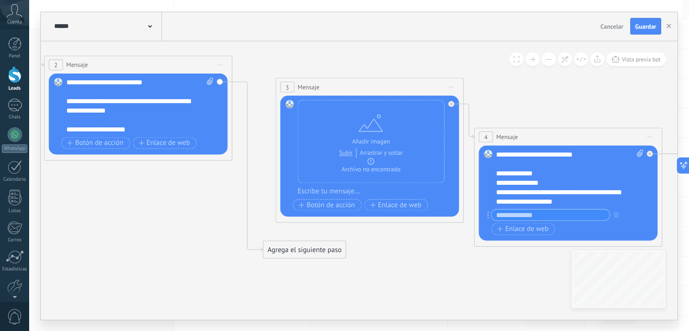
drag, startPoint x: 385, startPoint y: 110, endPoint x: 331, endPoint y: 82, distance: 60.4
click at [331, 82] on div "3 Mensaje ******* (a): Todos los contactos - canales seleccionados Todos los co…" at bounding box center [369, 87] width 187 height 18
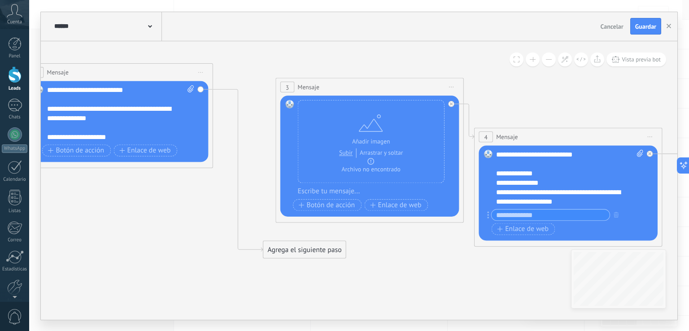
drag, startPoint x: 198, startPoint y: 65, endPoint x: 180, endPoint y: 73, distance: 19.7
click at [180, 73] on div "2 Mensaje ******* (a): Todos los contactos - canales seleccionados Todos los co…" at bounding box center [118, 73] width 187 height 18
drag, startPoint x: 286, startPoint y: 101, endPoint x: 201, endPoint y: 88, distance: 86.2
click at [200, 88] on div "Reemplazar Quitar Convertir a mensaje de voz Arrastre la imagen aquí para adjun…" at bounding box center [119, 121] width 179 height 81
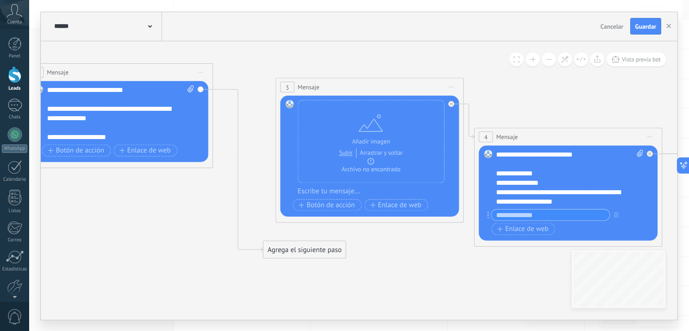
drag, startPoint x: 200, startPoint y: 89, endPoint x: 251, endPoint y: 97, distance: 51.4
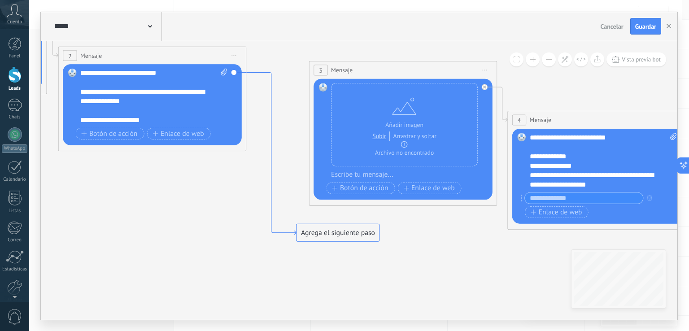
drag, startPoint x: 236, startPoint y: 112, endPoint x: 269, endPoint y: 96, distance: 37.1
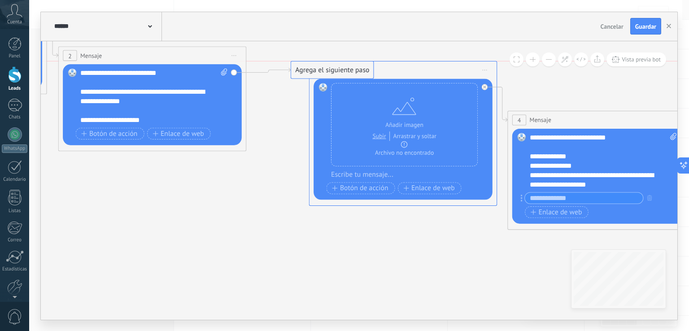
drag, startPoint x: 322, startPoint y: 232, endPoint x: 318, endPoint y: 66, distance: 165.6
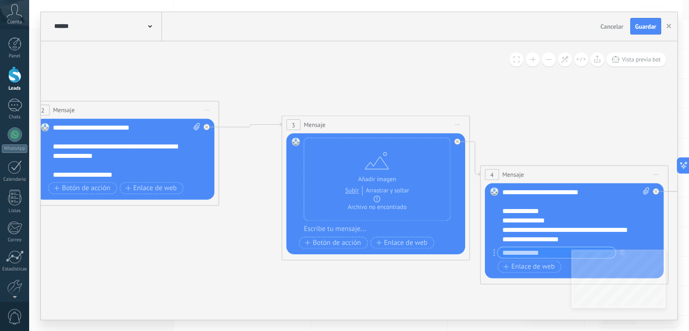
drag, startPoint x: 275, startPoint y: 127, endPoint x: 252, endPoint y: 177, distance: 54.6
click at [252, 177] on icon at bounding box center [626, 247] width 2283 height 900
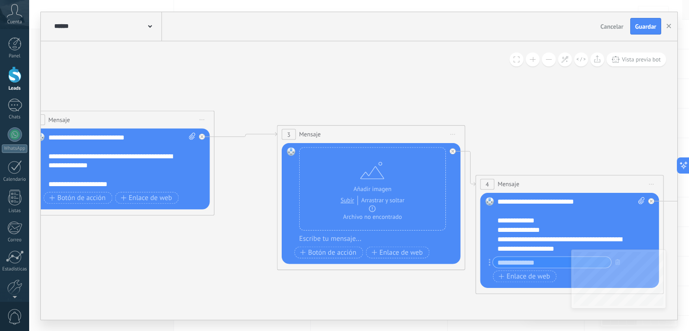
click at [293, 88] on icon at bounding box center [622, 257] width 2283 height 900
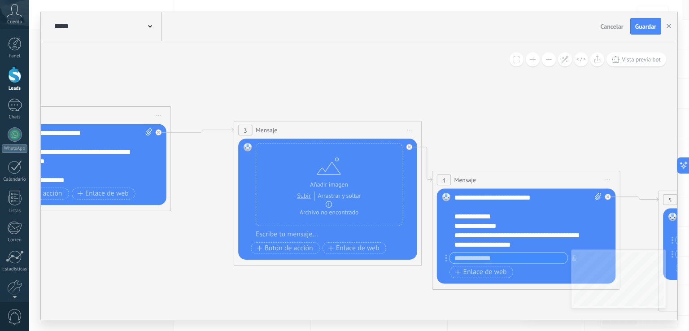
click at [261, 87] on icon at bounding box center [578, 252] width 2283 height 900
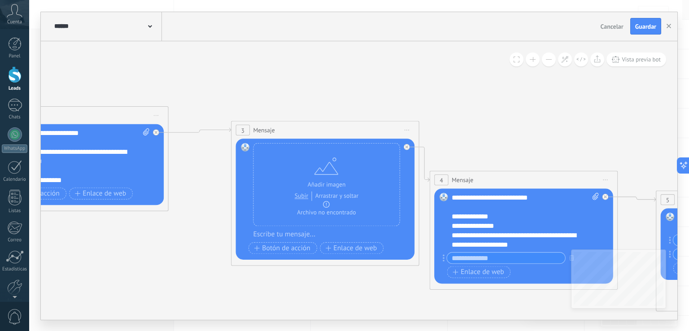
click at [638, 26] on span "Guardar" at bounding box center [645, 26] width 21 height 6
click at [670, 28] on icon "button" at bounding box center [669, 26] width 4 height 4
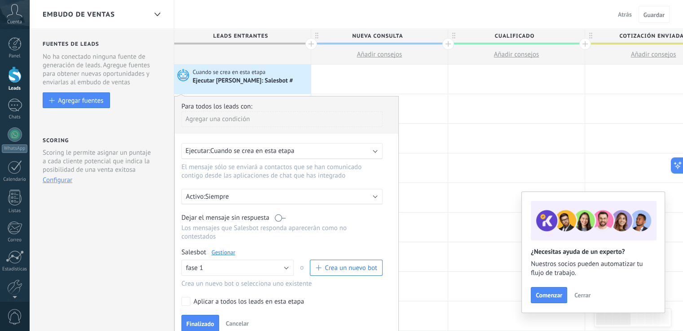
click at [371, 22] on div "Embudo de ventas Atrás Cancelar Guardar" at bounding box center [355, 14] width 653 height 29
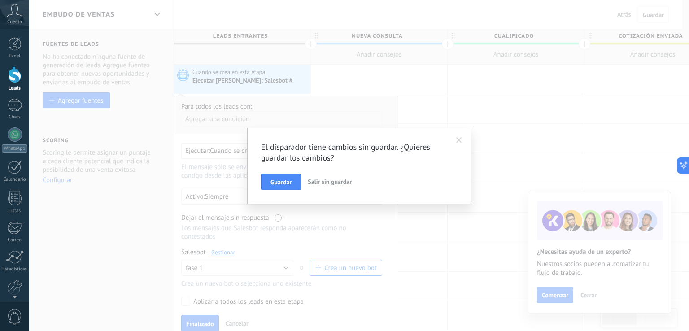
click at [461, 138] on span at bounding box center [459, 140] width 6 height 6
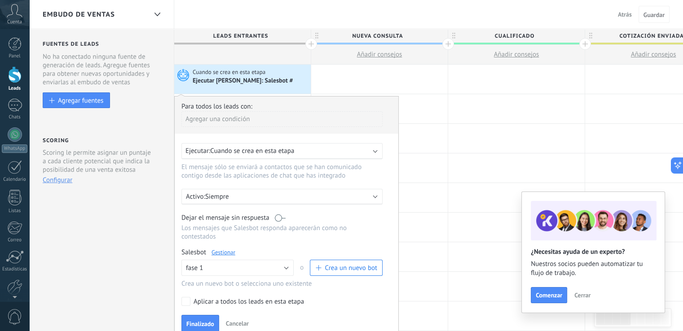
click at [236, 153] on span "Cuando se crea en esta etapa" at bounding box center [252, 151] width 84 height 9
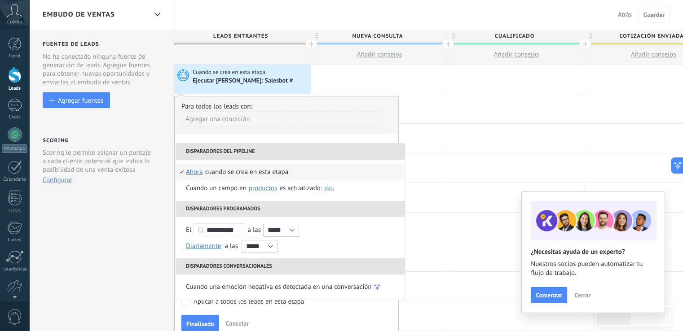
click at [178, 171] on li "Cuando se crea en esta etapa ahora después de 5 minutos después de 10 minutos u…" at bounding box center [290, 172] width 229 height 16
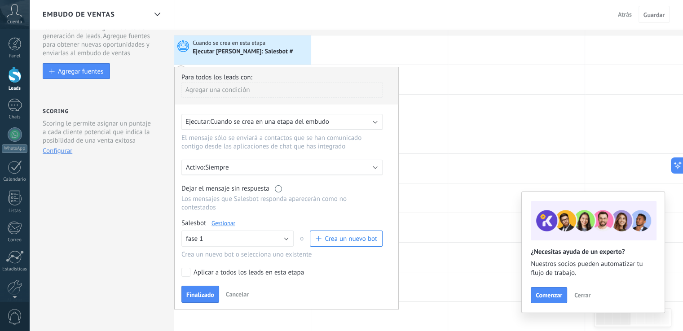
scroll to position [45, 0]
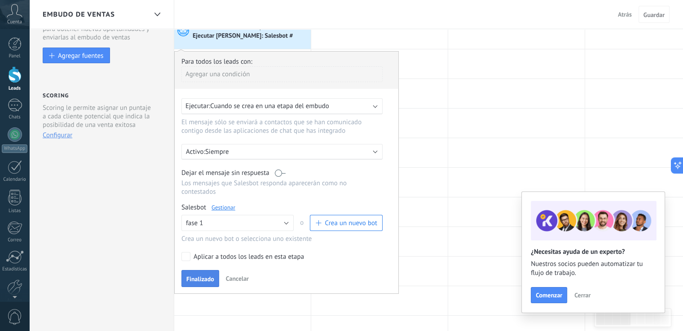
click at [199, 276] on span "Finalizado" at bounding box center [200, 279] width 28 height 6
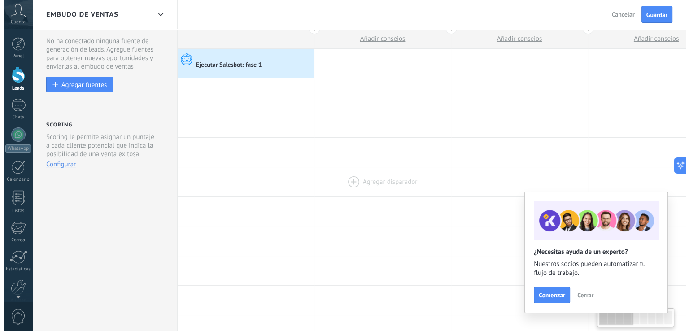
scroll to position [0, 0]
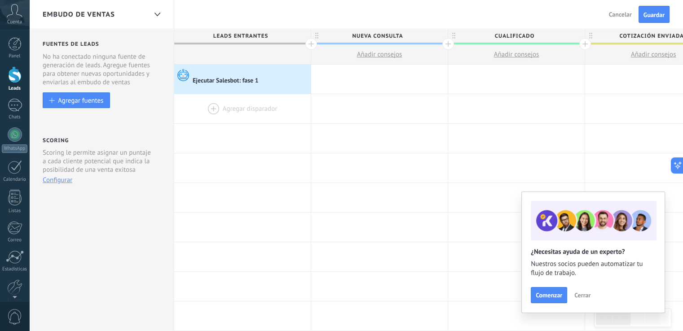
click at [225, 110] on div at bounding box center [242, 108] width 136 height 29
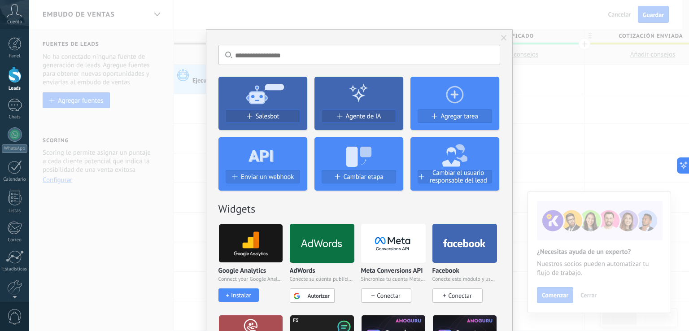
click at [499, 36] on span at bounding box center [504, 38] width 15 height 15
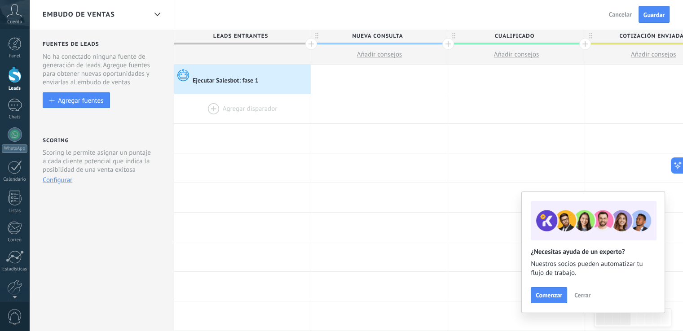
click at [210, 109] on div at bounding box center [242, 108] width 136 height 29
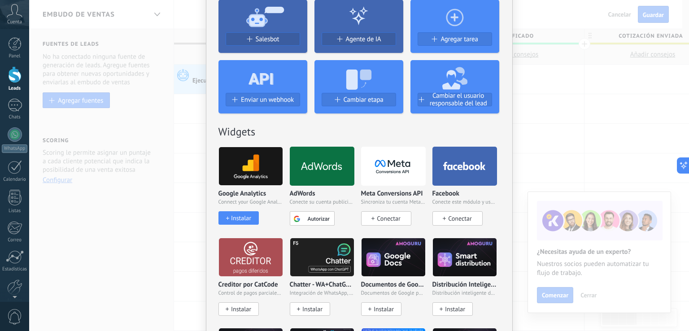
scroll to position [90, 0]
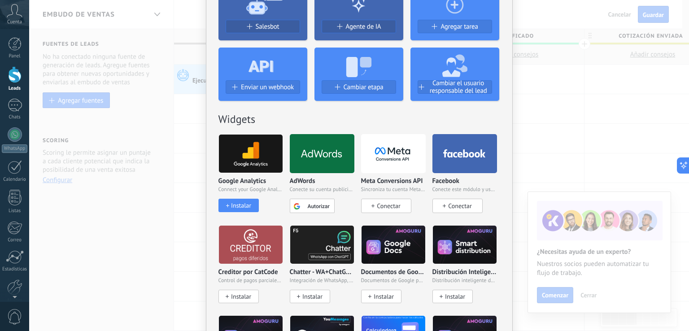
click at [411, 175] on div "Meta Conversions API Sincroniza tu cuenta Meta para mejorar tus anuncios Conect…" at bounding box center [393, 173] width 65 height 79
click at [398, 202] on span "Conectar" at bounding box center [388, 206] width 23 height 8
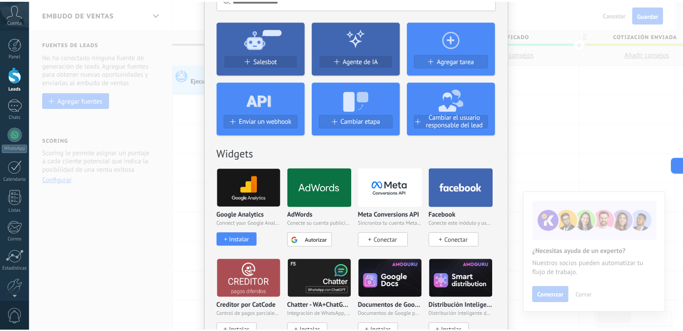
scroll to position [0, 0]
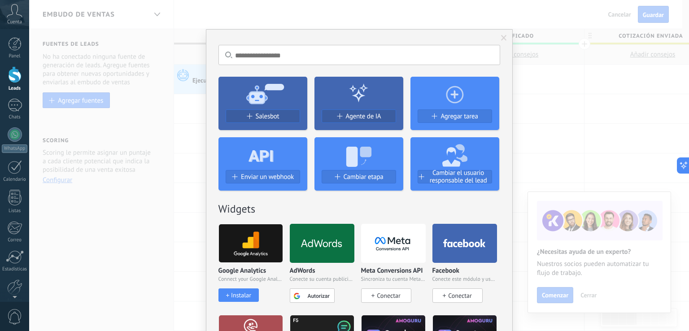
click at [184, 137] on div "No hay resultados Salesbot Agente de IA Agregar tarea Enviar un webhook Cambiar…" at bounding box center [359, 165] width 660 height 331
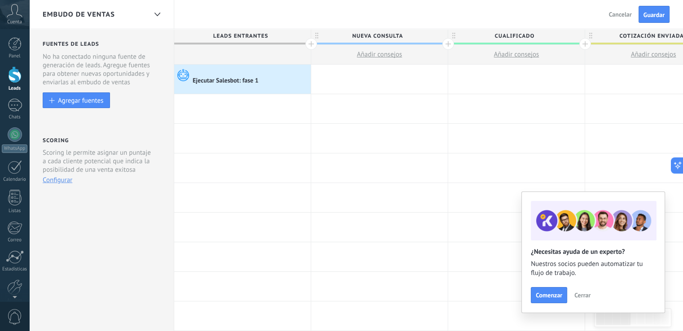
drag, startPoint x: 581, startPoint y: 20, endPoint x: 551, endPoint y: 25, distance: 29.6
click at [553, 25] on div "Embudo de ventas Atrás Cancelar Guardar" at bounding box center [355, 14] width 653 height 29
click at [584, 294] on span "Cerrar" at bounding box center [582, 295] width 16 height 6
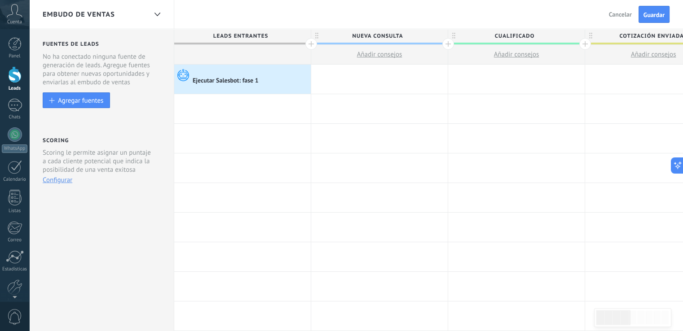
drag, startPoint x: 591, startPoint y: 55, endPoint x: 535, endPoint y: 61, distance: 56.0
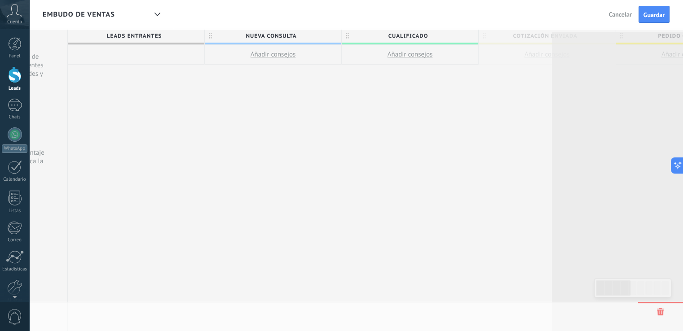
scroll to position [0, 131]
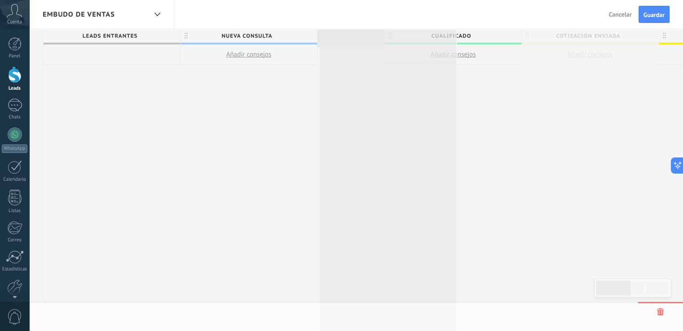
drag, startPoint x: 589, startPoint y: 35, endPoint x: 325, endPoint y: 33, distance: 263.9
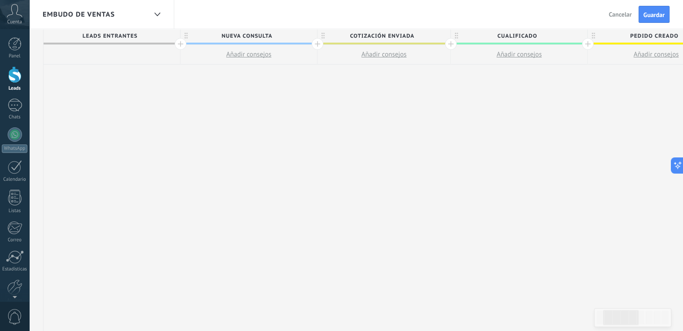
scroll to position [0, 0]
click at [477, 25] on div "Embudo de ventas Atrás Cancelar Guardar" at bounding box center [355, 14] width 653 height 29
click at [162, 38] on span "Leads Entrantes" at bounding box center [110, 36] width 132 height 14
click at [115, 31] on span "Leads Entrantes" at bounding box center [110, 36] width 132 height 14
click at [120, 18] on div "Embudo de ventas" at bounding box center [95, 14] width 104 height 29
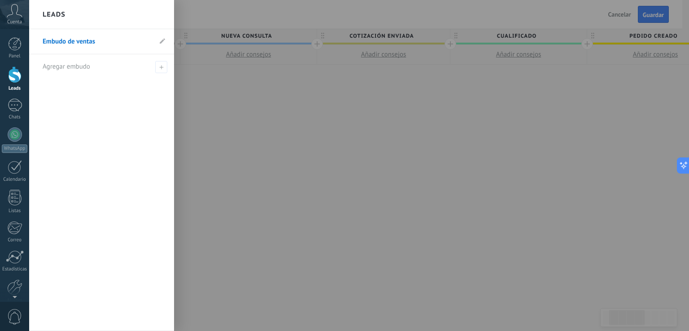
click at [67, 42] on link "Embudo de ventas" at bounding box center [97, 41] width 109 height 25
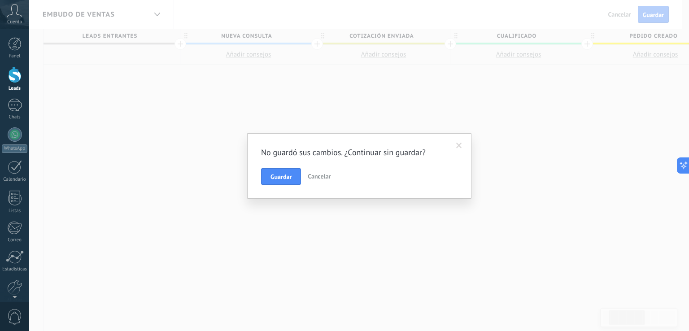
click at [265, 167] on div "No guardó sus cambios. ¿Continuar sin guardar? Guardar Cancelar" at bounding box center [359, 166] width 197 height 38
click at [266, 173] on button "Guardar" at bounding box center [281, 176] width 40 height 17
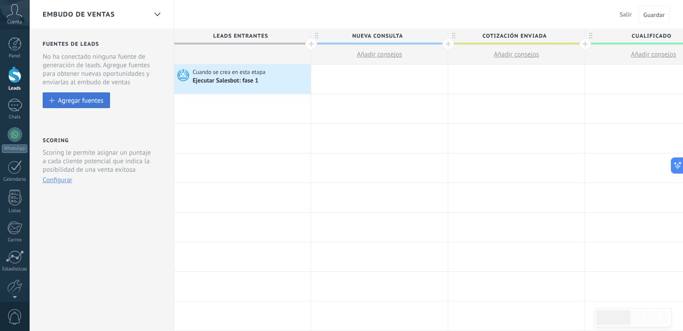
click at [80, 96] on button "Agregar fuentes" at bounding box center [76, 100] width 67 height 16
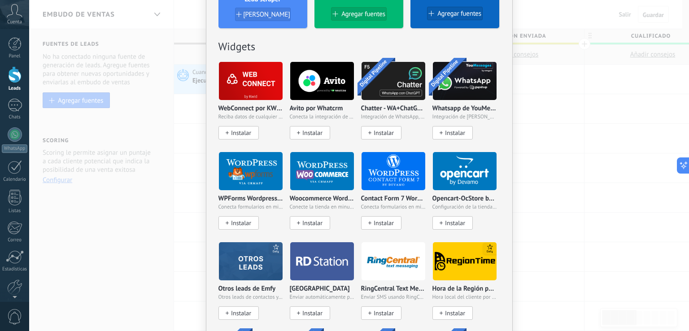
scroll to position [395, 0]
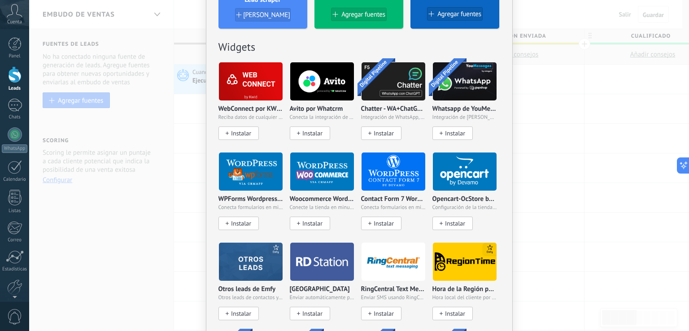
click at [149, 105] on div "No hay resultados Fuentes de leads Agregar fuente Agregar fuentes Agregar fuent…" at bounding box center [359, 165] width 660 height 331
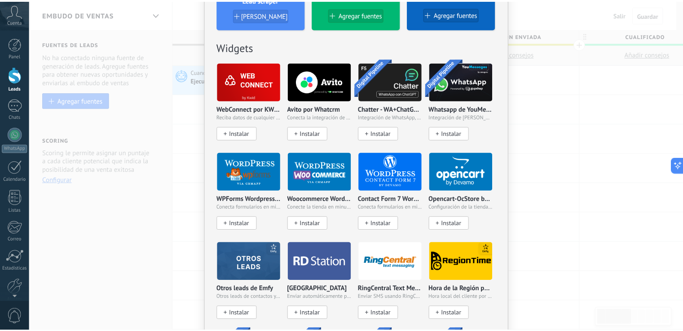
scroll to position [0, 0]
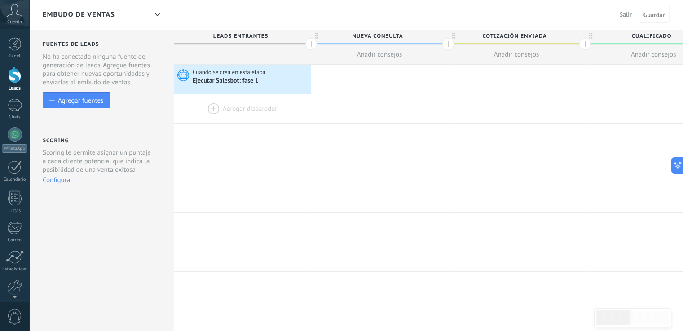
click at [241, 108] on div at bounding box center [242, 108] width 136 height 29
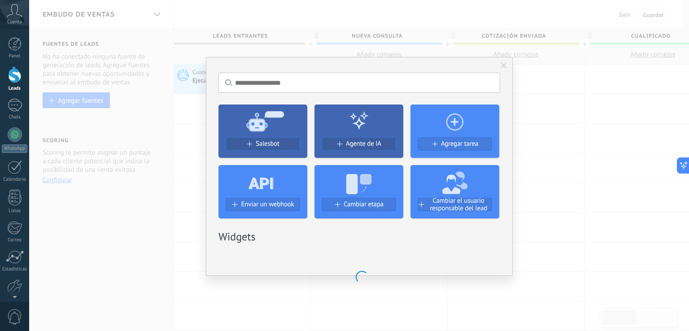
click at [221, 177] on div at bounding box center [263, 181] width 89 height 33
click at [184, 154] on div "No hay resultados Salesbot Agente de IA Agregar tarea Enviar un webhook Cambiar…" at bounding box center [359, 165] width 660 height 331
